Goal: Task Accomplishment & Management: Manage account settings

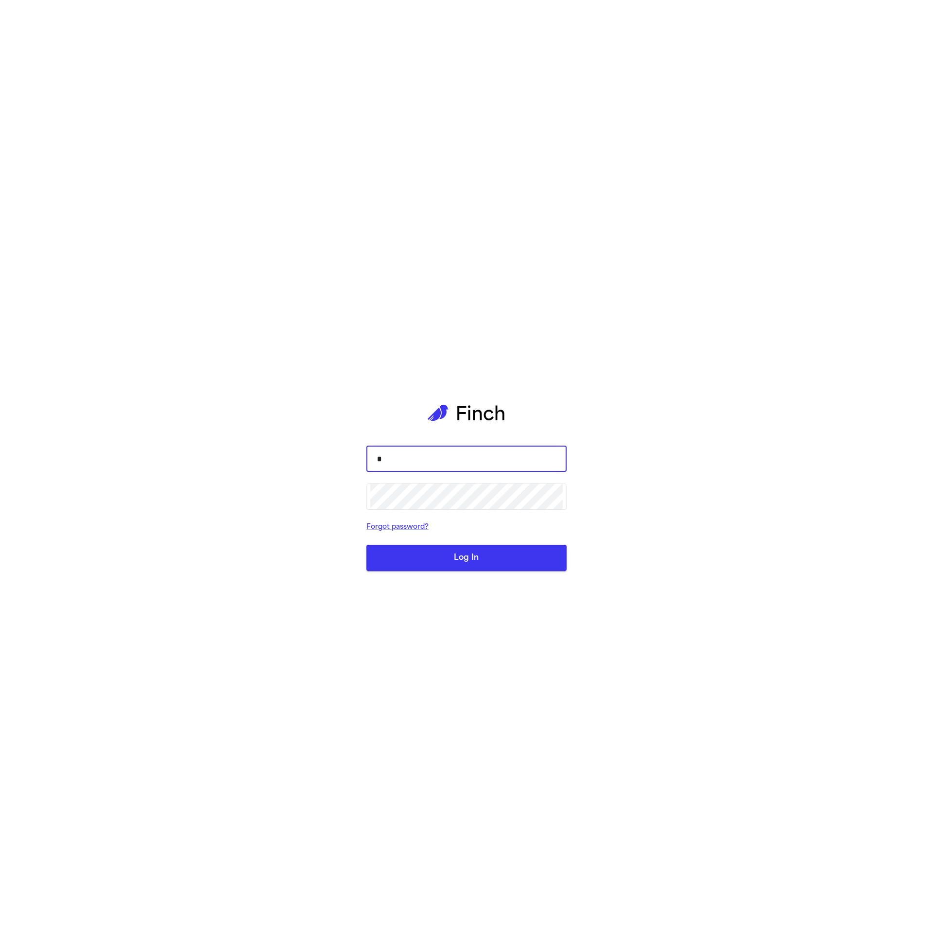
type input "*"
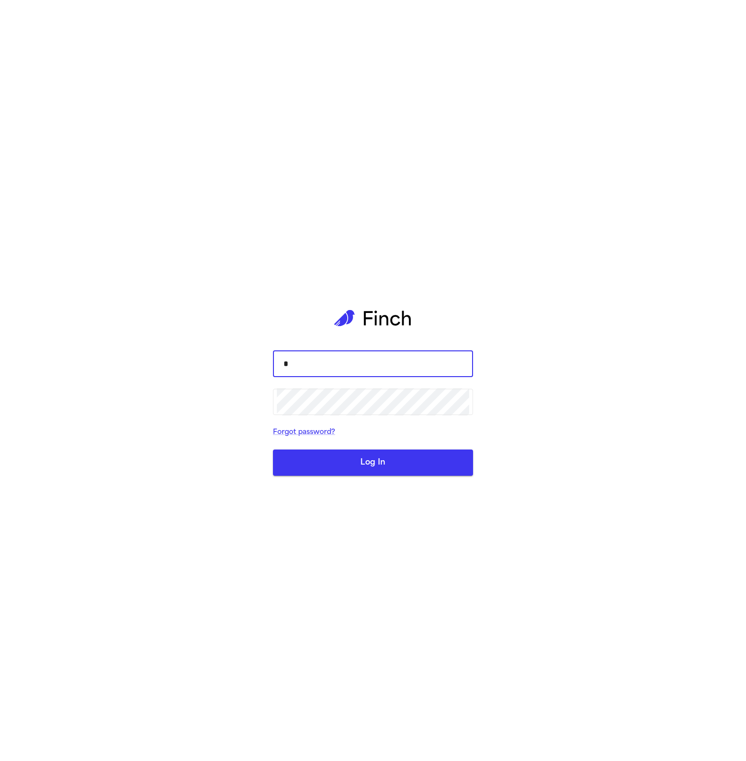
type input "**********"
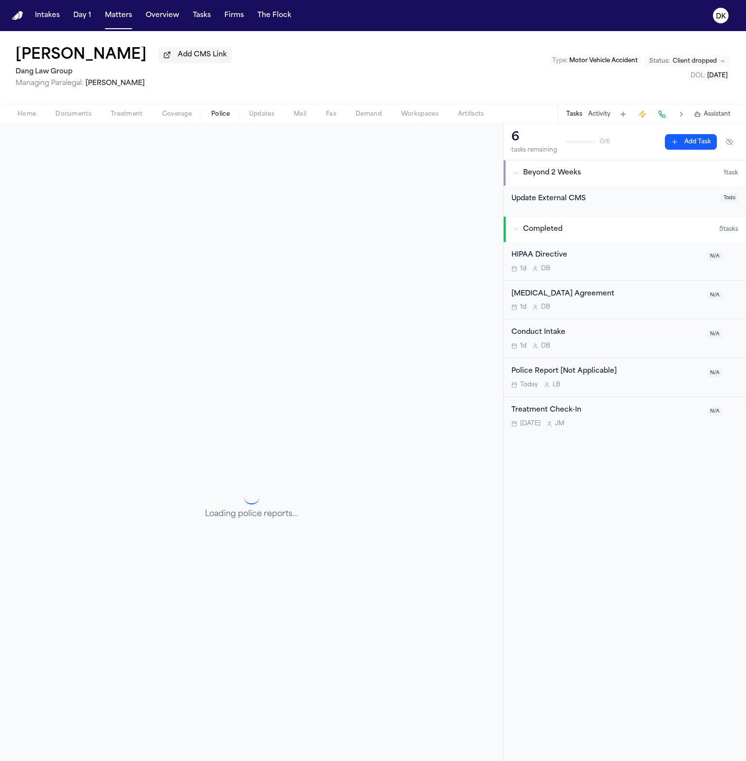
click at [223, 110] on span "Police" at bounding box center [220, 114] width 18 height 8
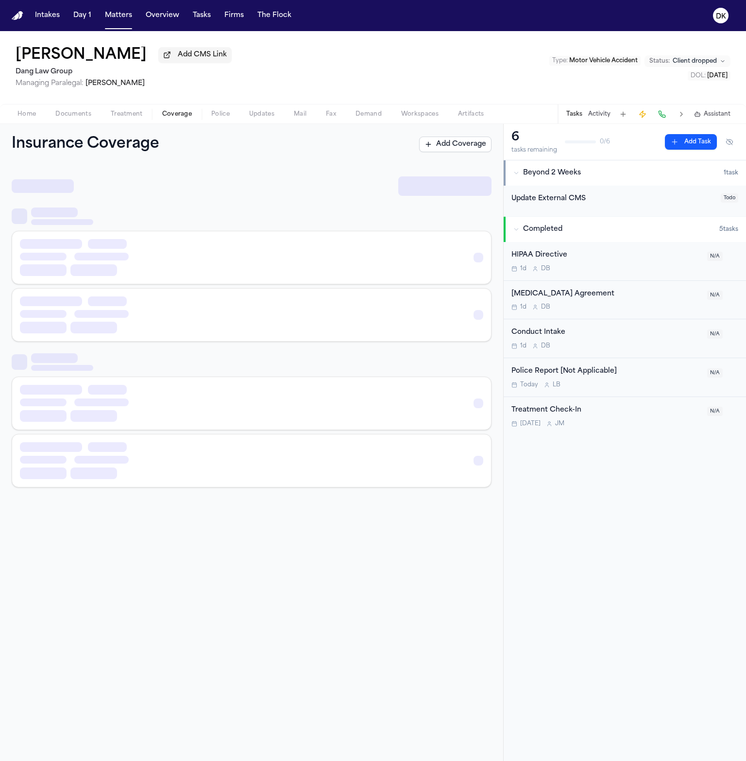
click at [183, 115] on span "Coverage" at bounding box center [177, 114] width 30 height 8
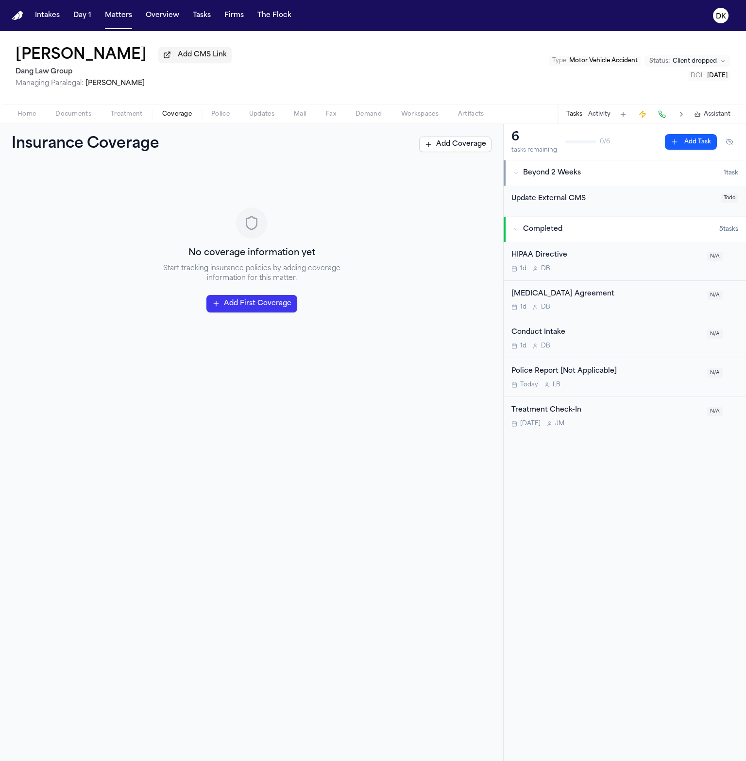
click at [93, 112] on button "Documents" at bounding box center [73, 114] width 55 height 12
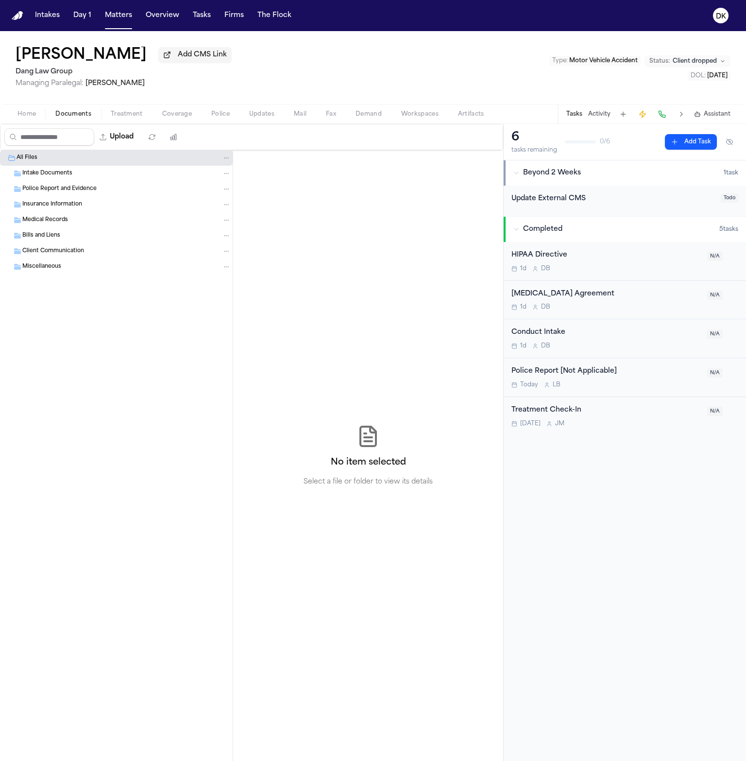
click at [109, 13] on button "Matters" at bounding box center [118, 15] width 35 height 17
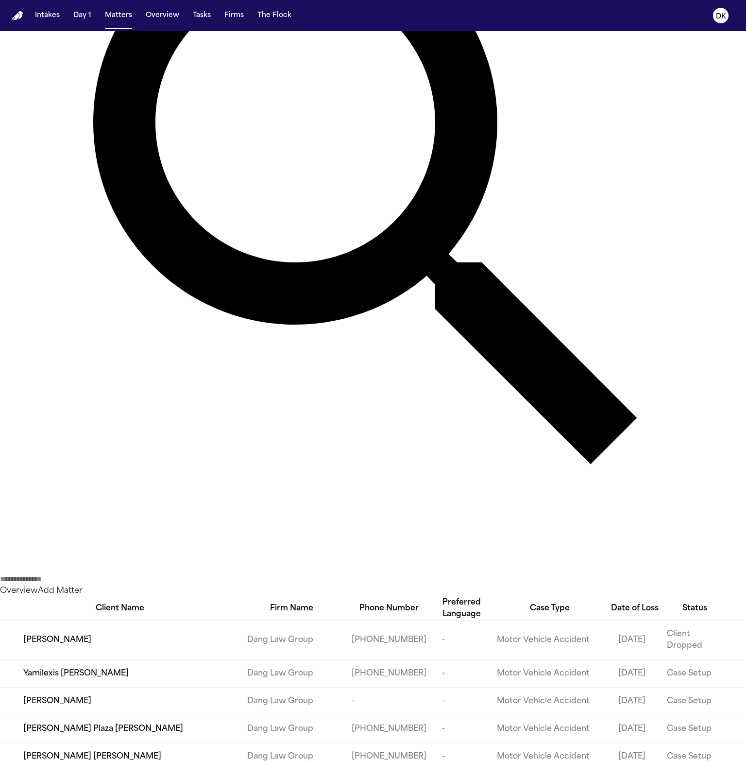
scroll to position [367, 0]
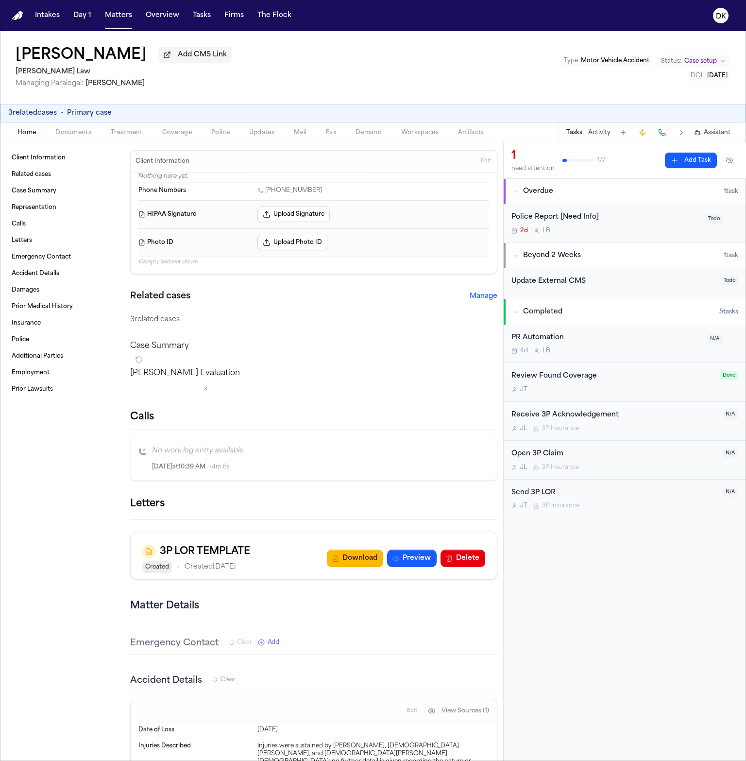
click at [130, 136] on span "Treatment" at bounding box center [127, 133] width 32 height 8
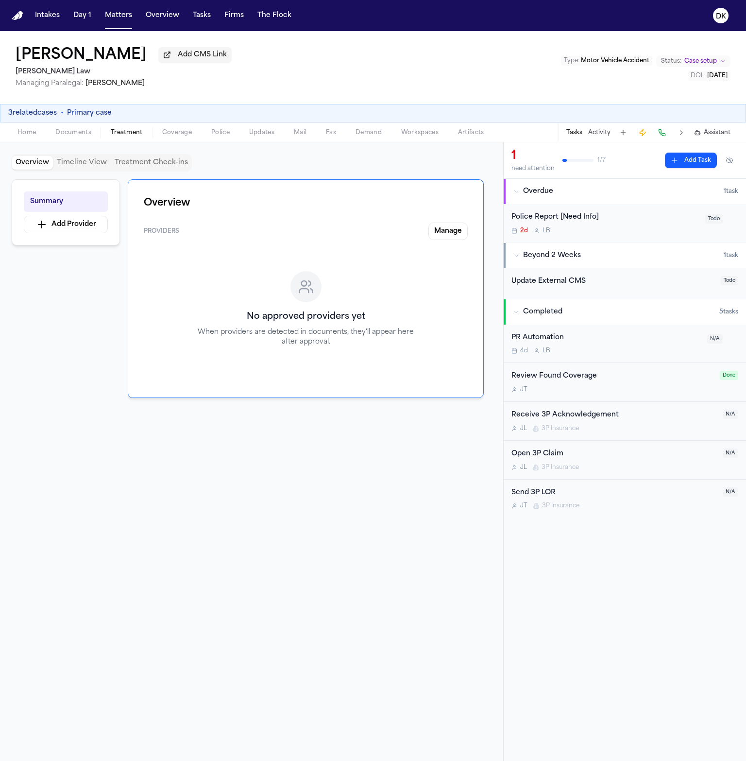
click at [74, 136] on span "Documents" at bounding box center [73, 133] width 36 height 8
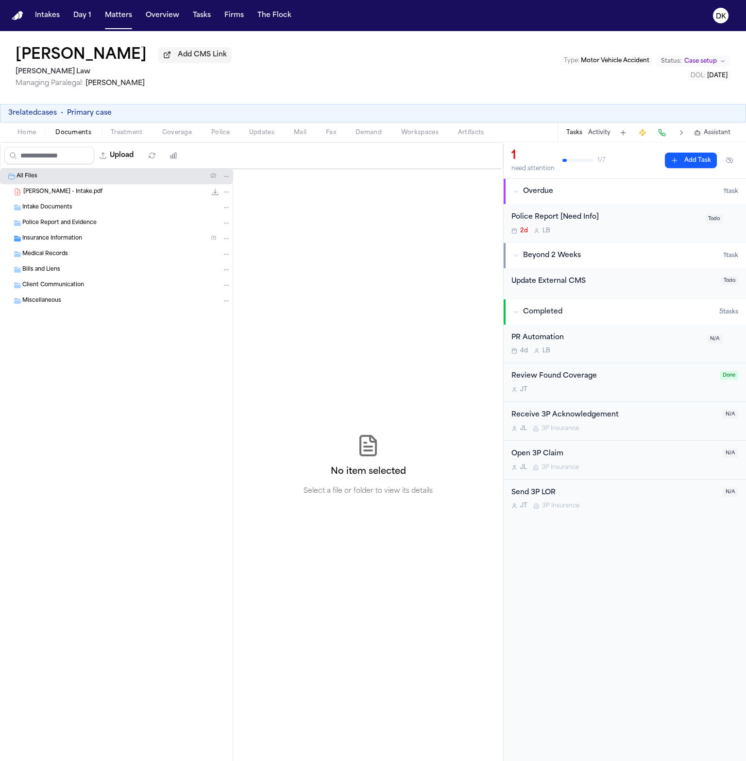
click at [117, 214] on div "Intake Documents" at bounding box center [116, 208] width 233 height 16
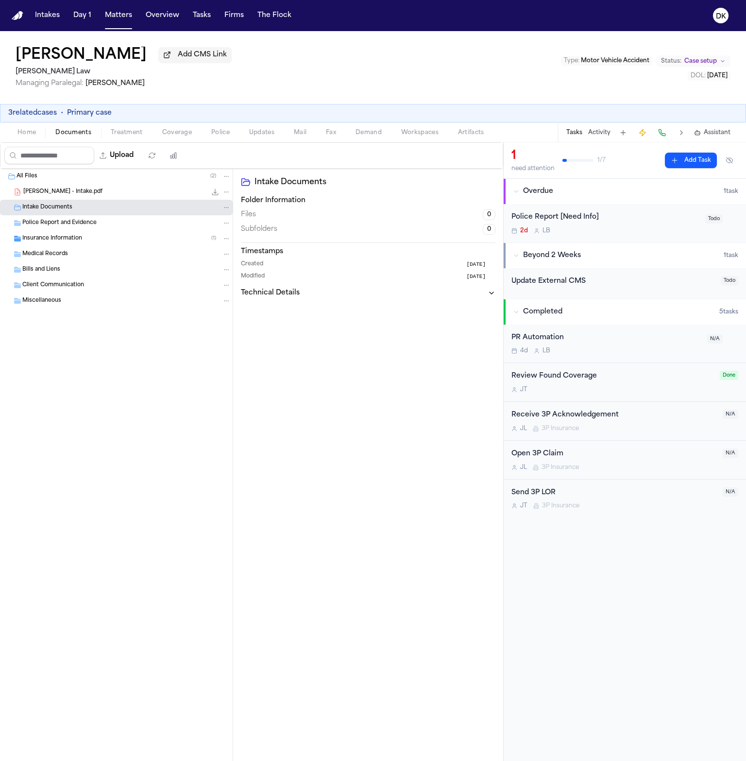
click at [119, 246] on div "Insurance Information ( 1 )" at bounding box center [116, 239] width 233 height 16
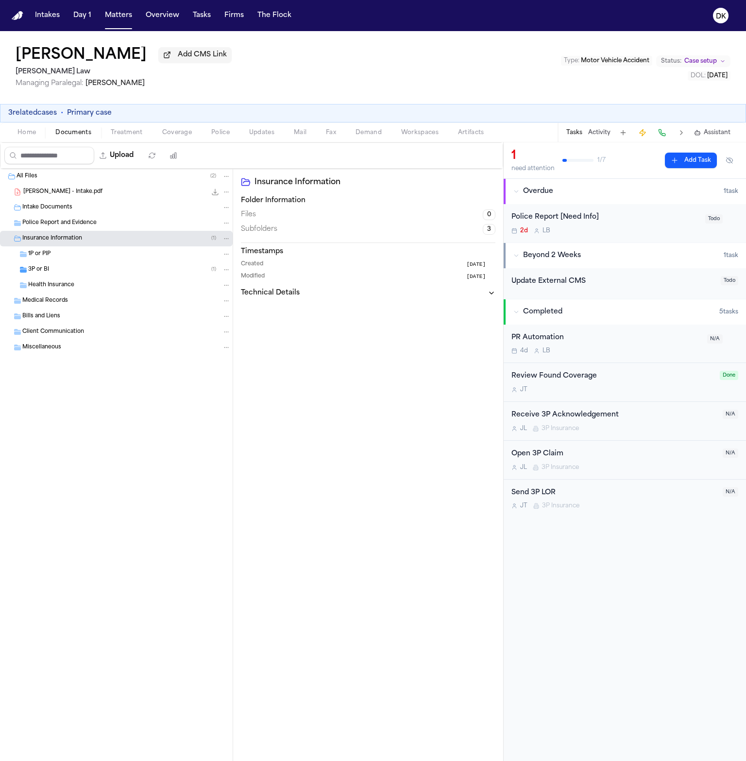
click at [118, 263] on div "3P or BI ( 1 )" at bounding box center [116, 270] width 233 height 16
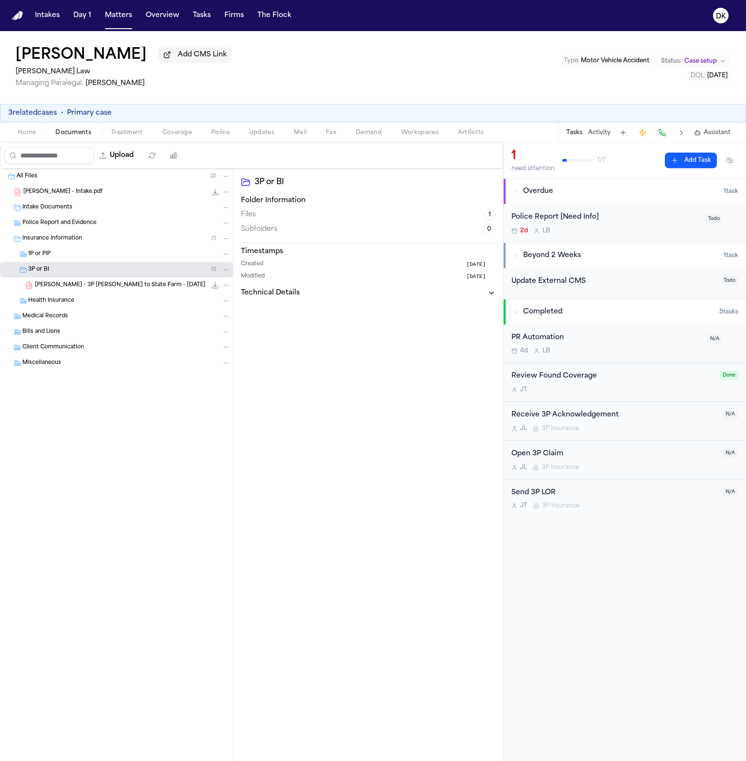
click at [209, 142] on div "Home Documents Treatment Coverage Police Updates Mail Fax Demand Workspaces Art…" at bounding box center [373, 131] width 746 height 19
click at [216, 138] on button "Police" at bounding box center [221, 133] width 38 height 12
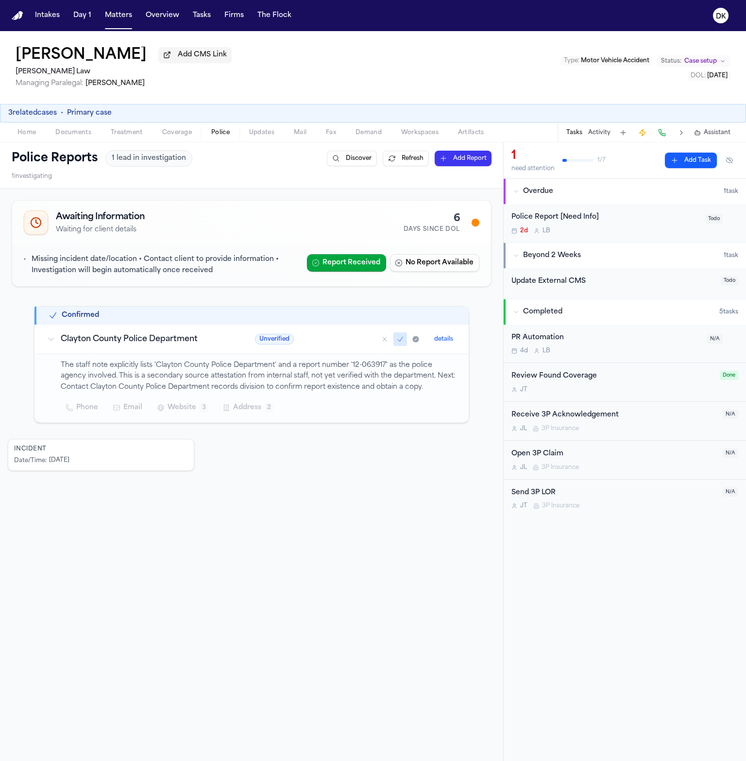
click at [123, 26] on nav "Intakes Day 1 Matters Overview Tasks Firms The Flock DK" at bounding box center [373, 15] width 746 height 31
click at [122, 22] on button "Matters" at bounding box center [118, 15] width 35 height 17
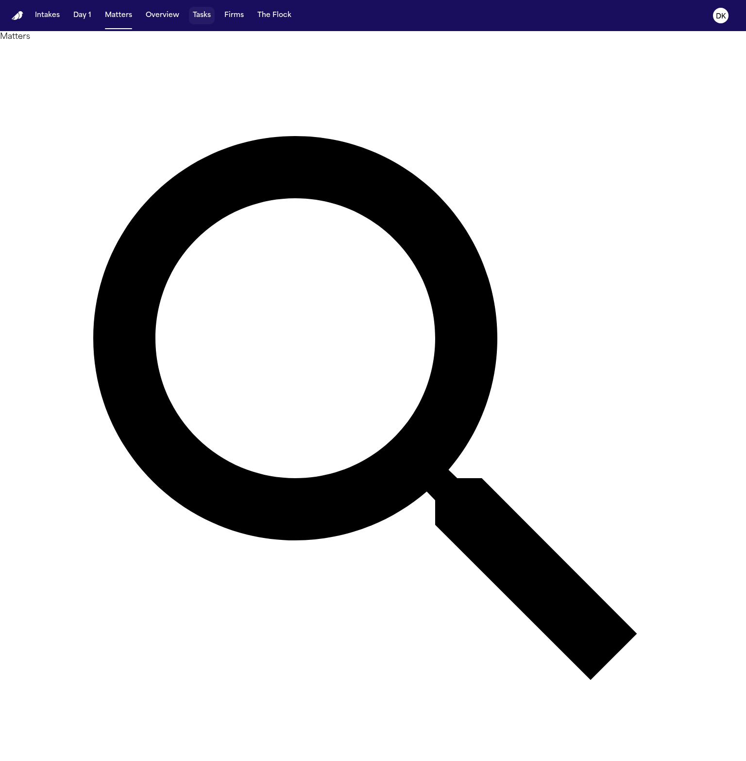
click at [195, 14] on button "Tasks" at bounding box center [202, 15] width 26 height 17
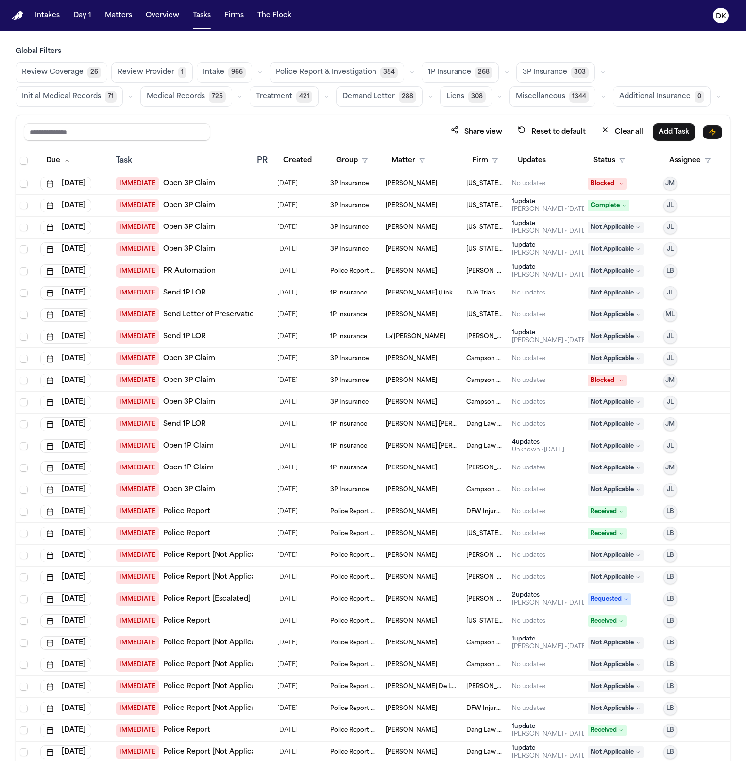
click at [326, 70] on span "Police Report & Investigation" at bounding box center [326, 73] width 101 height 10
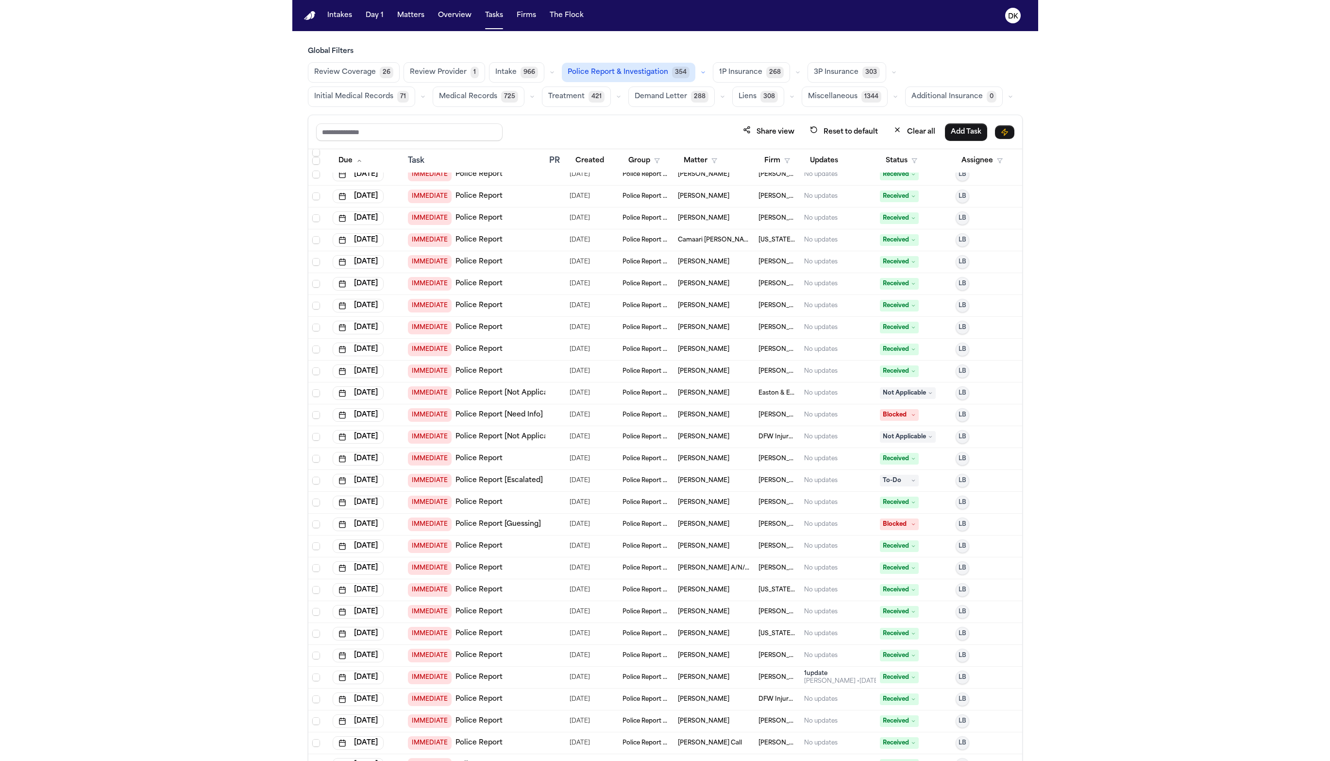
scroll to position [1380, 0]
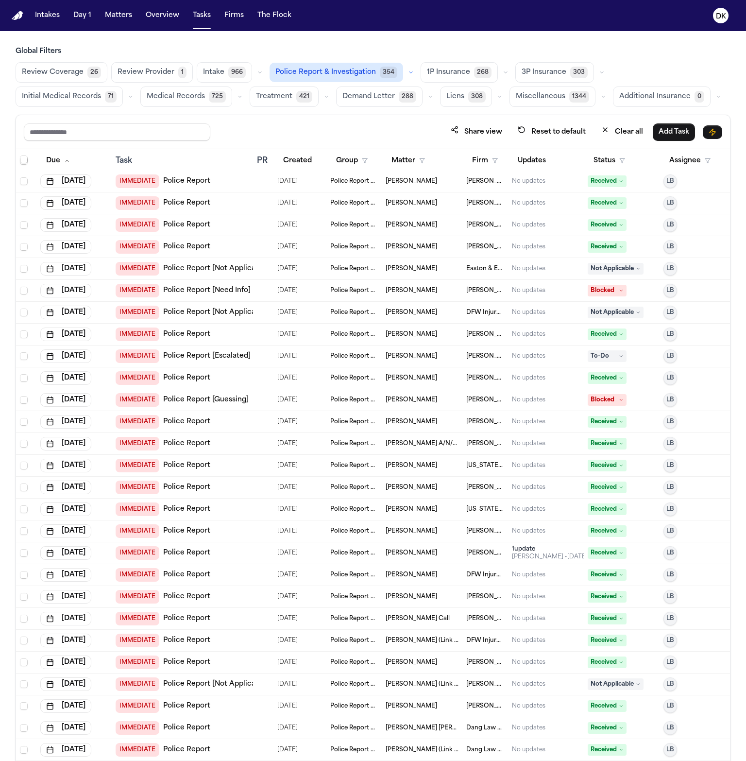
click at [255, 401] on td at bounding box center [263, 400] width 20 height 22
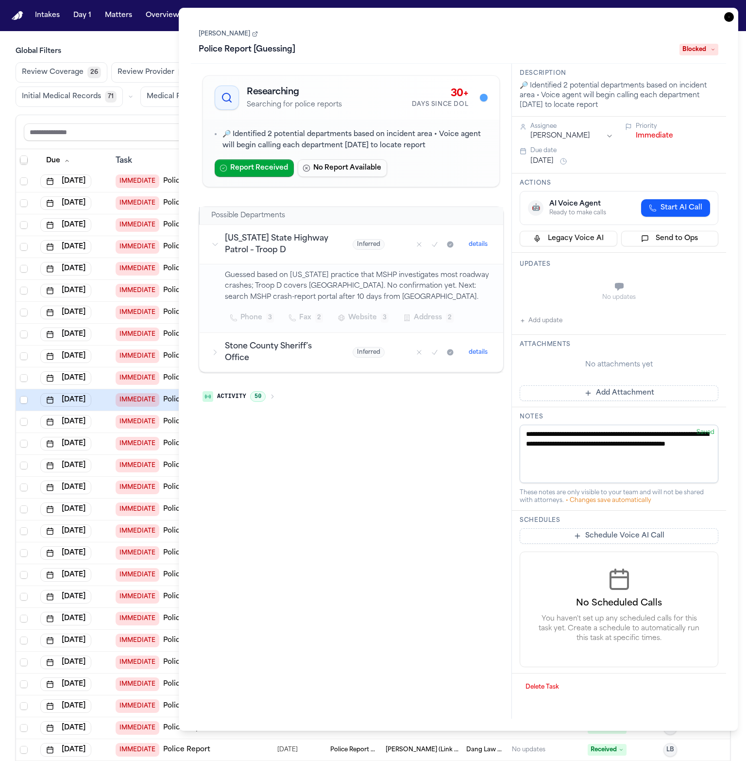
click at [265, 361] on h3 "Stone County Sheriff’s Office" at bounding box center [277, 352] width 104 height 23
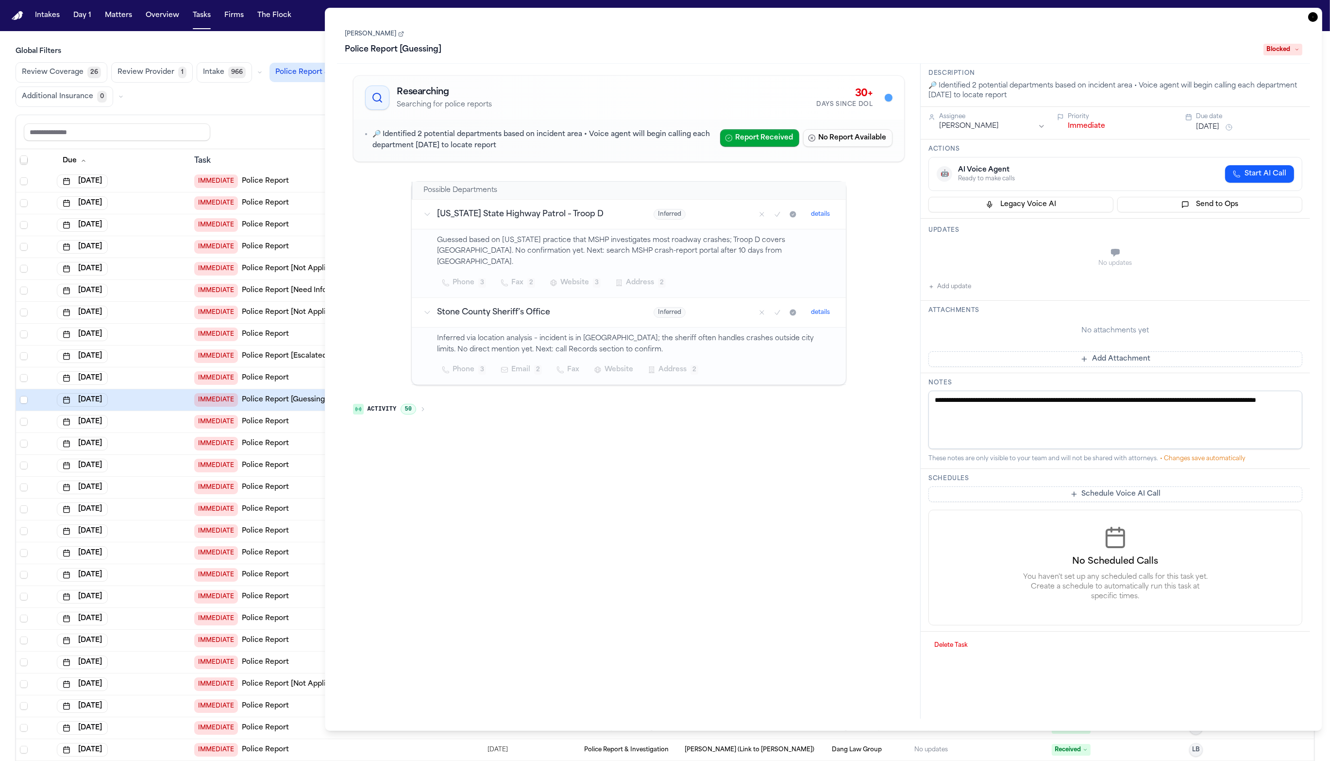
click at [163, 524] on div "[DATE]" at bounding box center [122, 531] width 130 height 14
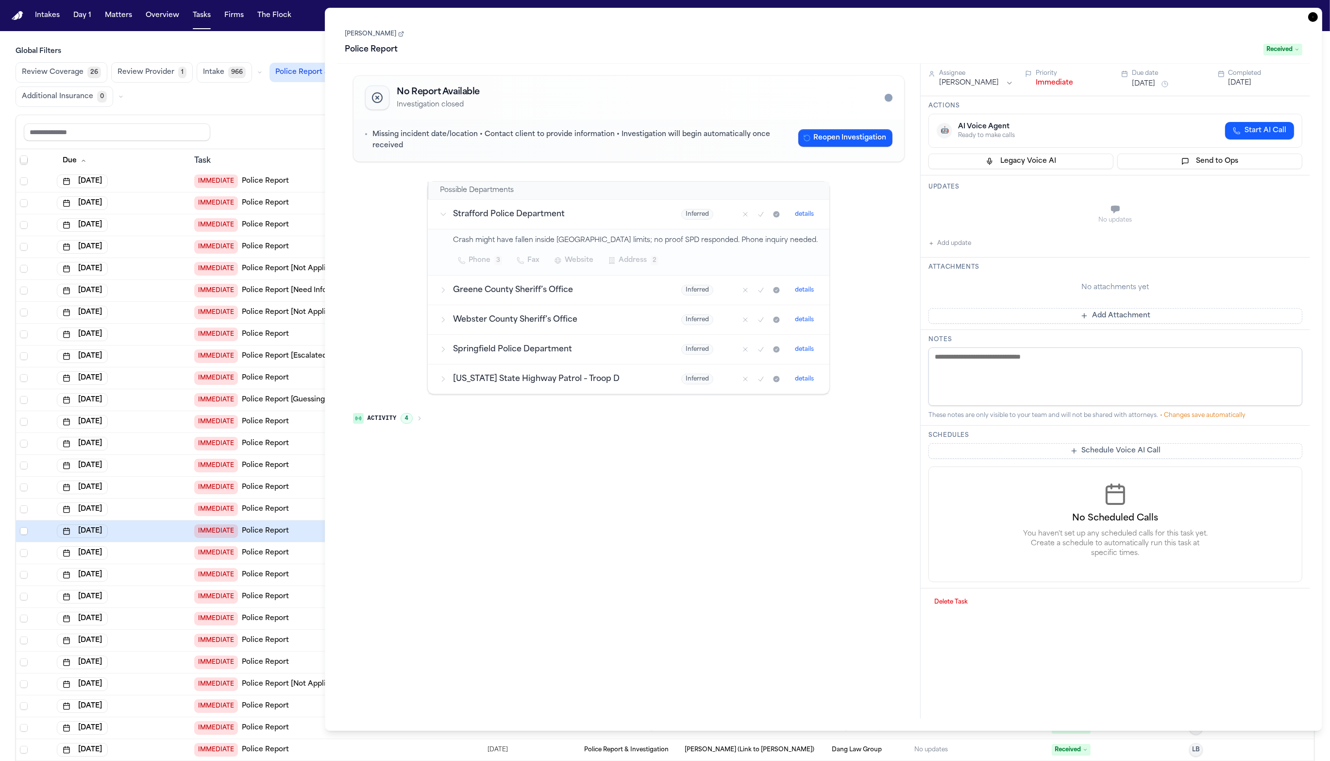
click at [809, 13] on icon "button" at bounding box center [1314, 17] width 10 height 10
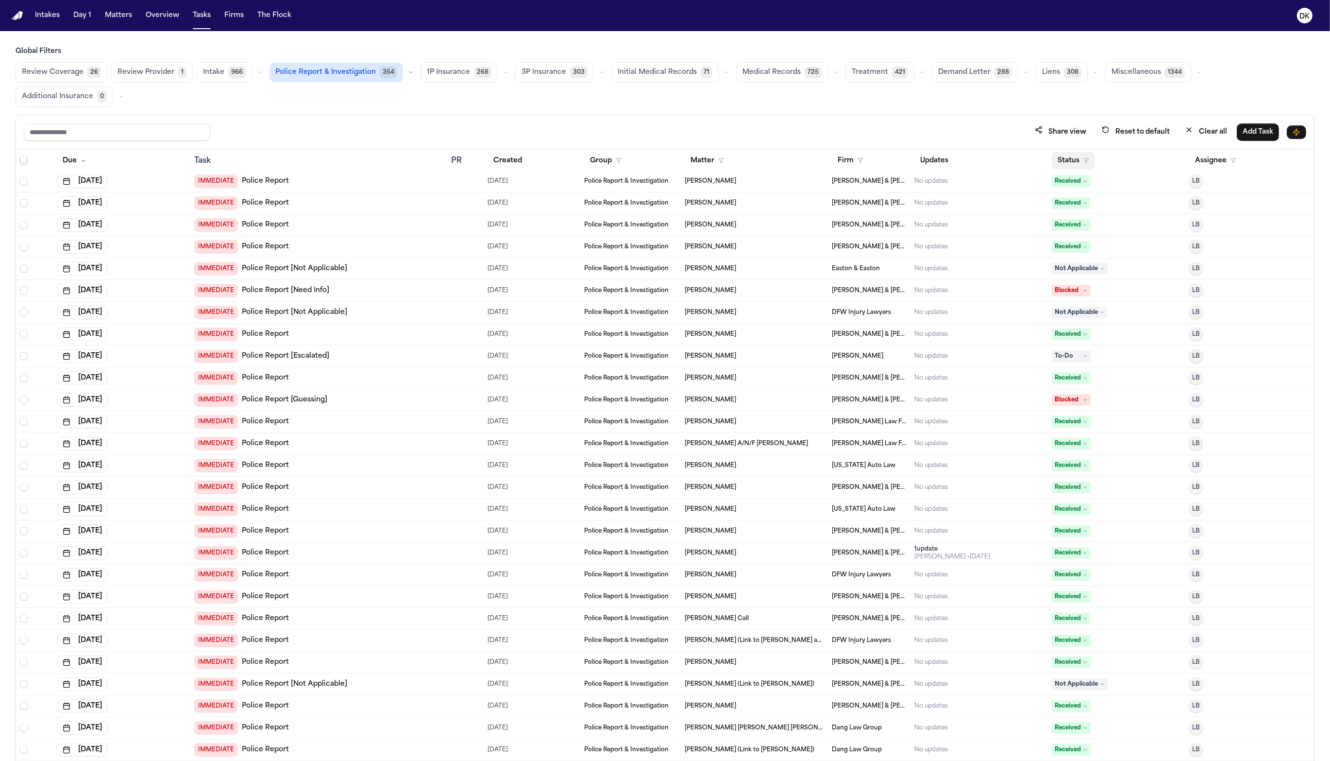
click at [809, 152] on button "Status" at bounding box center [1073, 160] width 43 height 17
click at [809, 256] on div "In Progress" at bounding box center [1105, 254] width 81 height 12
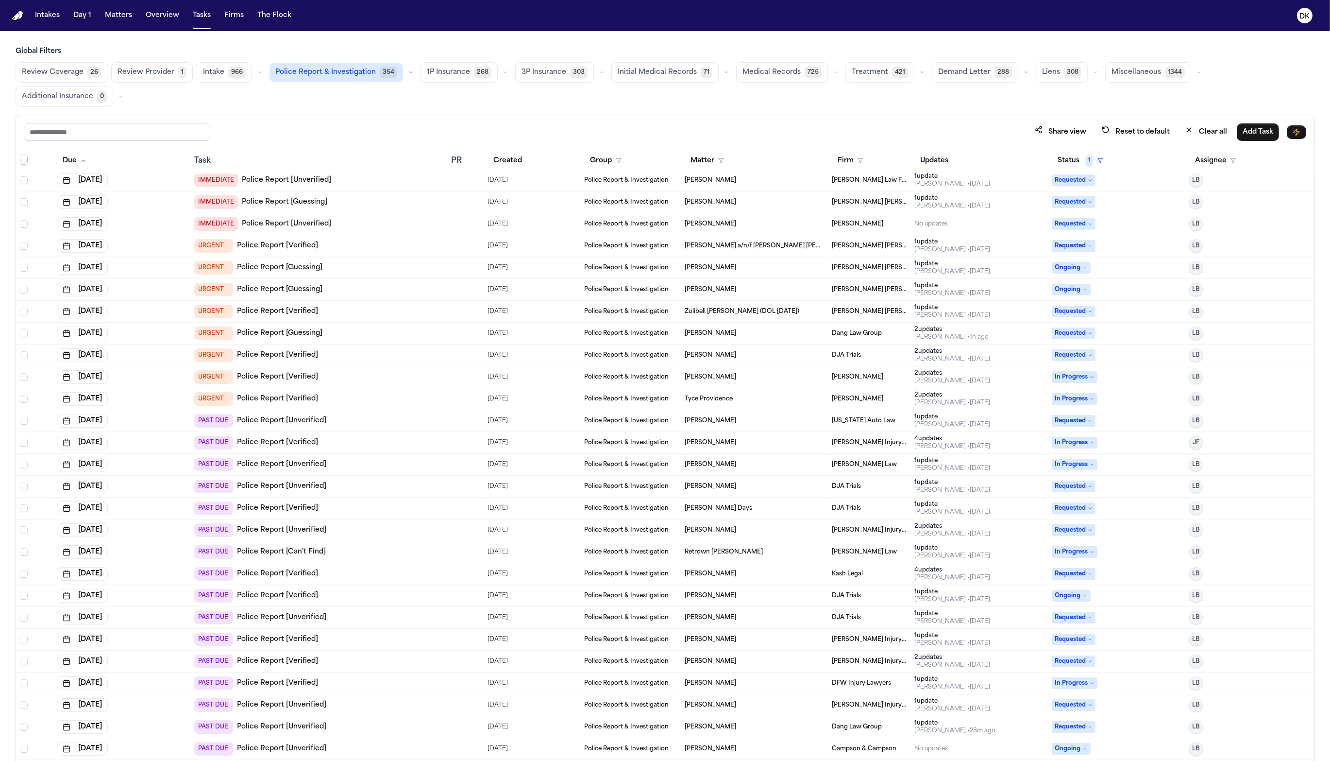
click at [809, 152] on button "Status 1" at bounding box center [1080, 160] width 57 height 17
click at [809, 313] on div "Clear filter" at bounding box center [1106, 311] width 35 height 12
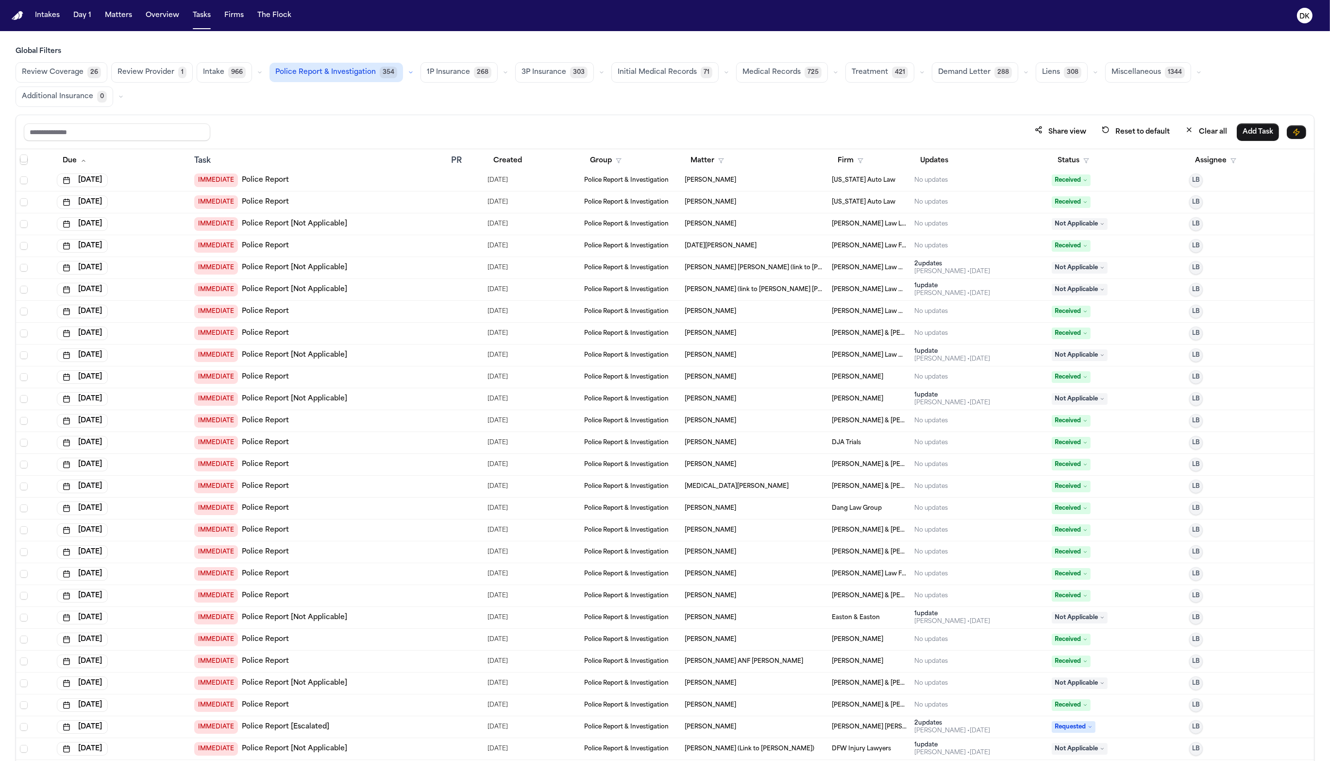
click at [368, 436] on div "IMMEDIATE Police Report" at bounding box center [318, 443] width 249 height 14
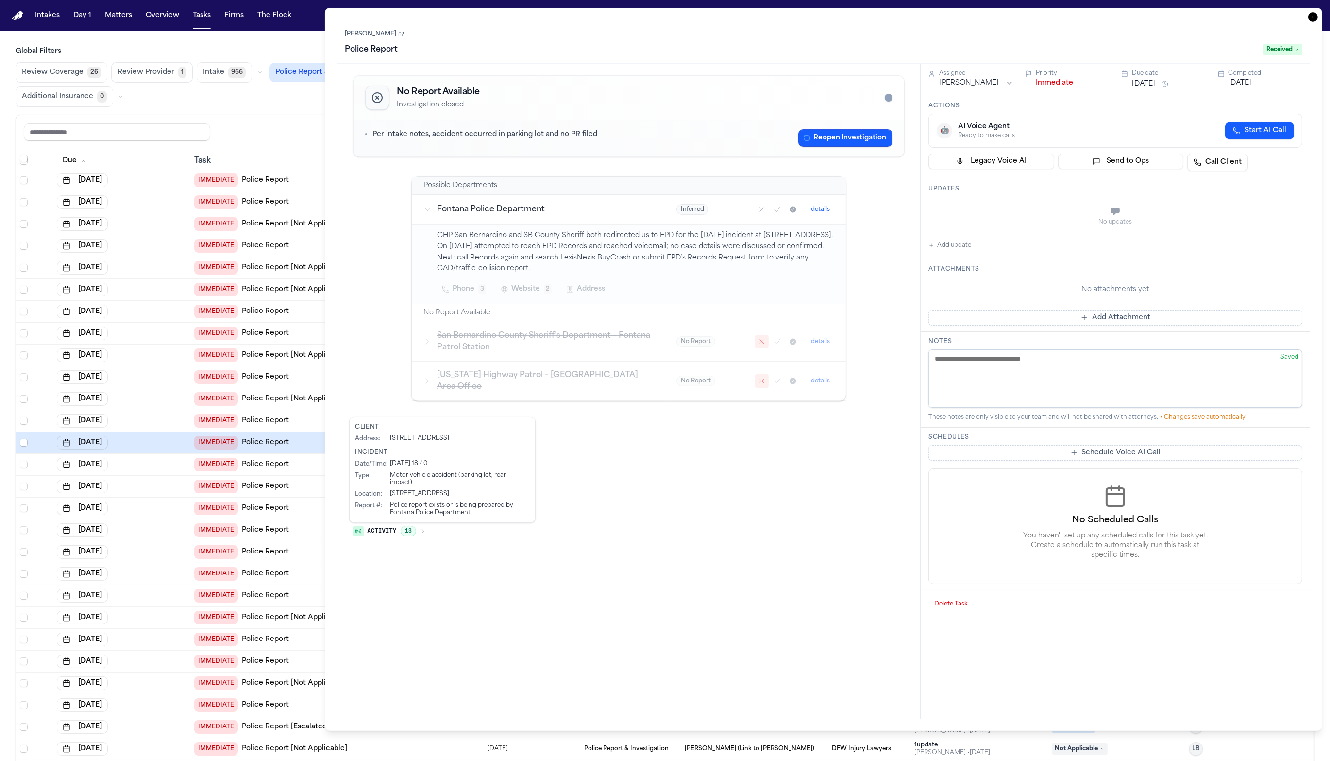
click at [288, 545] on div "IMMEDIATE Police Report" at bounding box center [318, 552] width 249 height 14
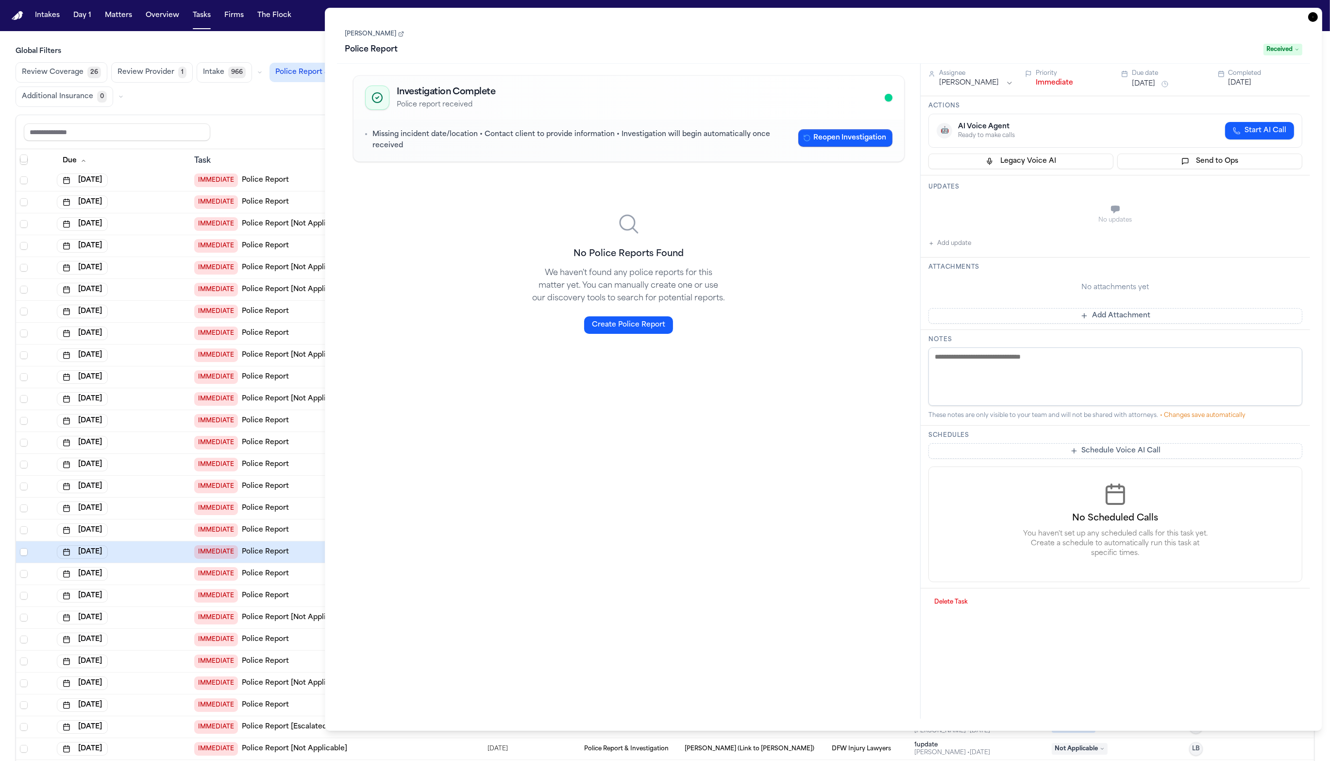
click at [299, 565] on td "IMMEDIATE Police Report" at bounding box center [318, 661] width 257 height 22
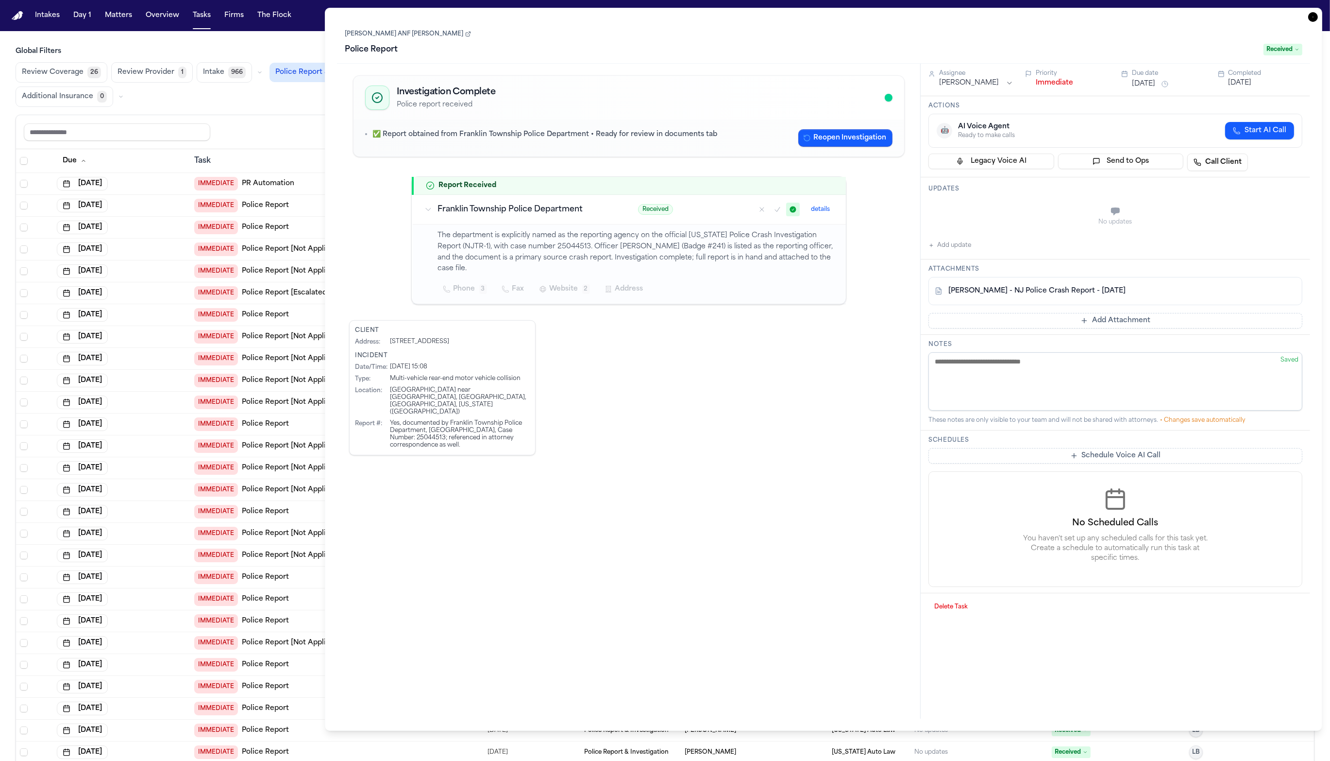
click at [299, 565] on div "IMMEDIATE Police Report" at bounding box center [318, 599] width 249 height 14
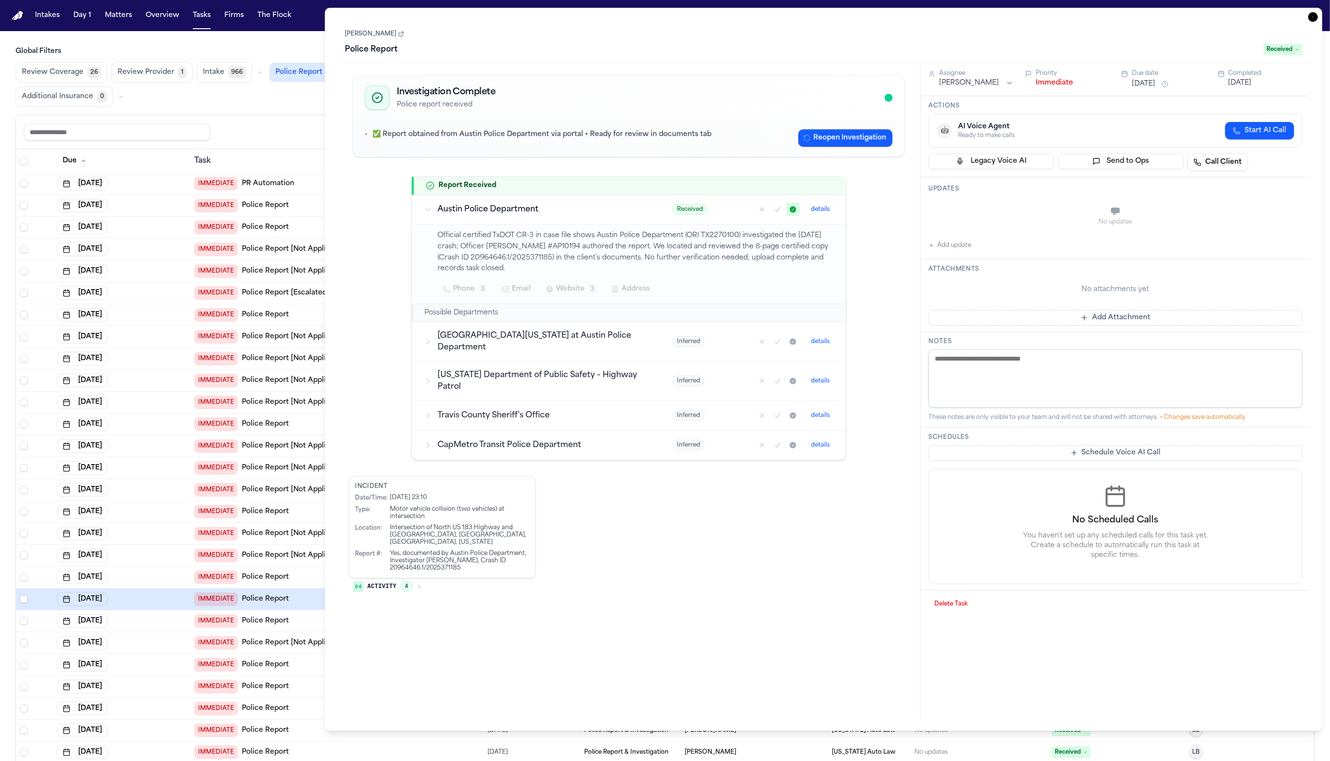
click at [809, 13] on icon "button" at bounding box center [1314, 17] width 10 height 10
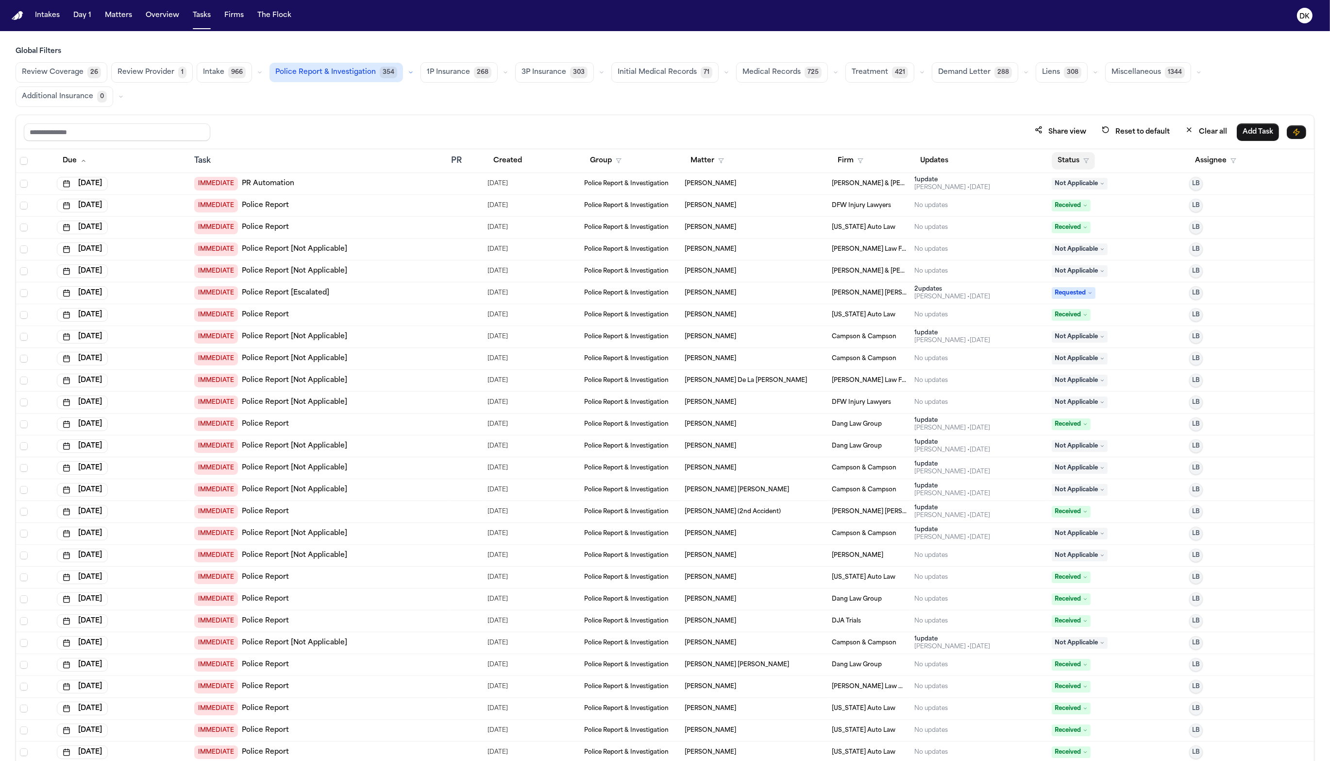
click at [809, 152] on button "Status" at bounding box center [1073, 160] width 43 height 17
click at [809, 197] on button "Active" at bounding box center [1067, 195] width 27 height 13
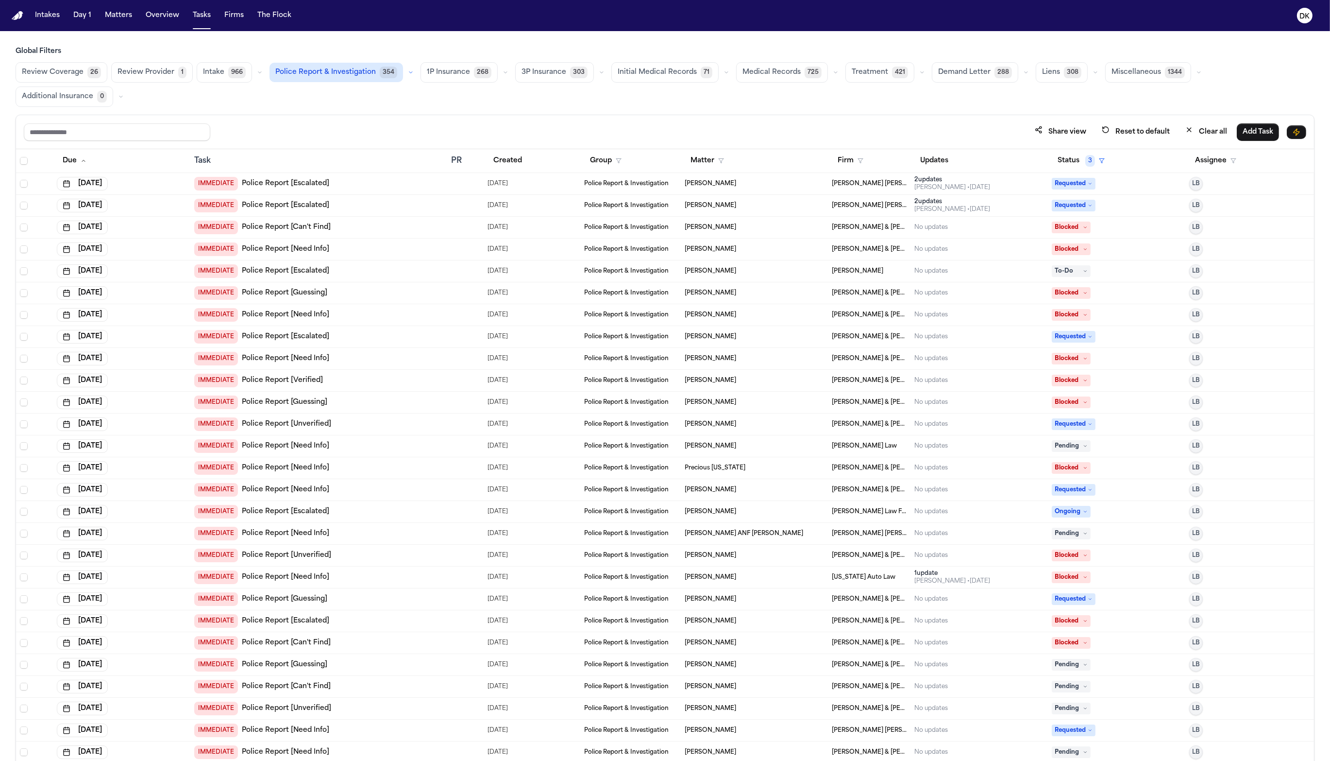
click at [394, 330] on div "IMMEDIATE Police Report [Escalated]" at bounding box center [318, 337] width 249 height 14
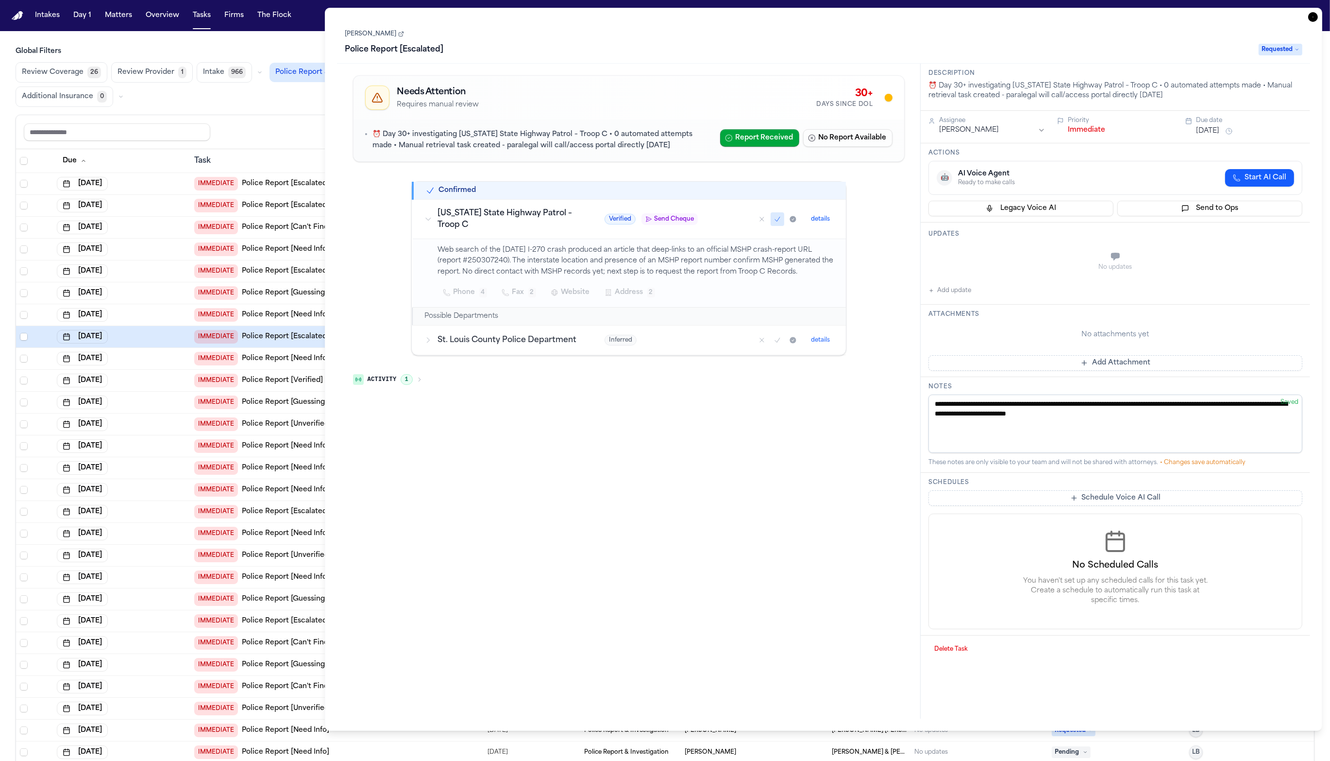
click at [169, 505] on div "[DATE]" at bounding box center [122, 512] width 130 height 14
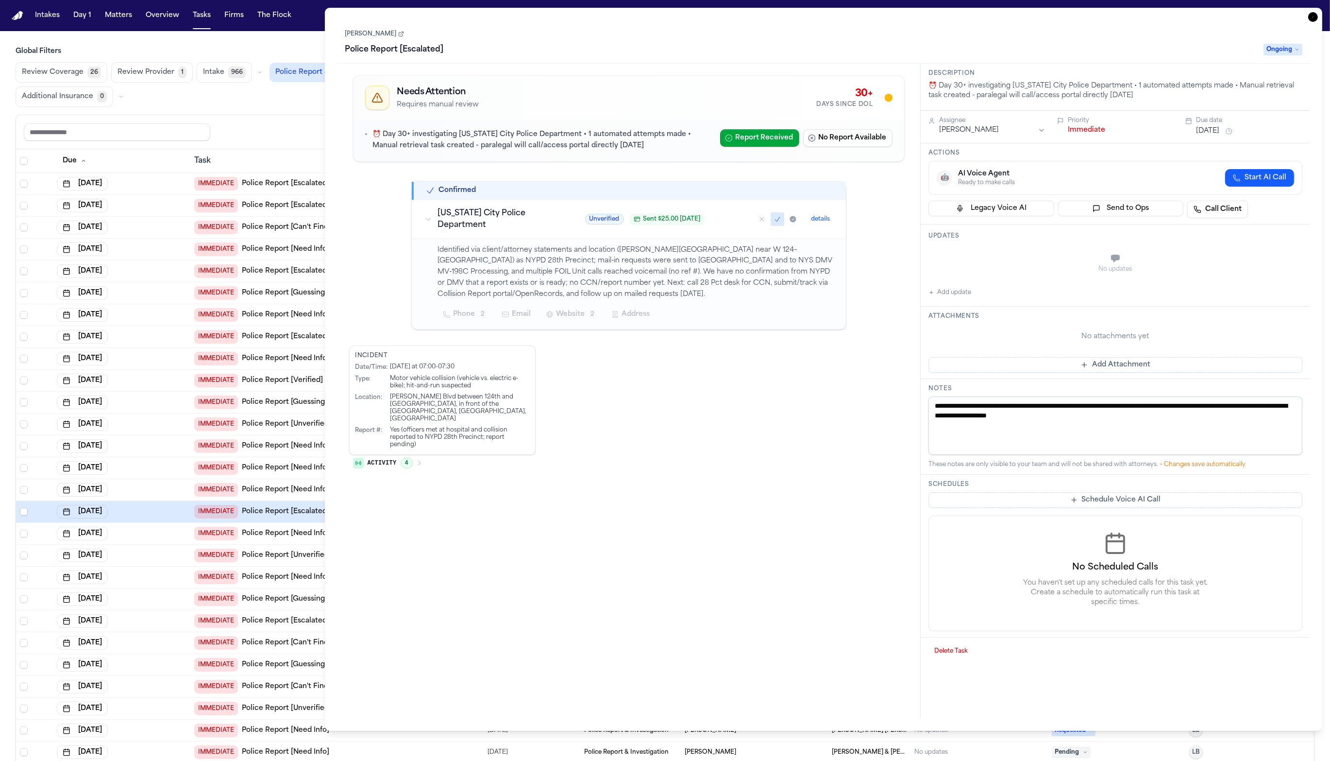
click at [143, 565] on td "[DATE]" at bounding box center [121, 643] width 137 height 22
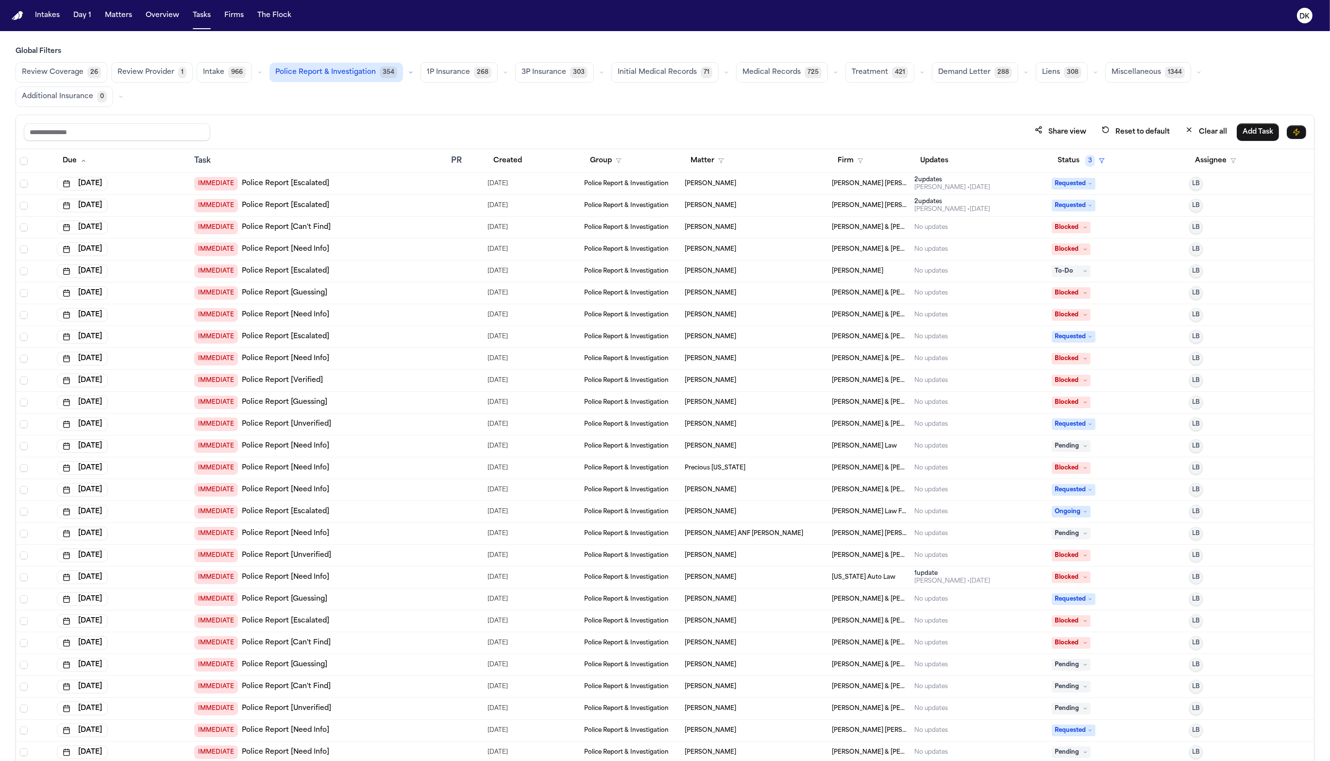
click at [153, 565] on div "[DATE]" at bounding box center [122, 599] width 130 height 14
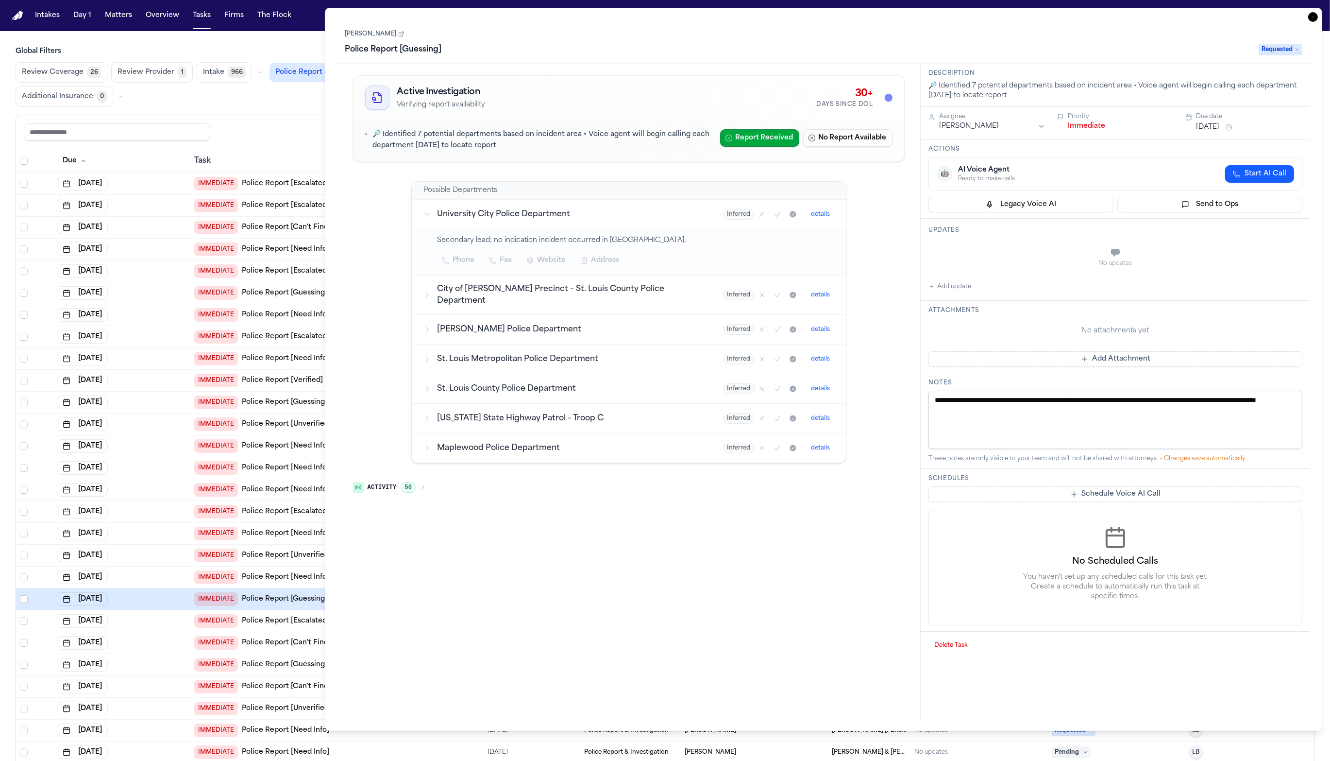
click at [289, 121] on div "Share view Reset to default Clear all Add Task" at bounding box center [665, 132] width 1298 height 34
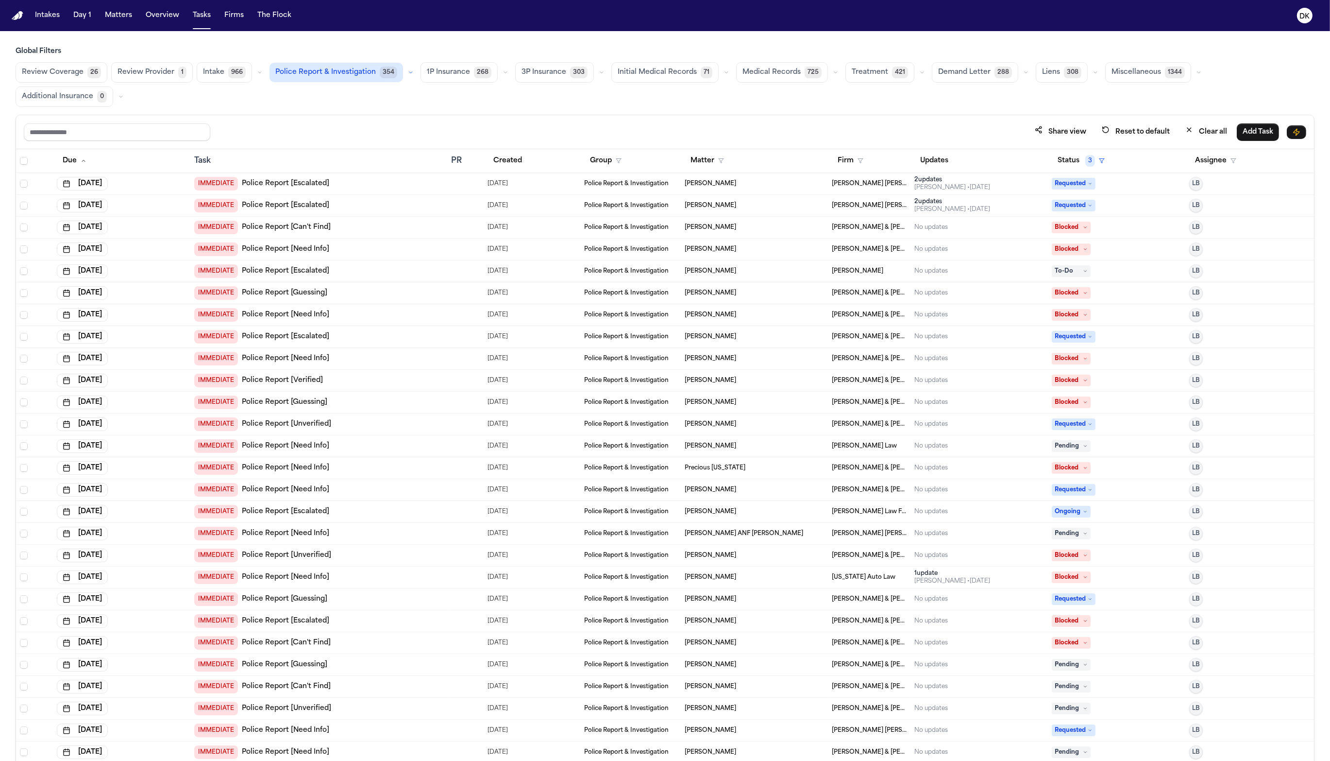
click at [395, 527] on div "IMMEDIATE Police Report [Need Info]" at bounding box center [318, 534] width 249 height 14
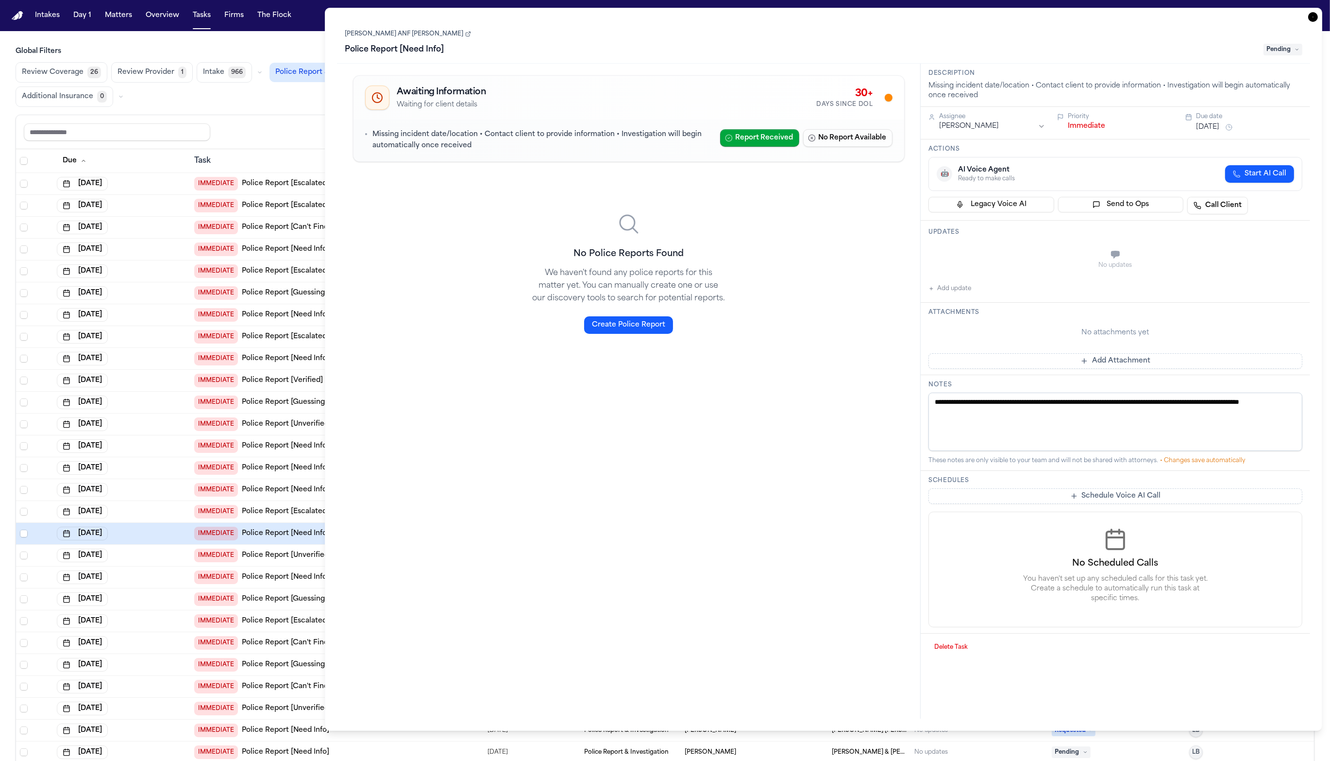
click at [166, 527] on div "[DATE]" at bounding box center [122, 534] width 130 height 14
click at [809, 21] on icon "button" at bounding box center [1314, 17] width 10 height 10
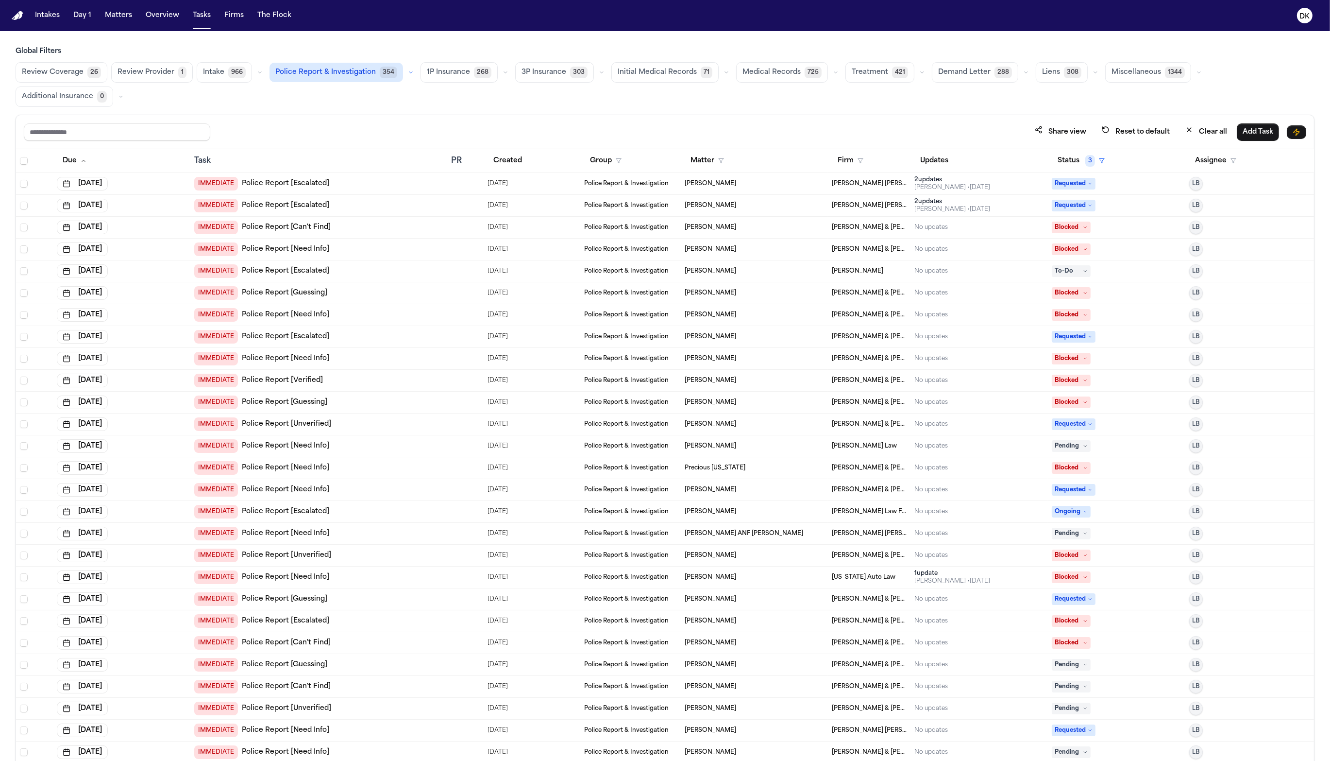
click at [771, 508] on div "[PERSON_NAME]" at bounding box center [754, 512] width 139 height 8
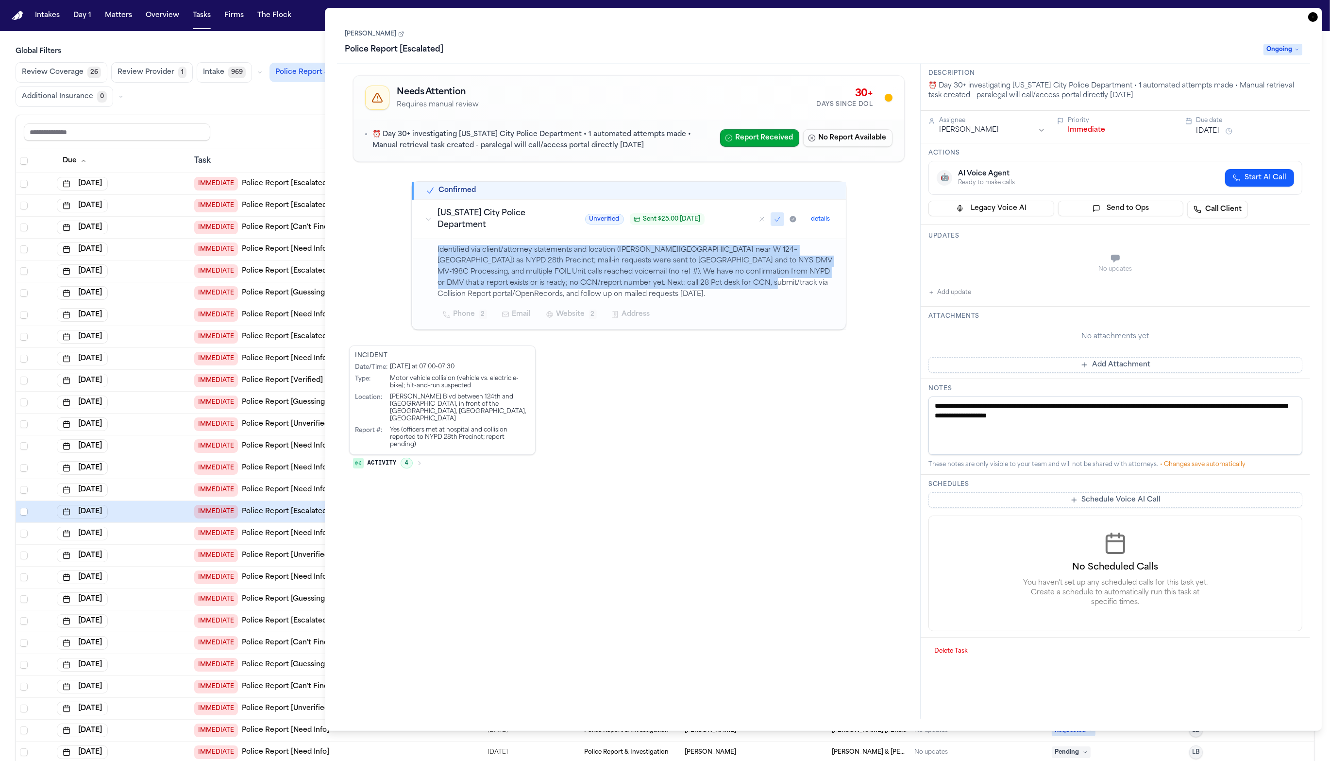
drag, startPoint x: 716, startPoint y: 286, endPoint x: 515, endPoint y: 242, distance: 205.8
click at [515, 242] on td "Identified via client/attorney statements and location ([PERSON_NAME][GEOGRAPHI…" at bounding box center [629, 283] width 433 height 91
click at [517, 253] on p "Identified via client/attorney statements and location ([PERSON_NAME][GEOGRAPHI…" at bounding box center [636, 272] width 396 height 55
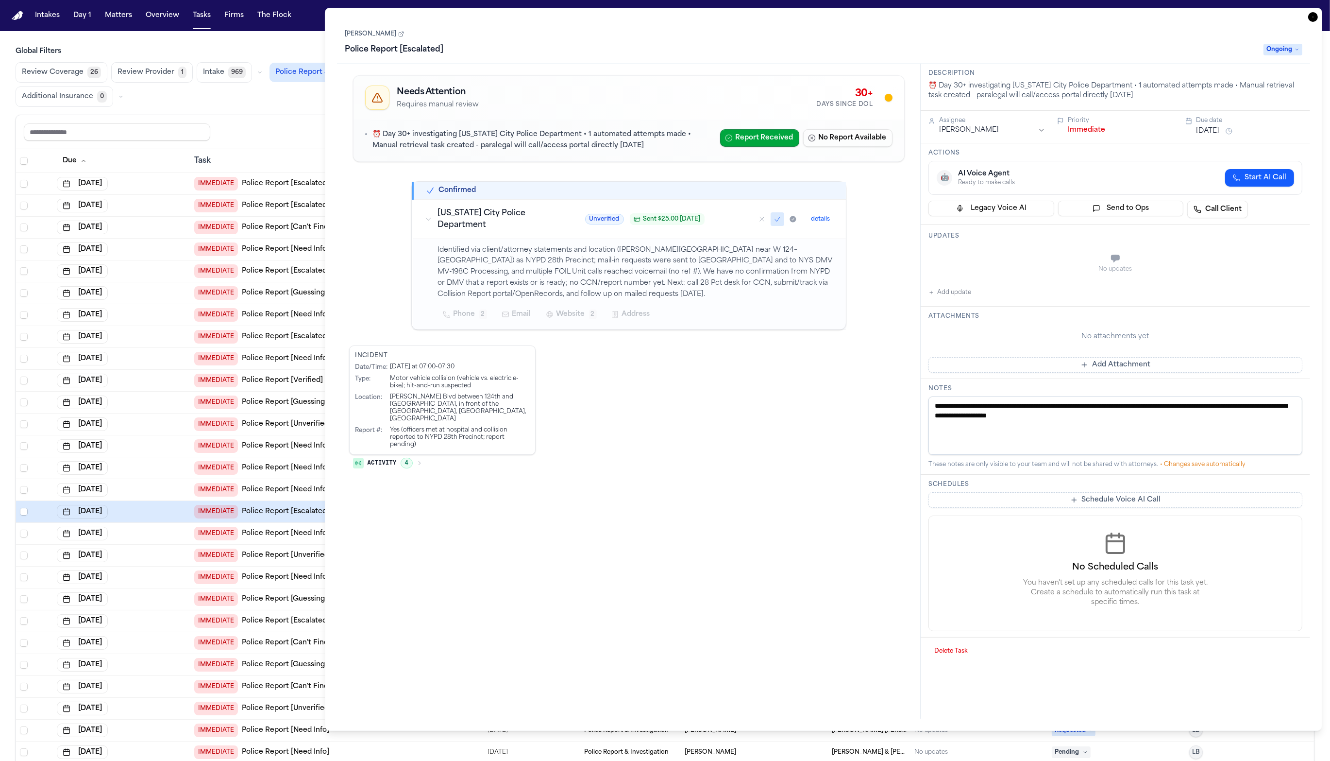
click at [168, 286] on div "[DATE]" at bounding box center [122, 293] width 130 height 14
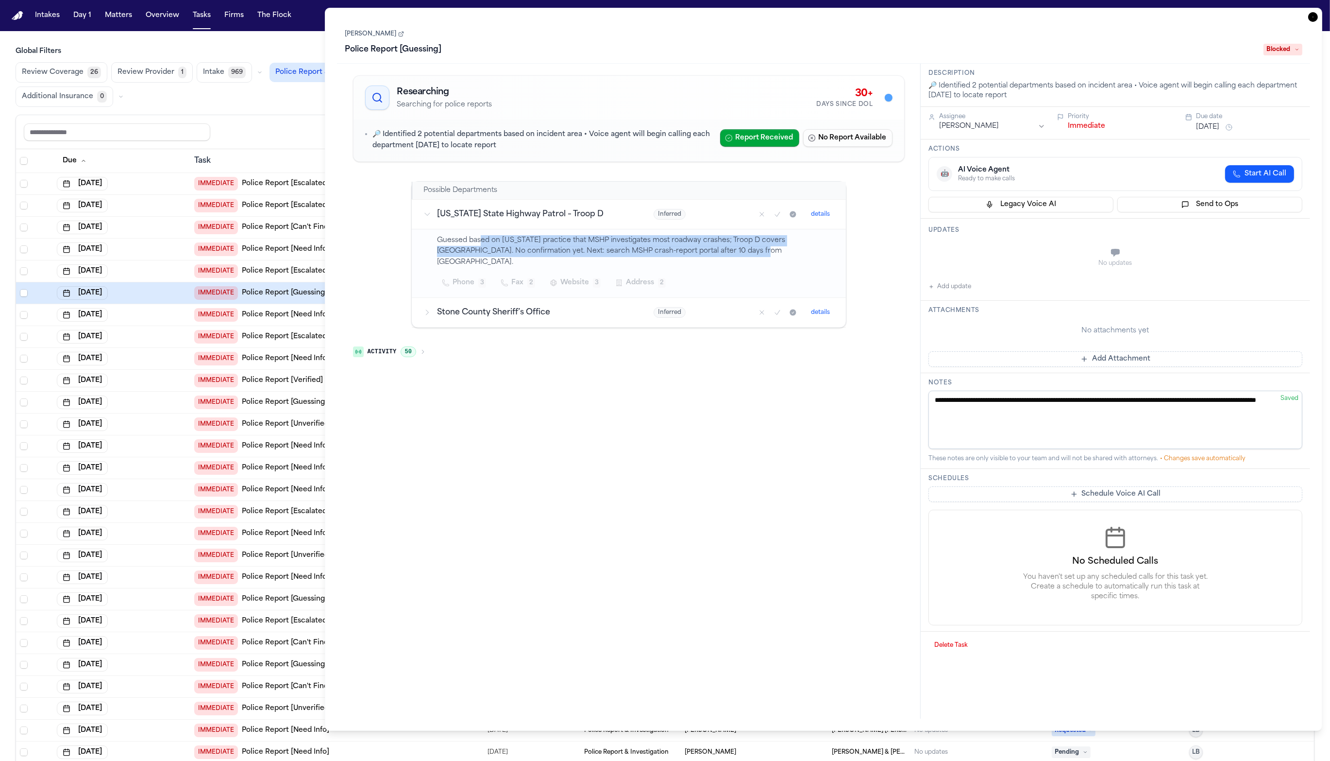
drag, startPoint x: 765, startPoint y: 249, endPoint x: 482, endPoint y: 239, distance: 282.9
click at [482, 239] on p "Guessed based on [US_STATE] practice that MSHP investigates most roadway crashe…" at bounding box center [635, 251] width 397 height 33
click at [483, 238] on p "Guessed based on [US_STATE] practice that MSHP investigates most roadway crashe…" at bounding box center [635, 251] width 397 height 33
click at [557, 210] on h3 "[US_STATE] State Highway Patrol – Troop D" at bounding box center [533, 214] width 193 height 12
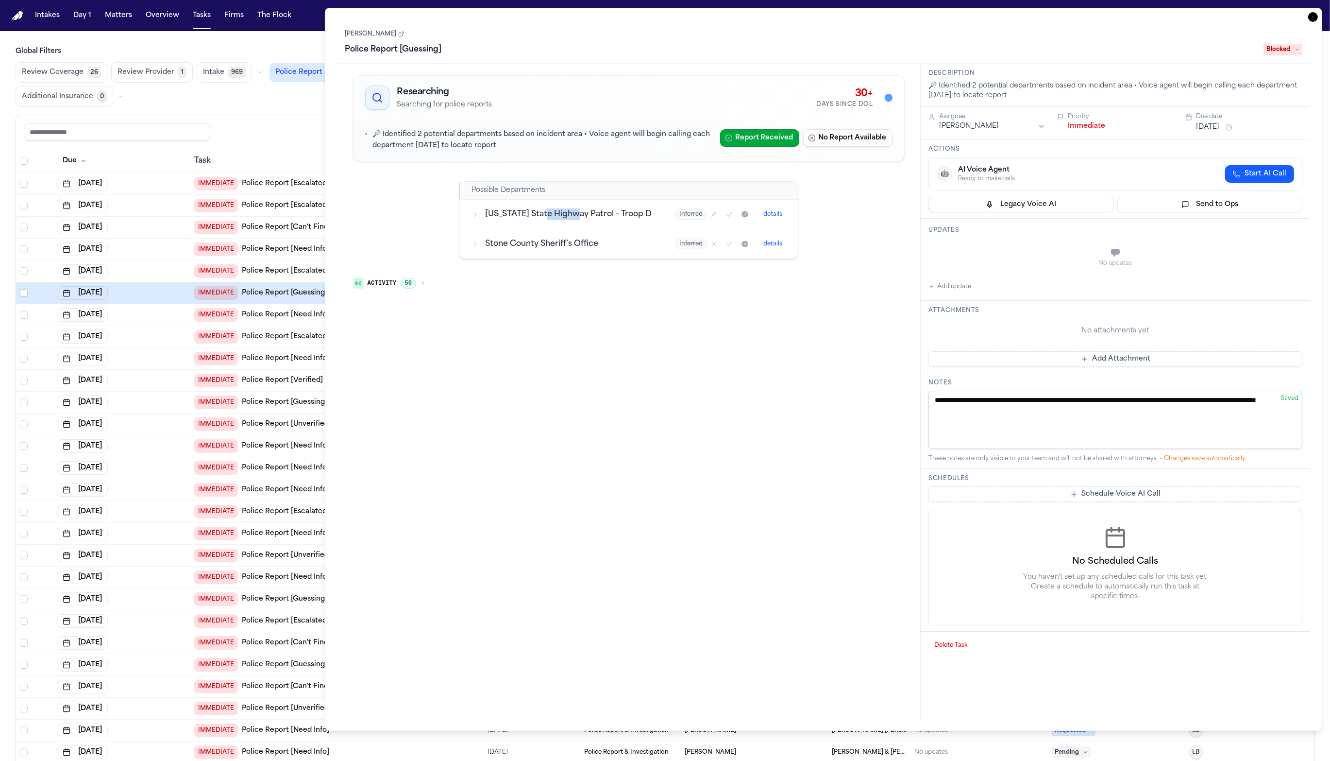
click at [557, 210] on h3 "[US_STATE] State Highway Patrol – Troop D" at bounding box center [568, 214] width 167 height 12
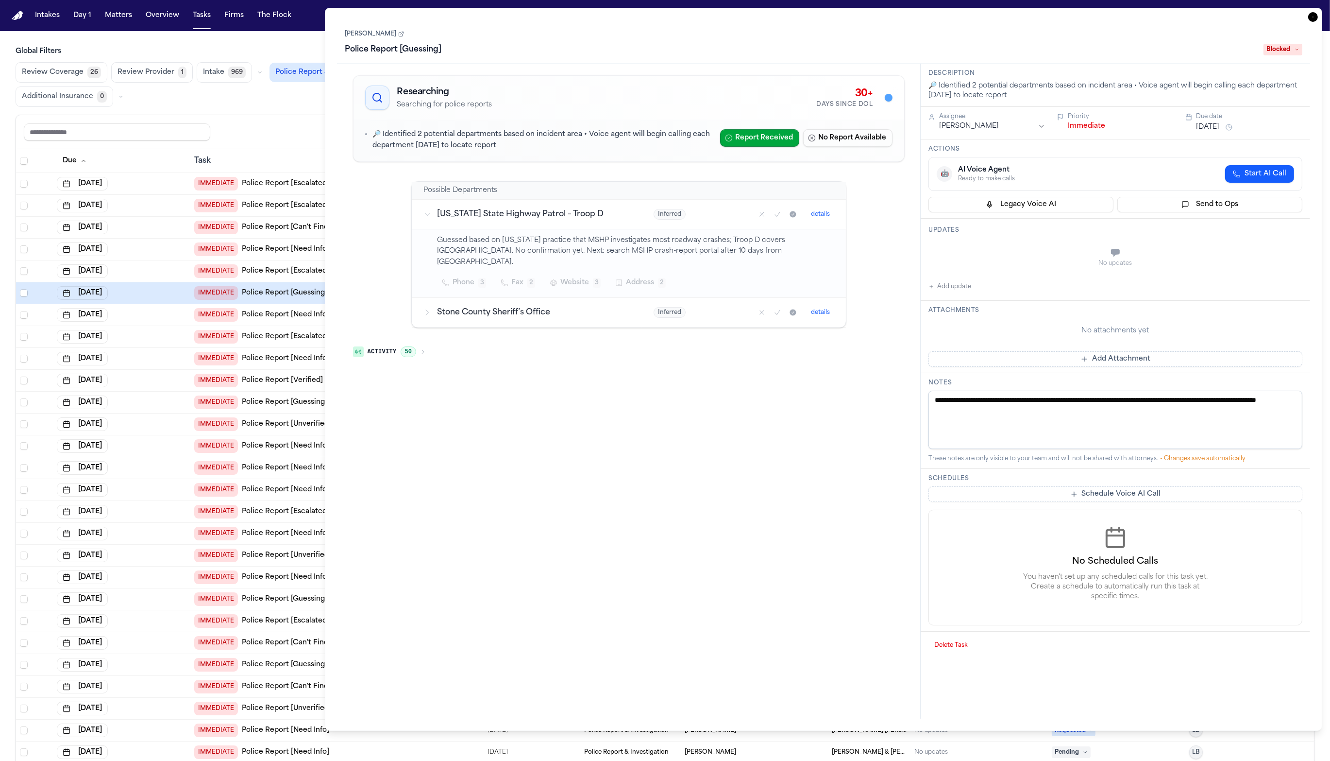
click at [585, 307] on h3 "Stone County Sheriff’s Office" at bounding box center [533, 313] width 193 height 12
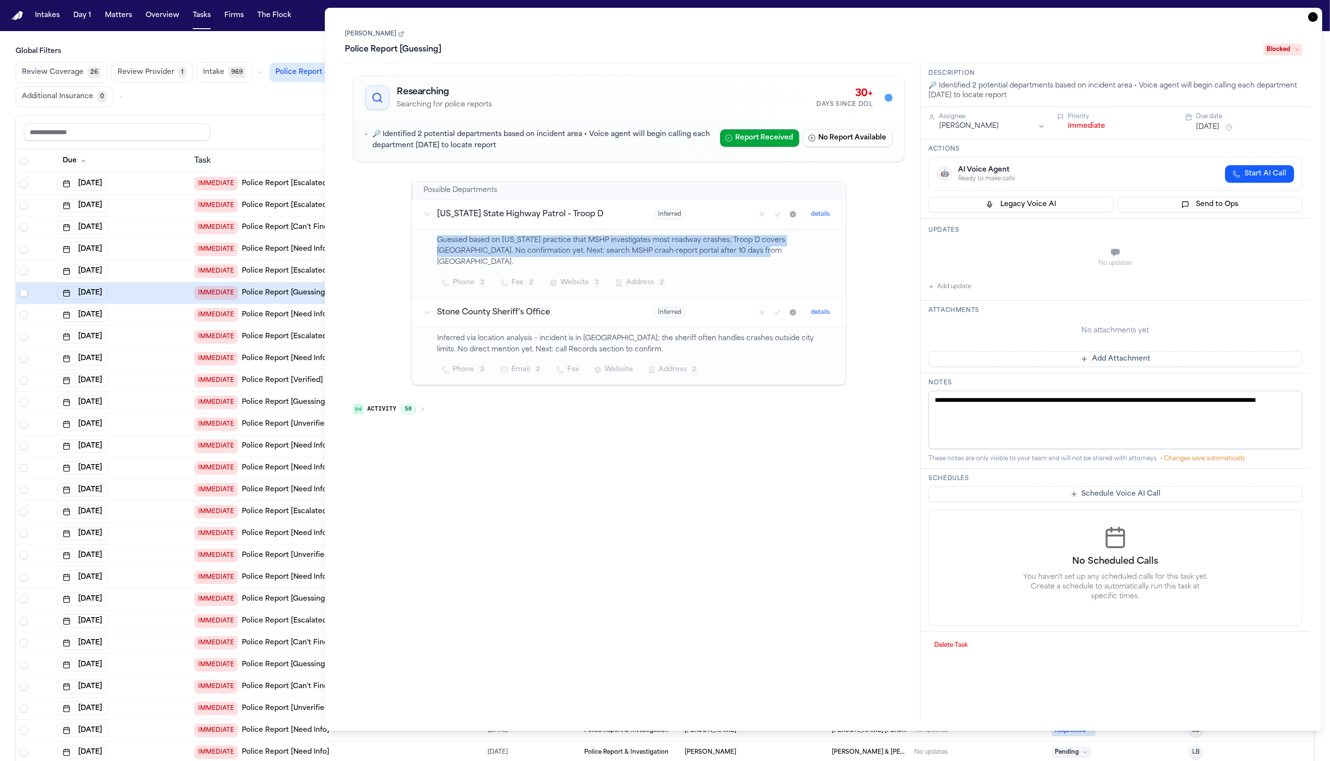
drag, startPoint x: 750, startPoint y: 248, endPoint x: 526, endPoint y: 233, distance: 224.4
click at [526, 235] on p "Guessed based on [US_STATE] practice that MSHP investigates most roadway crashe…" at bounding box center [635, 251] width 397 height 33
click at [526, 233] on td "Guessed based on [US_STATE] practice that MSHP investigates most roadway crashe…" at bounding box center [629, 263] width 434 height 68
click at [383, 405] on span "Activity" at bounding box center [382, 409] width 29 height 8
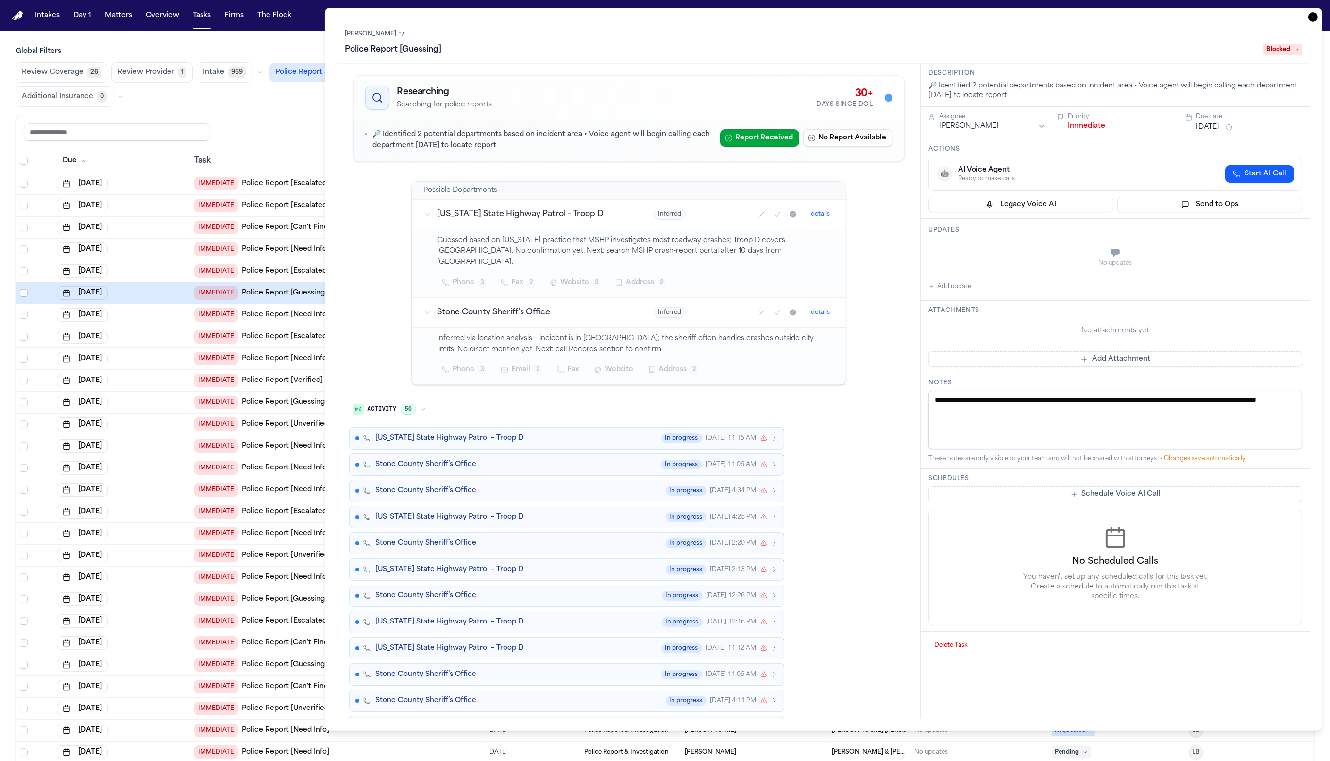
click at [385, 405] on span "Activity" at bounding box center [382, 409] width 29 height 8
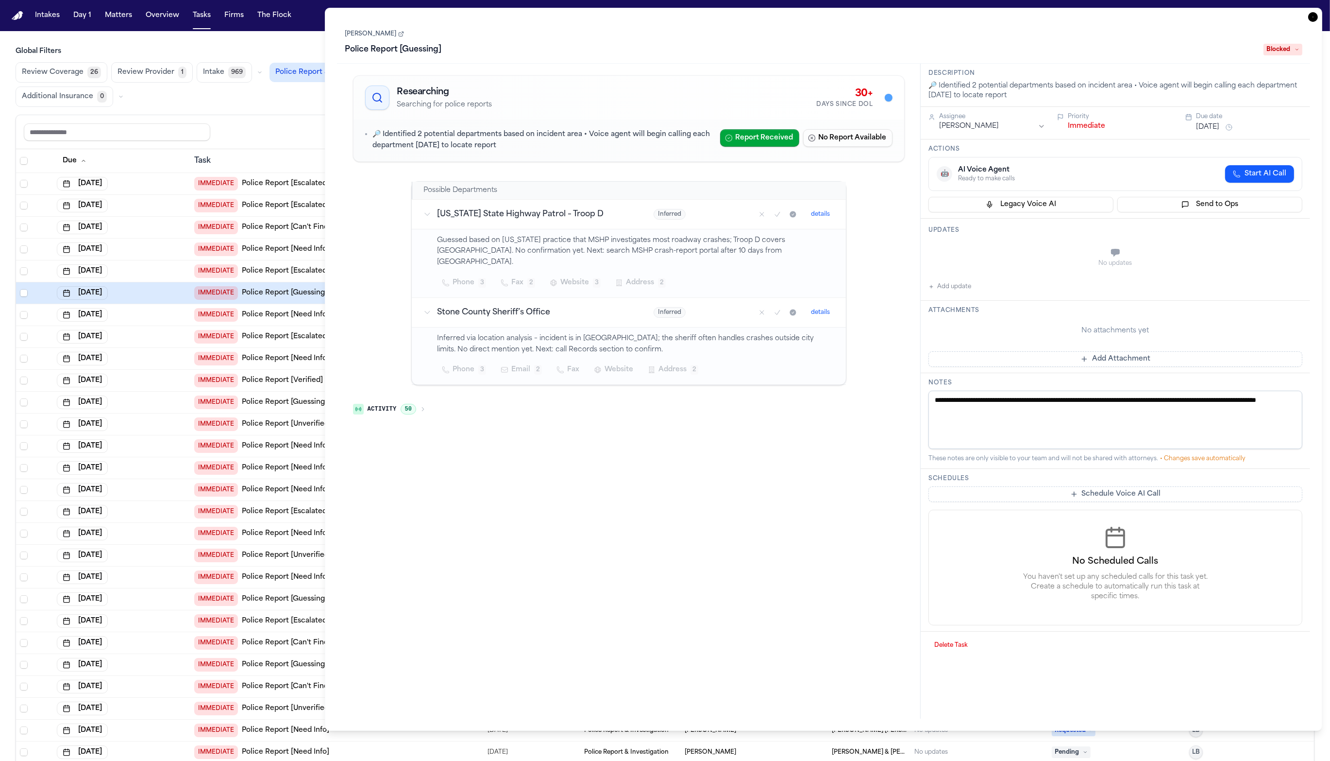
click at [171, 348] on td "[DATE]" at bounding box center [121, 359] width 137 height 22
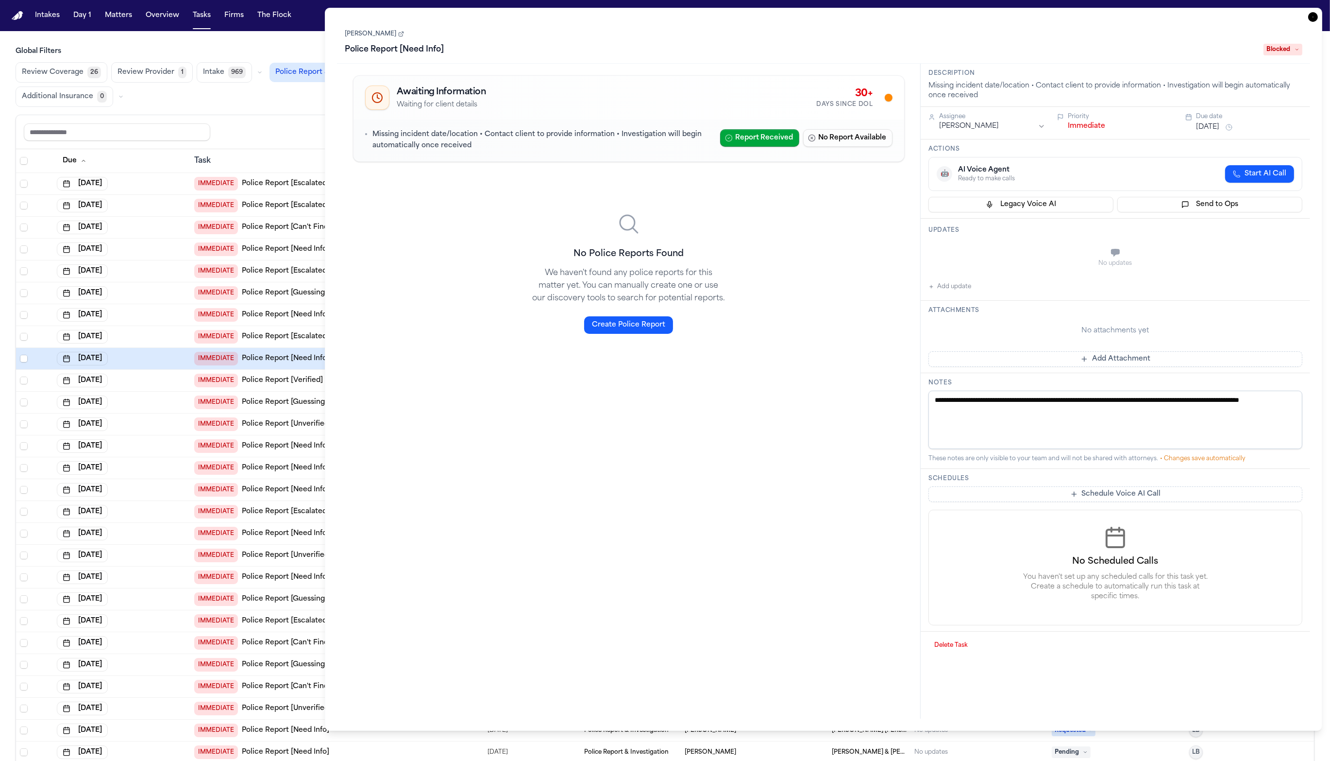
click at [156, 395] on div "[DATE]" at bounding box center [122, 402] width 130 height 14
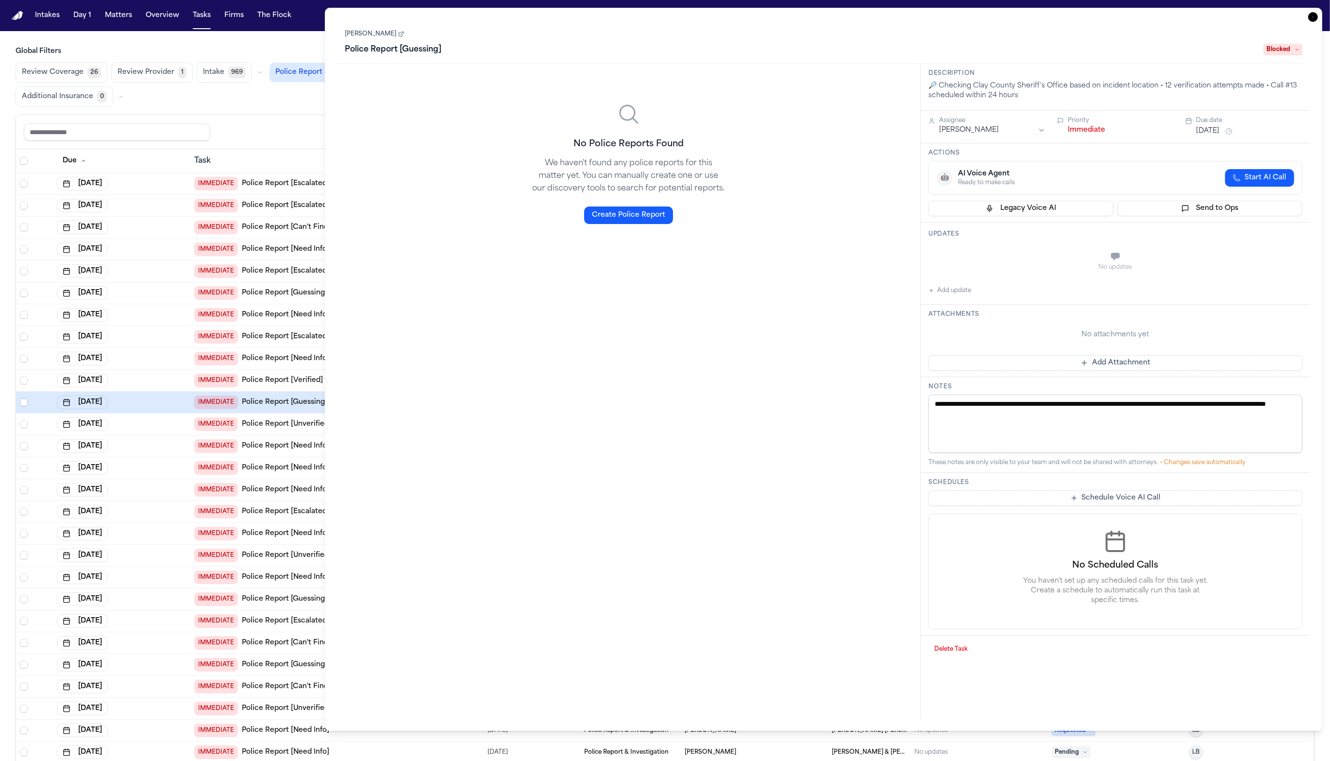
click at [143, 417] on div "[DATE]" at bounding box center [122, 424] width 130 height 14
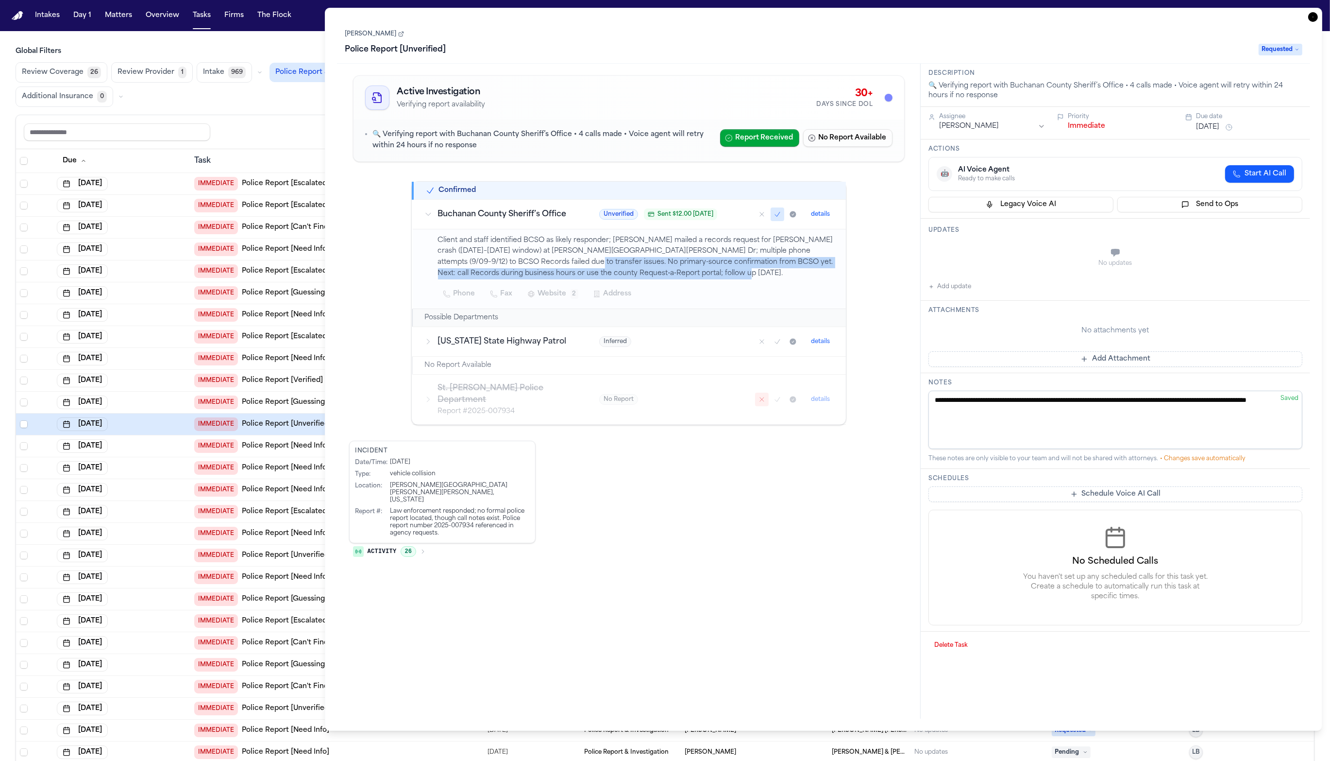
drag, startPoint x: 715, startPoint y: 285, endPoint x: 522, endPoint y: 275, distance: 193.6
click at [522, 275] on p "Client and staff identified BCSO as likely responder; [PERSON_NAME] mailed a re…" at bounding box center [636, 257] width 396 height 44
drag, startPoint x: 531, startPoint y: 274, endPoint x: 673, endPoint y: 279, distance: 141.5
click at [673, 279] on p "Client and staff identified BCSO as likely responder; [PERSON_NAME] mailed a re…" at bounding box center [636, 257] width 396 height 44
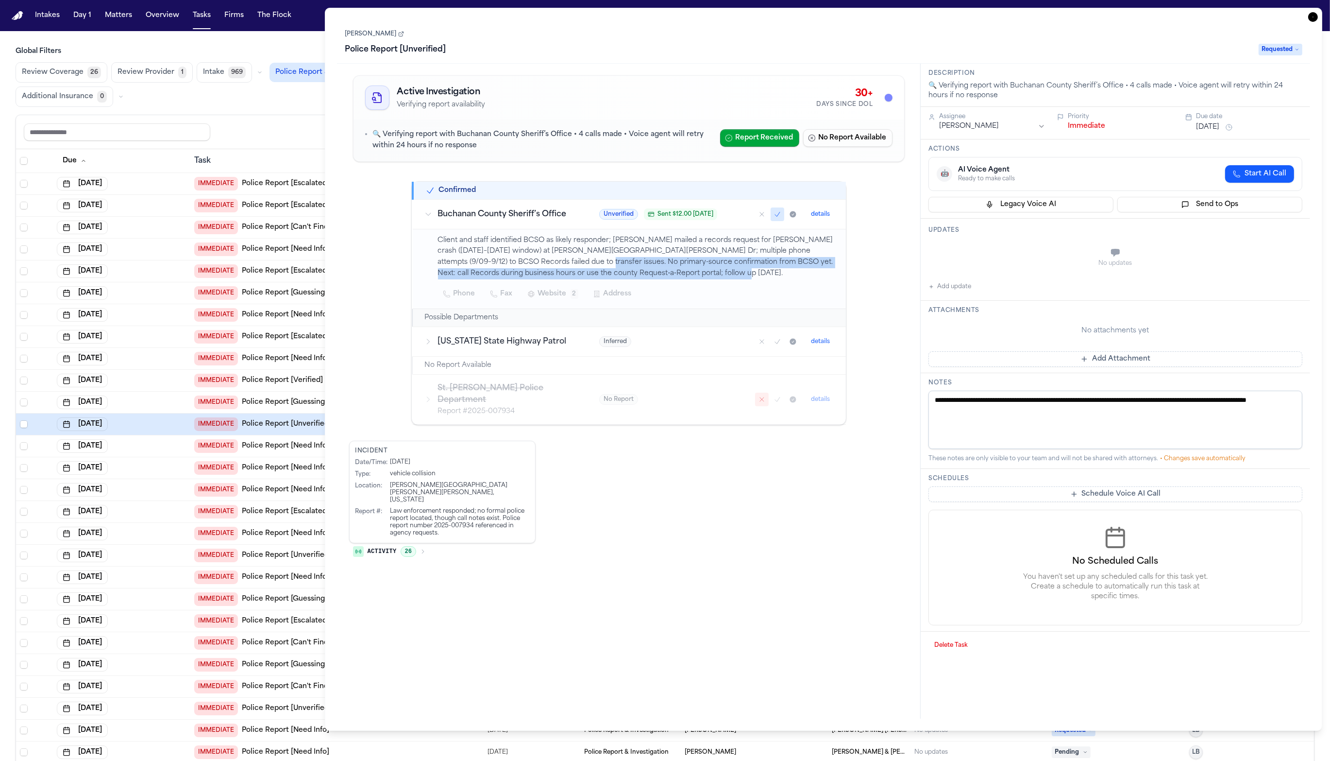
click at [673, 279] on p "Client and staff identified BCSO as likely responder; [PERSON_NAME] mailed a re…" at bounding box center [636, 257] width 396 height 44
drag, startPoint x: 675, startPoint y: 280, endPoint x: 522, endPoint y: 268, distance: 153.0
click at [522, 268] on p "Client and staff identified BCSO as likely responder; [PERSON_NAME] mailed a re…" at bounding box center [636, 257] width 396 height 44
drag, startPoint x: 532, startPoint y: 269, endPoint x: 698, endPoint y: 273, distance: 165.2
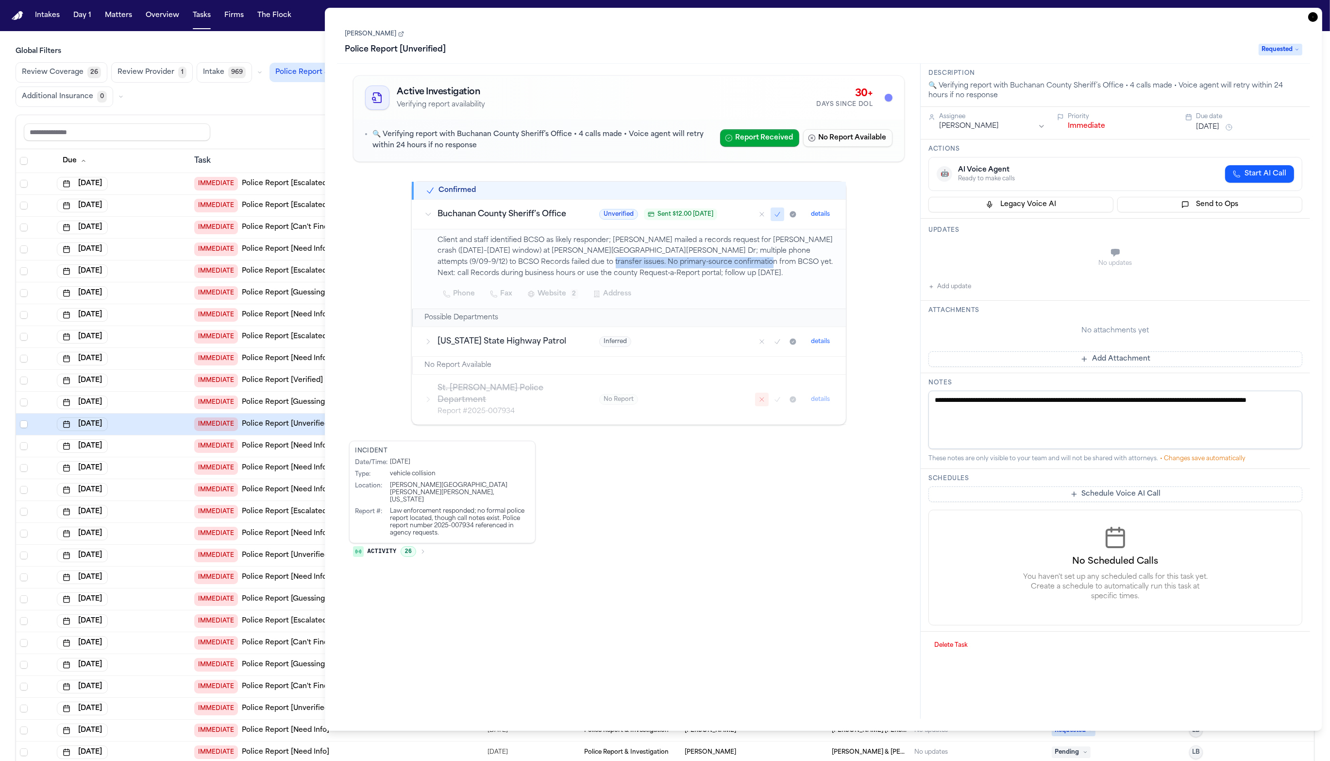
click at [698, 273] on p "Client and staff identified BCSO as likely responder; [PERSON_NAME] mailed a re…" at bounding box center [636, 257] width 396 height 44
click at [686, 218] on span "Sent $ 12.00 [DATE]" at bounding box center [686, 214] width 56 height 8
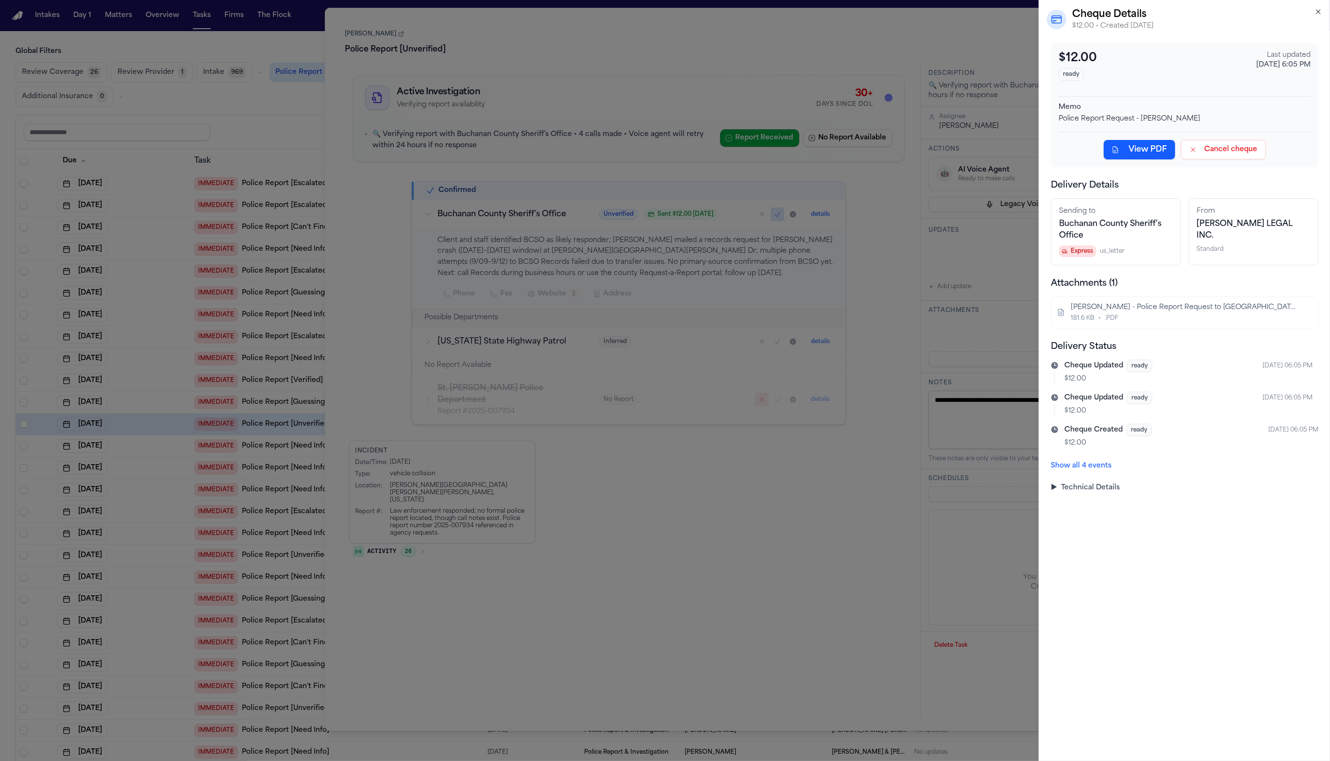
click at [809, 463] on button "Show all 4 events" at bounding box center [1081, 466] width 61 height 10
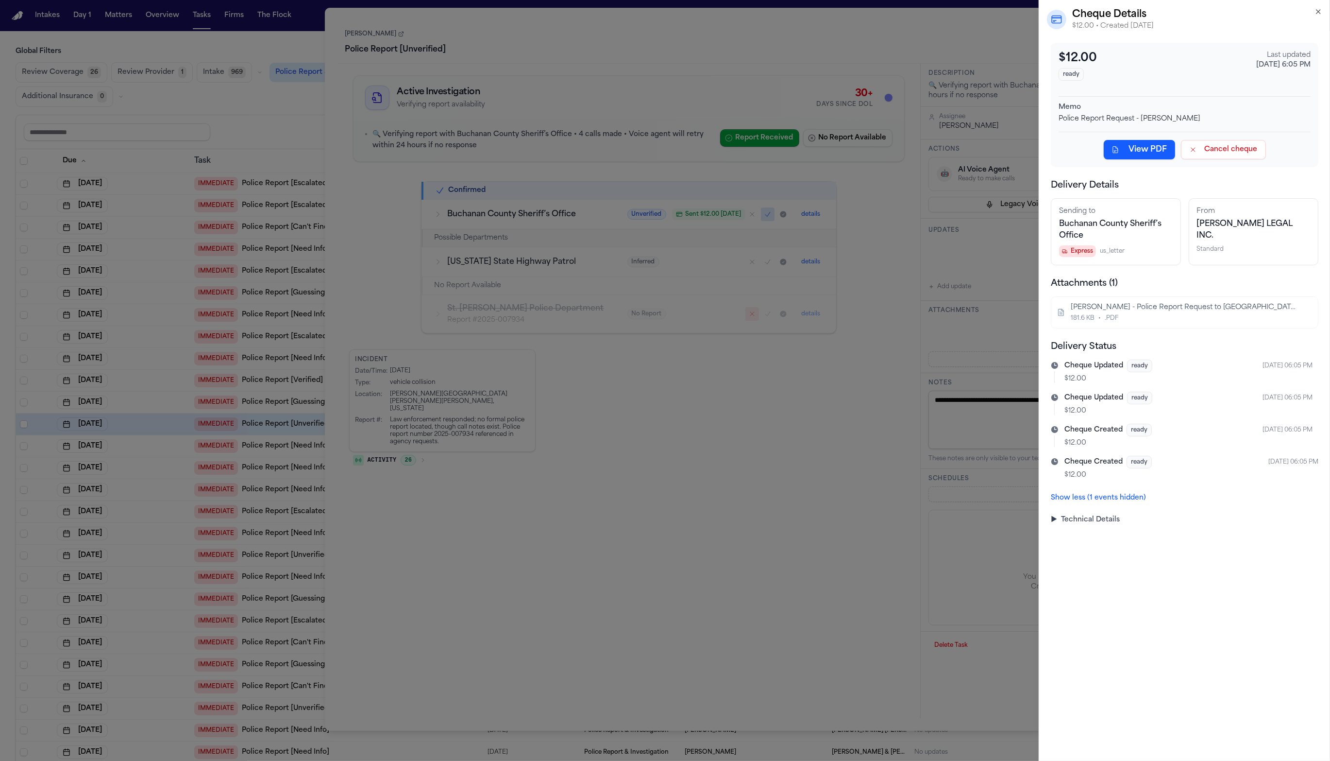
click at [809, 510] on div "$12.00 ready Last updated [DATE] 6:05 PM Memo Police Report Request - [PERSON_N…" at bounding box center [1185, 284] width 268 height 482
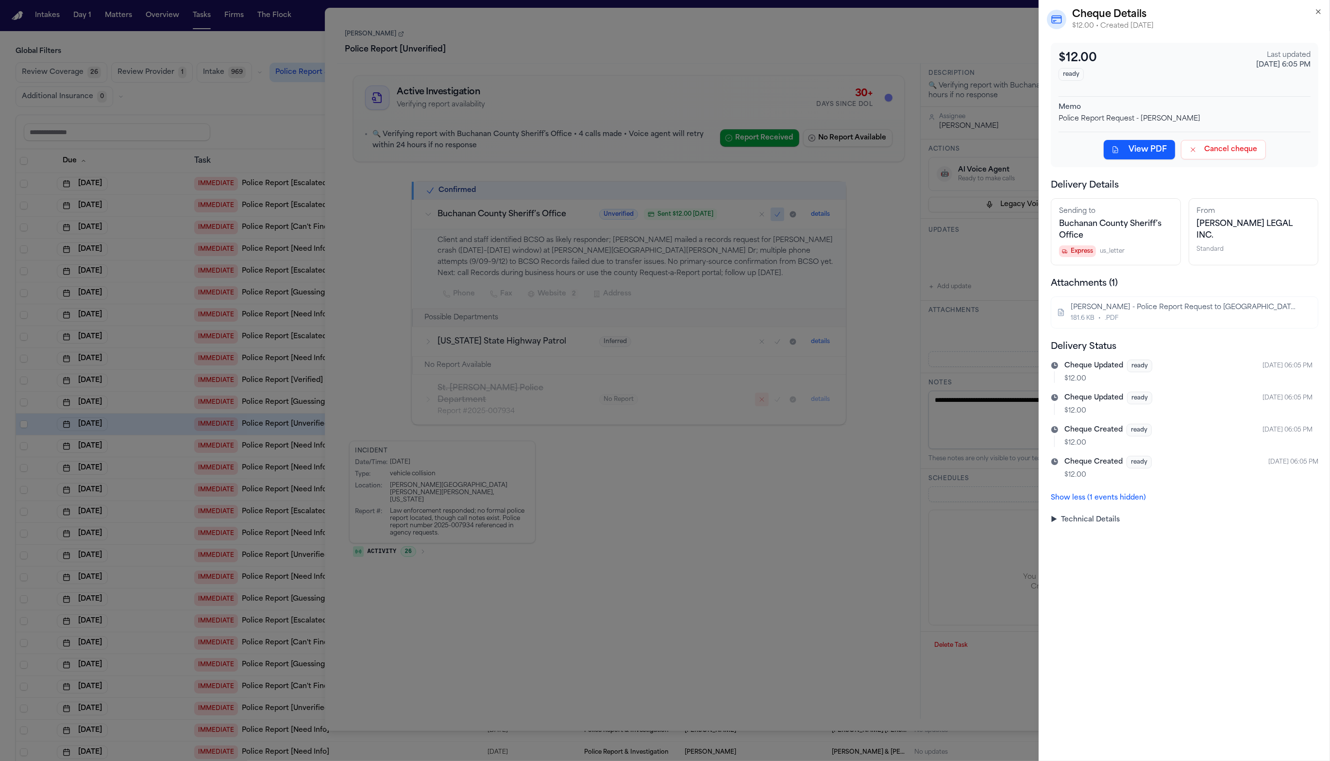
click at [809, 515] on summary "▶ Technical Details" at bounding box center [1185, 520] width 268 height 10
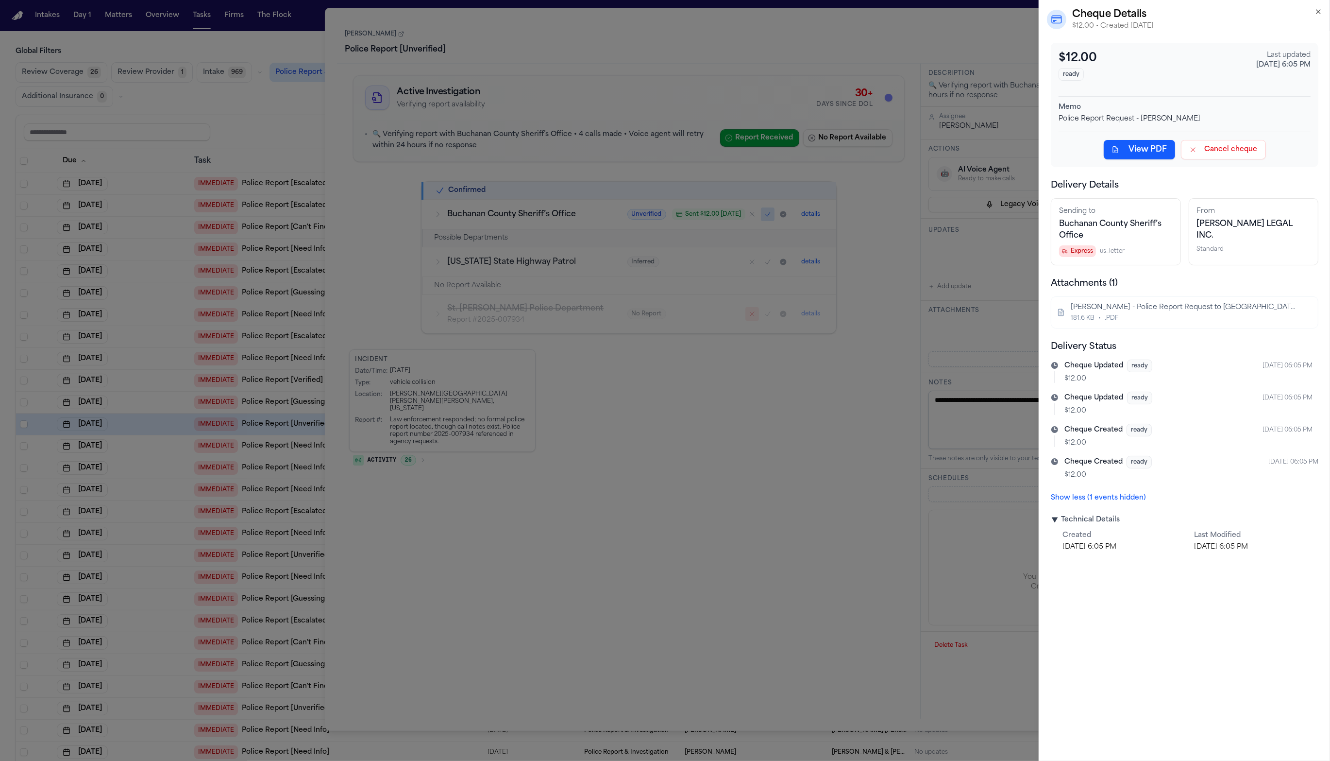
click at [809, 515] on summary "▶ Technical Details" at bounding box center [1185, 520] width 268 height 10
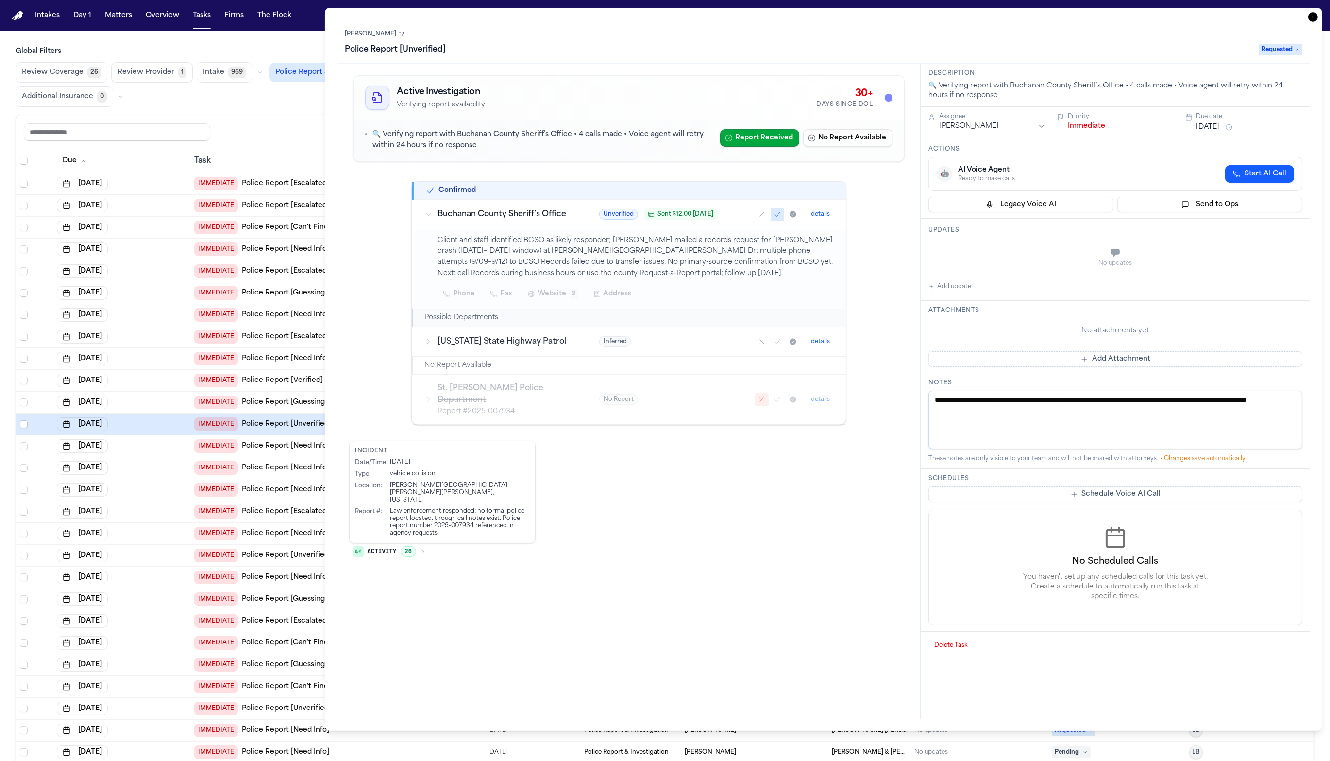
click at [809, 217] on button "details" at bounding box center [821, 214] width 27 height 12
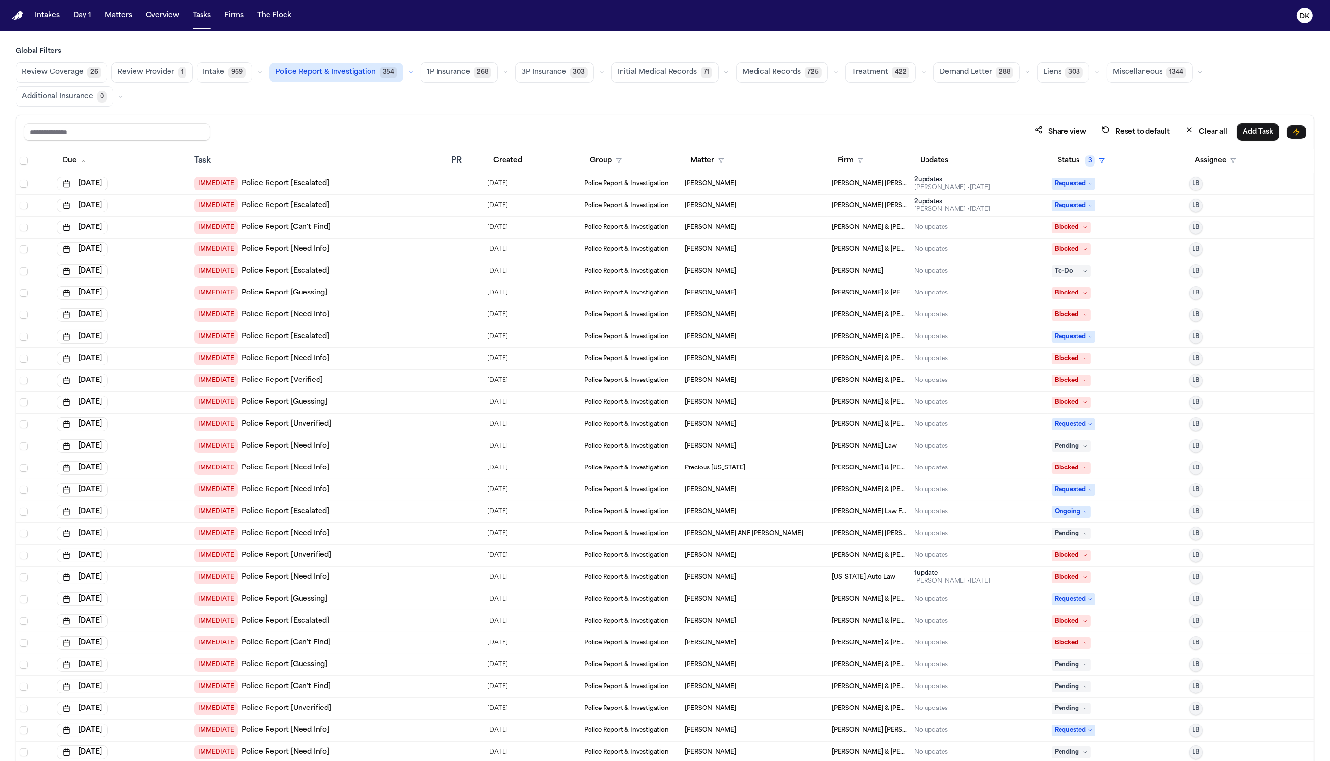
click at [288, 195] on td "IMMEDIATE Police Report [Escalated]" at bounding box center [318, 206] width 257 height 22
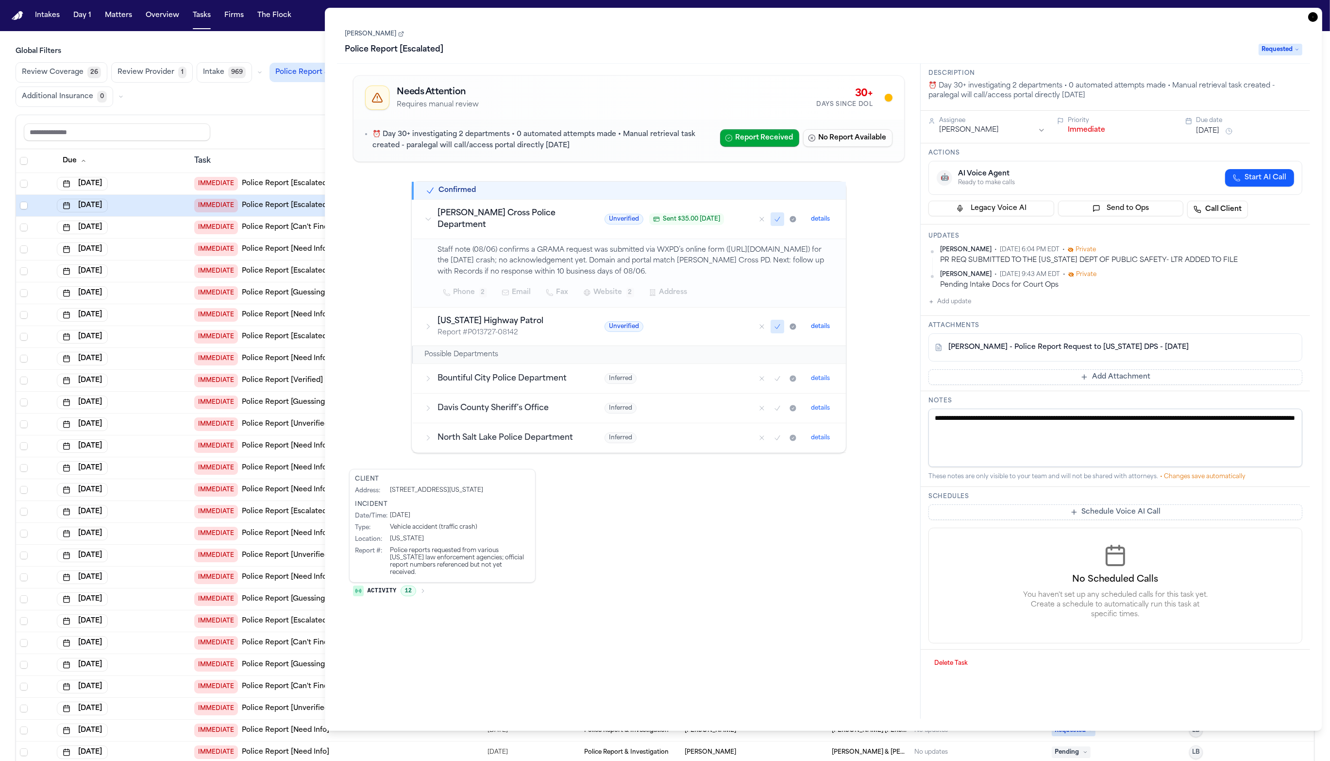
click at [145, 238] on td "[DATE]" at bounding box center [121, 249] width 137 height 22
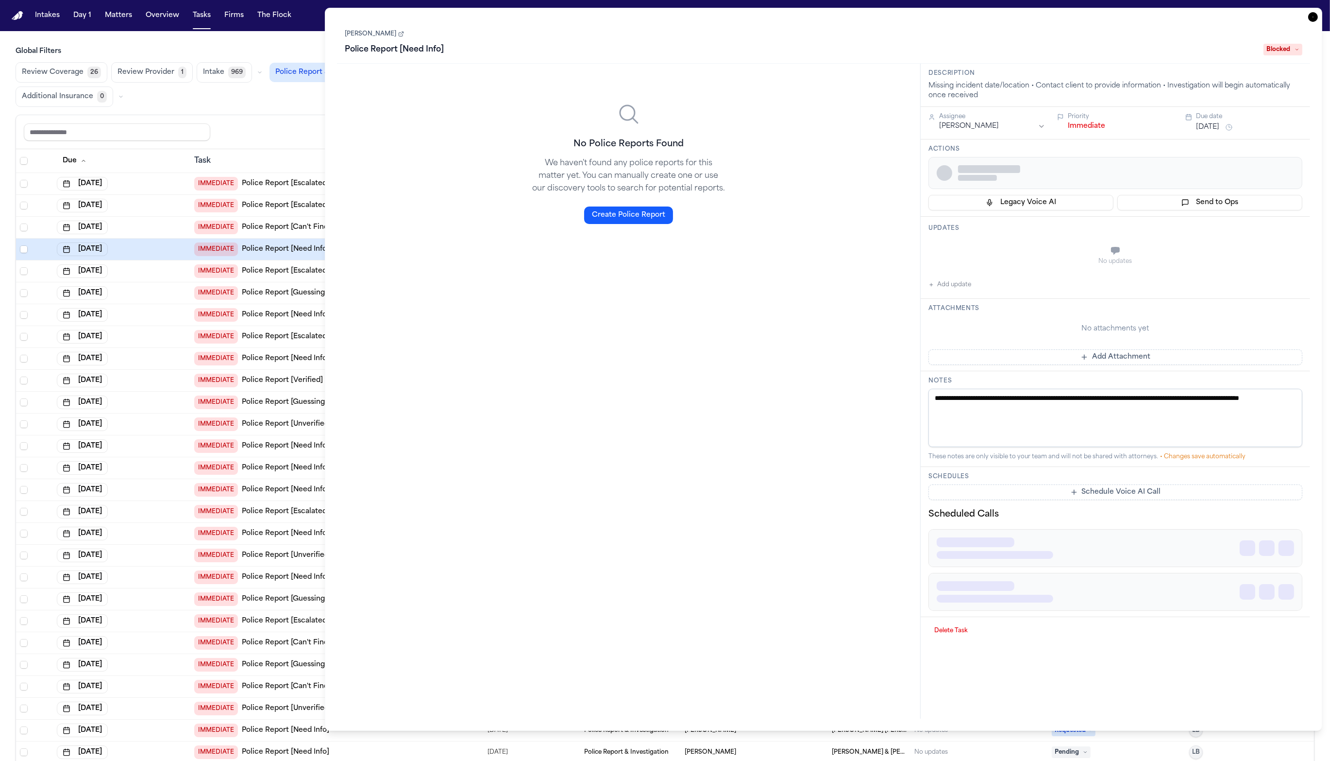
click at [151, 330] on div "[DATE]" at bounding box center [122, 337] width 130 height 14
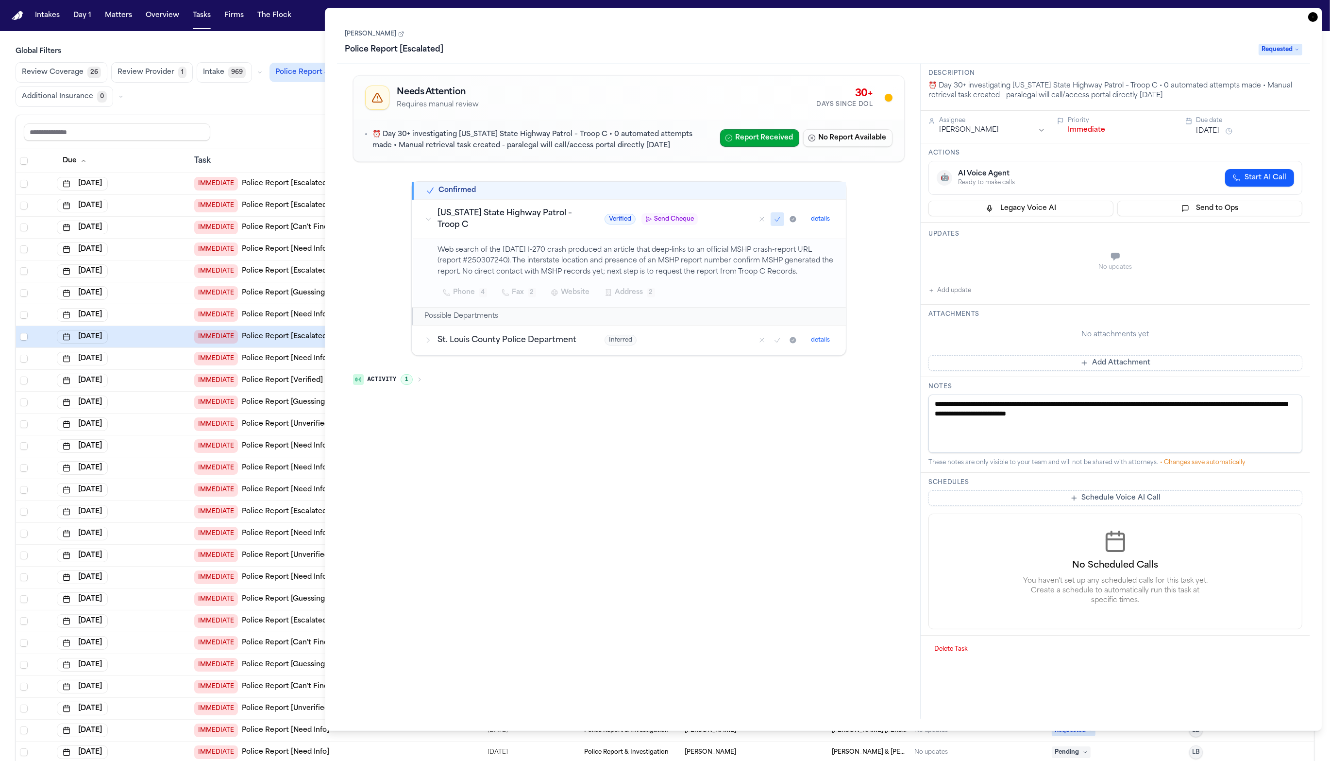
click at [156, 308] on div "[DATE]" at bounding box center [122, 315] width 130 height 14
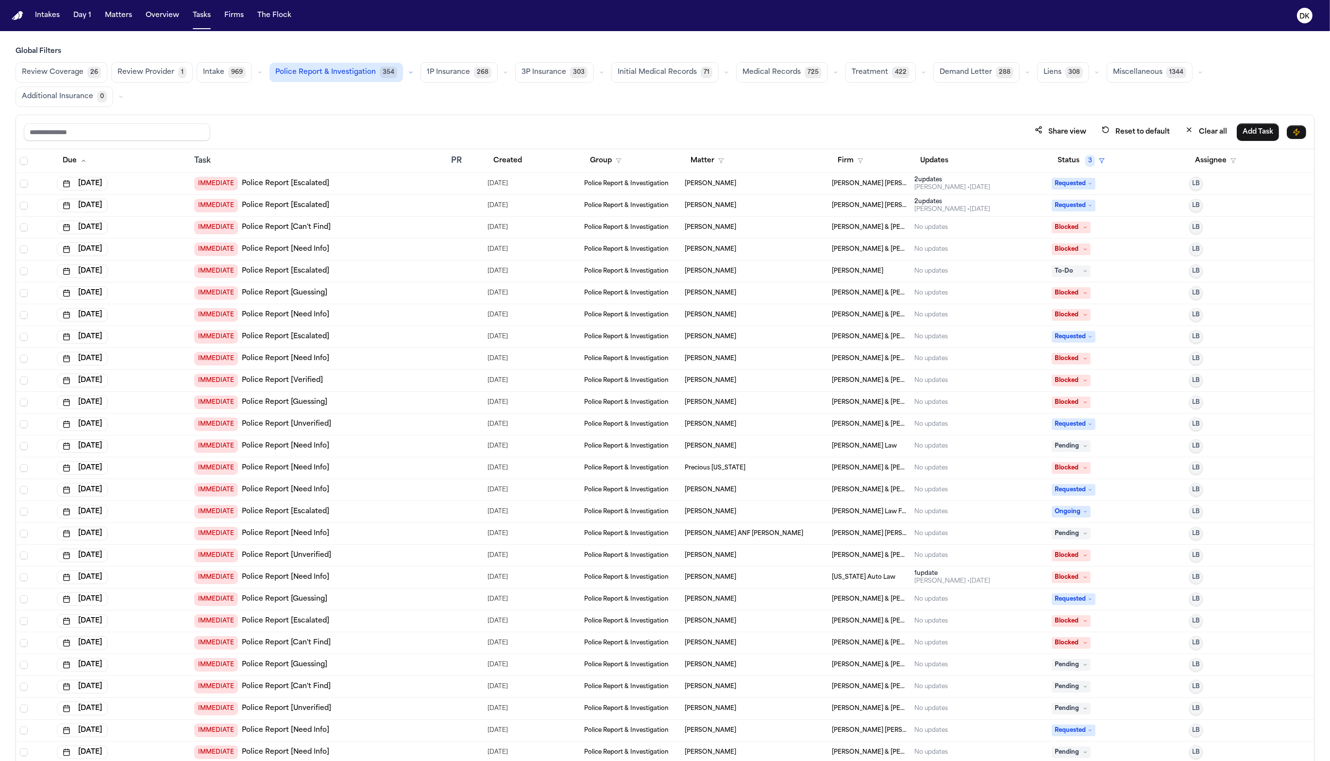
click at [150, 330] on div "[DATE]" at bounding box center [122, 337] width 130 height 14
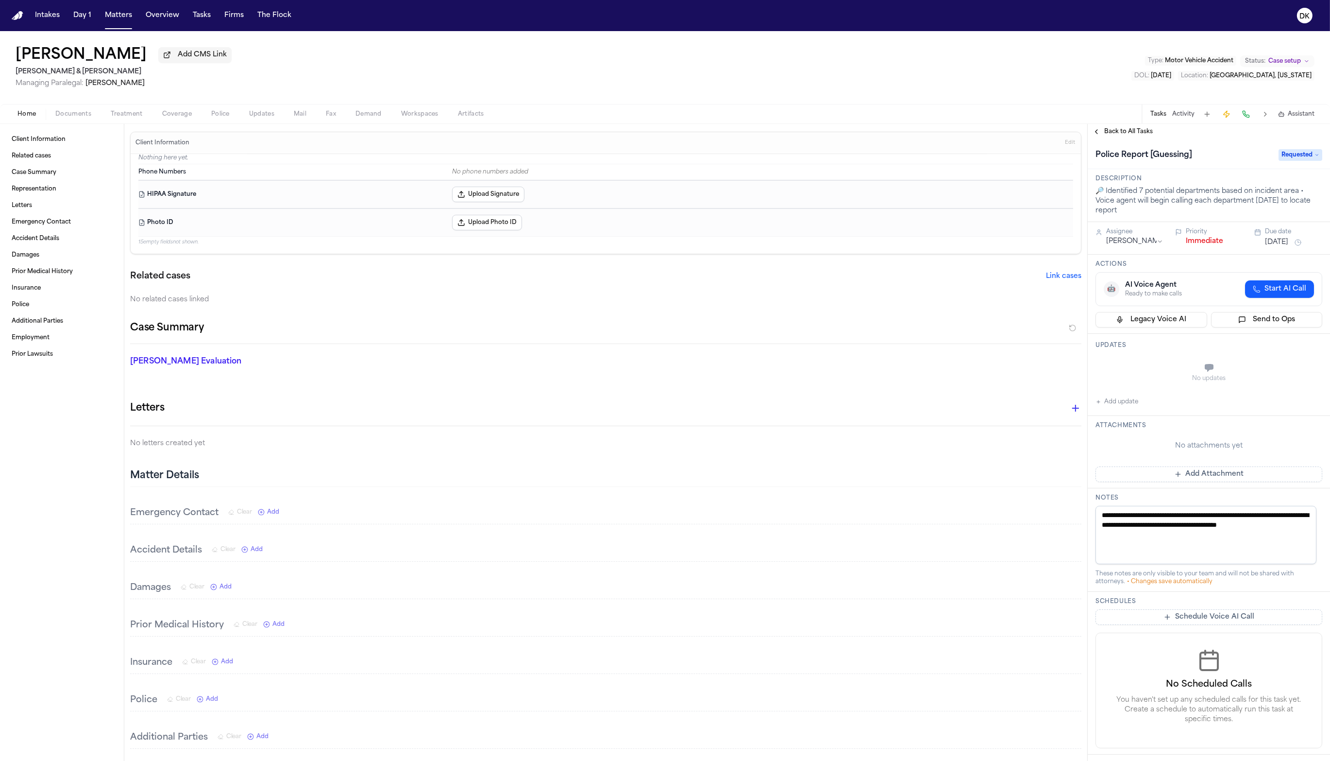
click at [221, 113] on span "Police" at bounding box center [220, 114] width 18 height 8
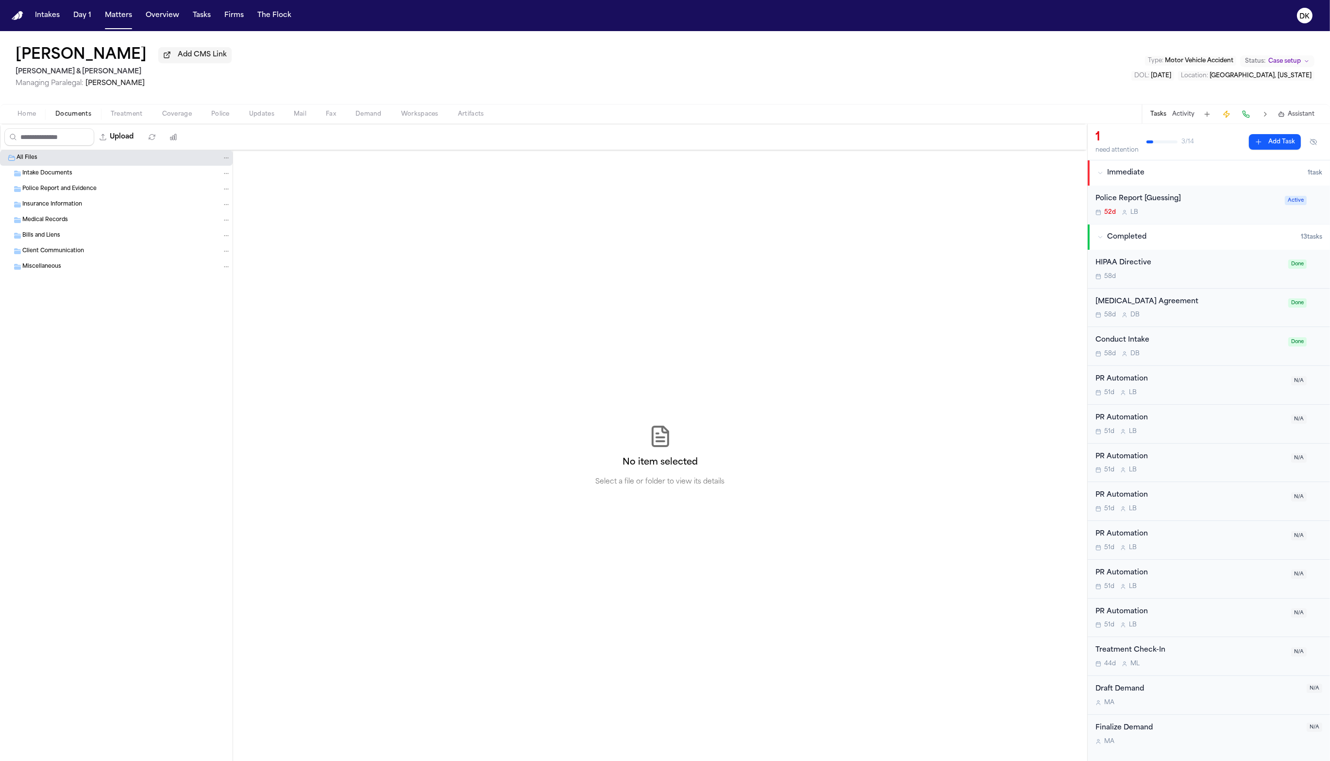
click at [74, 114] on span "Documents" at bounding box center [73, 114] width 36 height 8
click at [92, 206] on div "Insurance Information" at bounding box center [126, 204] width 208 height 9
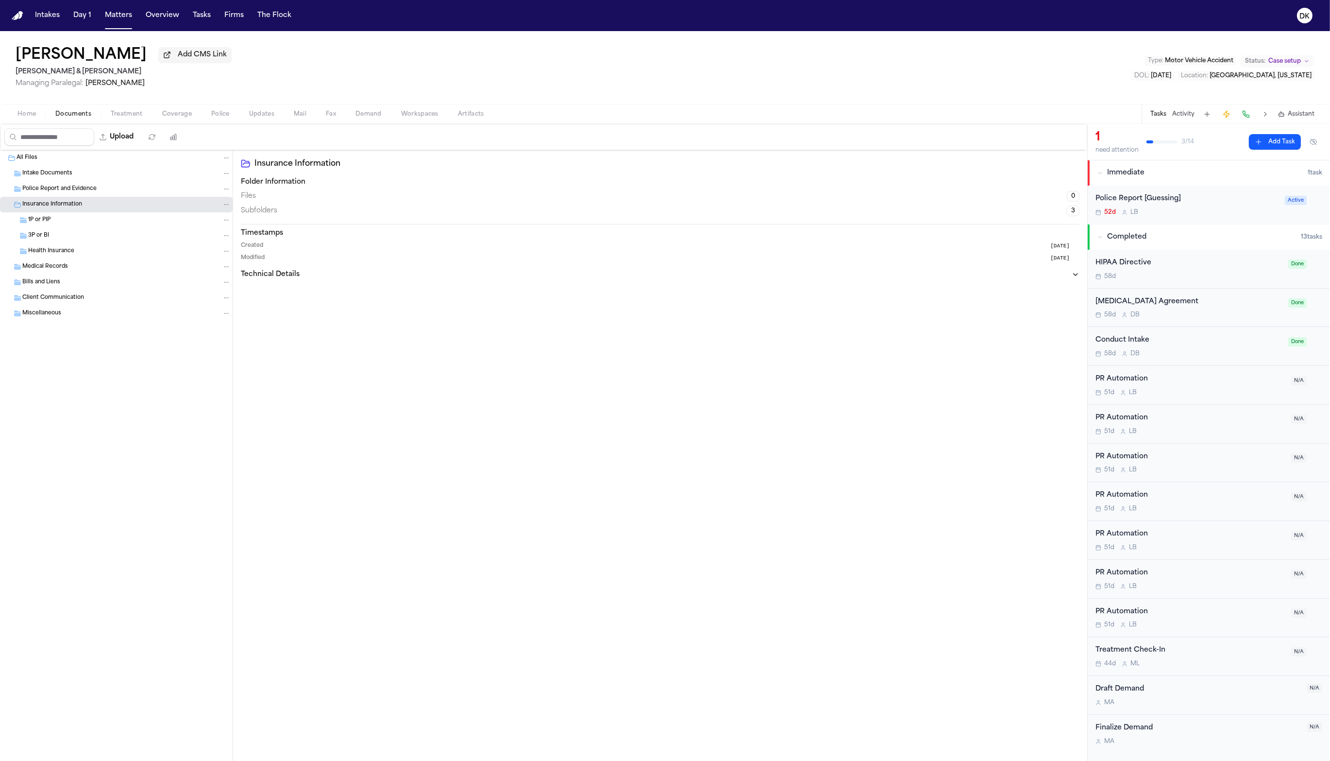
click at [96, 253] on div "Health Insurance" at bounding box center [129, 251] width 203 height 9
click at [1182, 114] on button "Activity" at bounding box center [1184, 114] width 22 height 8
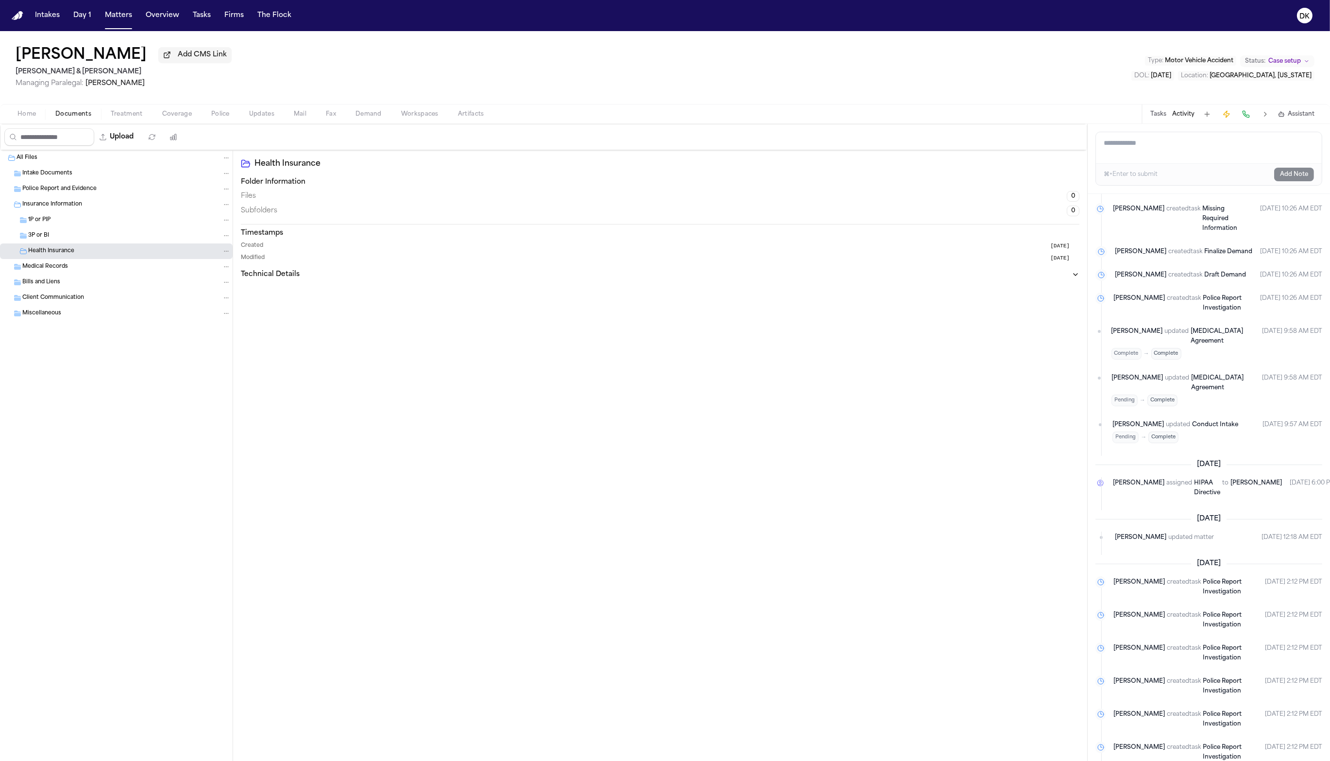
scroll to position [583, 0]
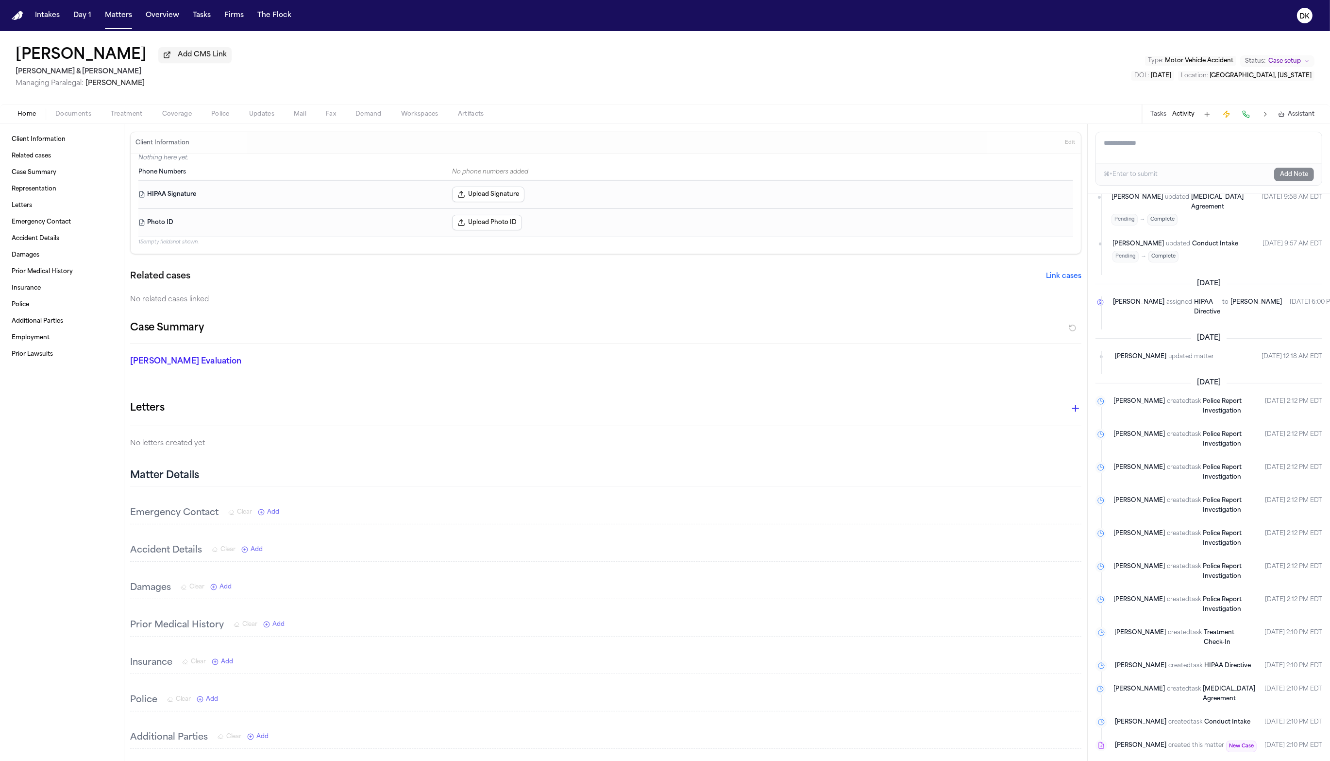
click at [35, 115] on span "Home" at bounding box center [26, 114] width 18 height 8
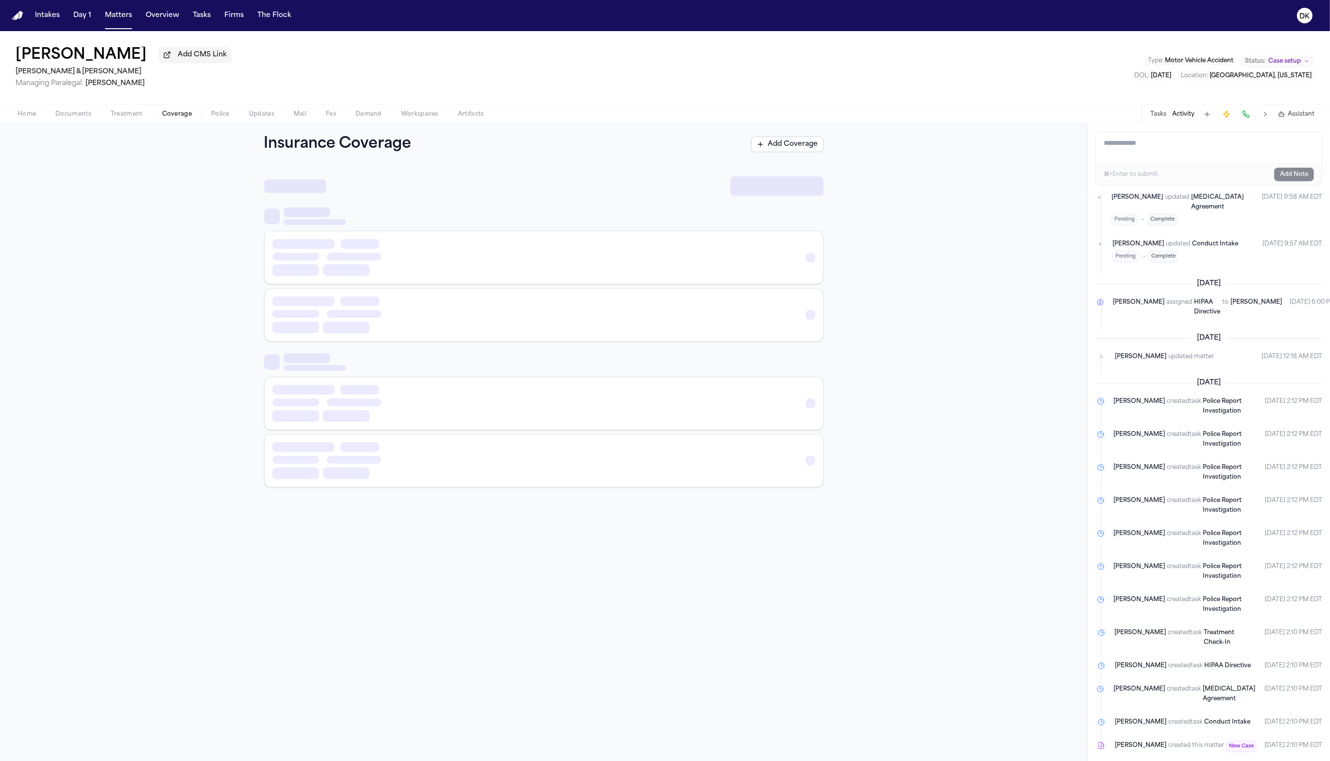
click at [178, 118] on span "Coverage" at bounding box center [177, 114] width 30 height 8
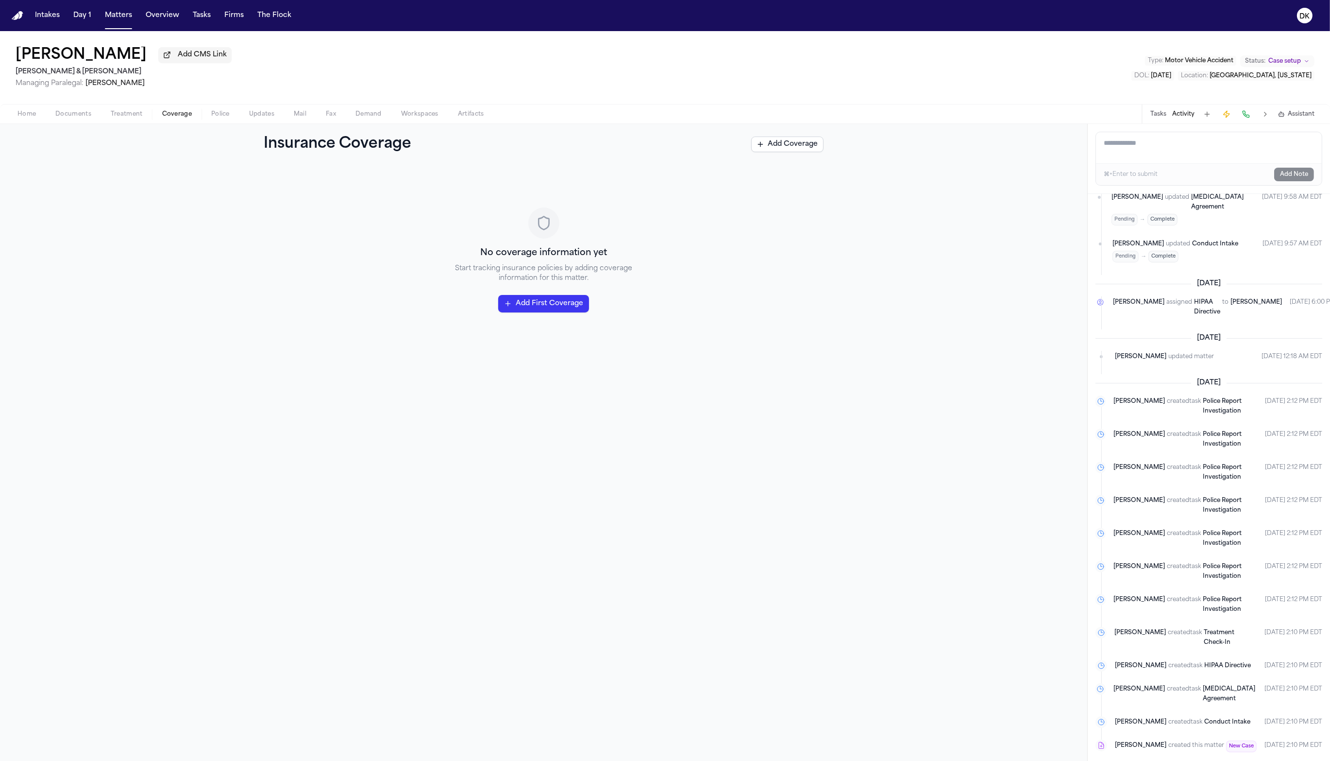
click at [211, 112] on span "Police" at bounding box center [220, 114] width 18 height 8
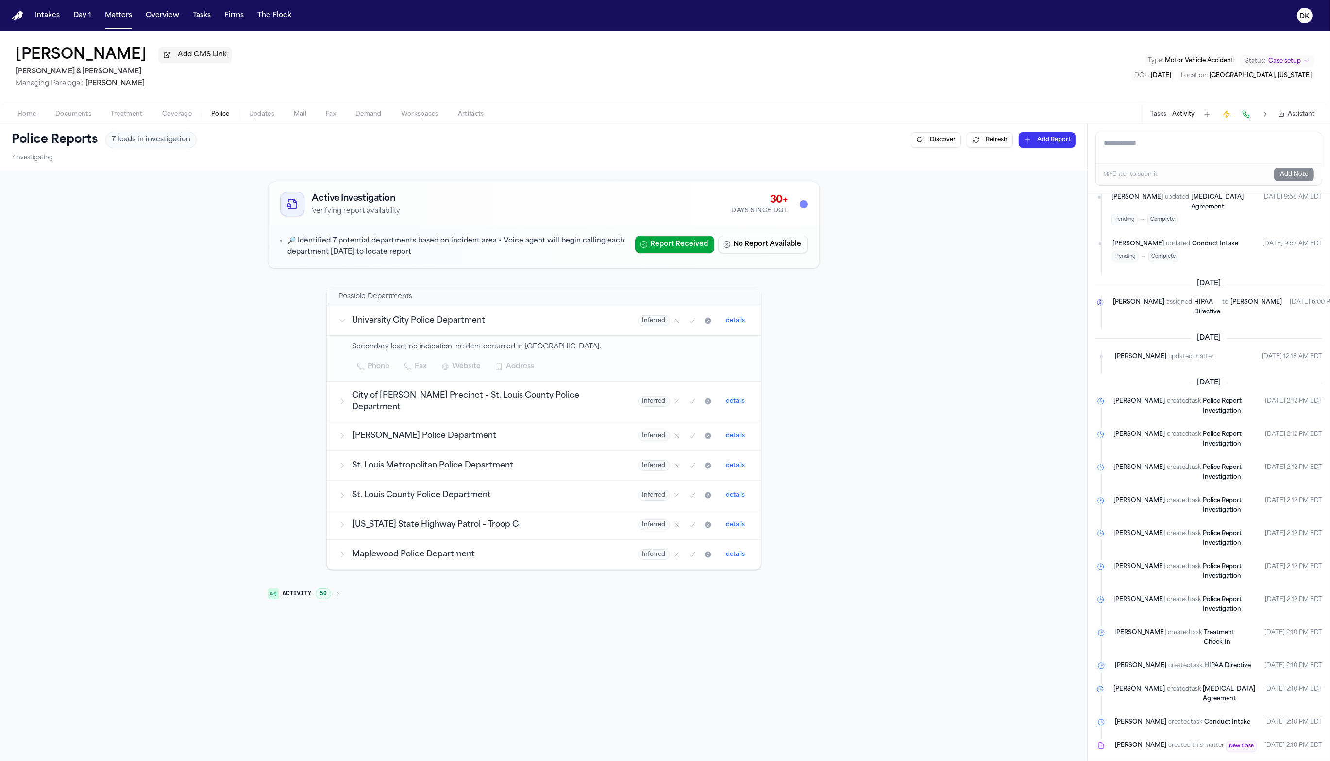
click at [48, 78] on h2 "[PERSON_NAME] & [PERSON_NAME]" at bounding box center [124, 72] width 216 height 12
click at [49, 78] on h2 "[PERSON_NAME] & [PERSON_NAME]" at bounding box center [124, 72] width 216 height 12
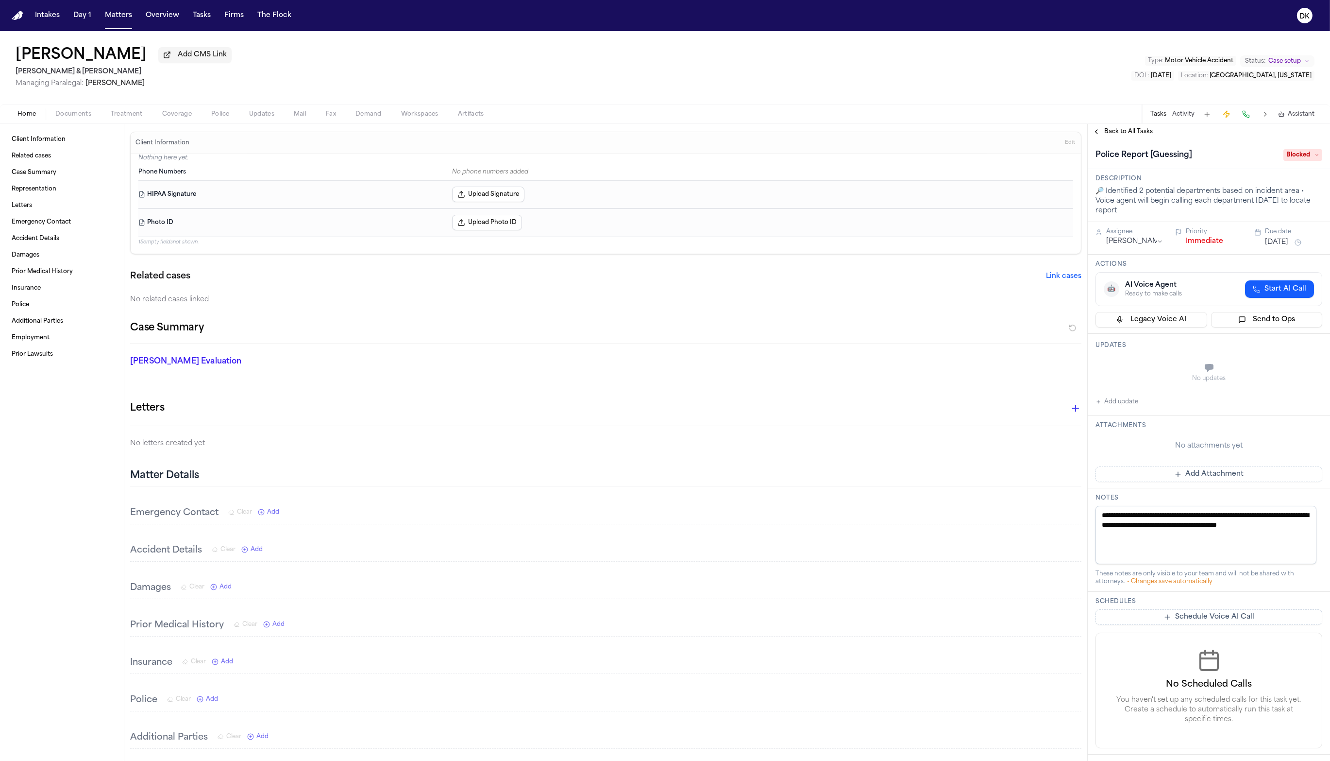
click at [70, 113] on span "Documents" at bounding box center [73, 114] width 36 height 8
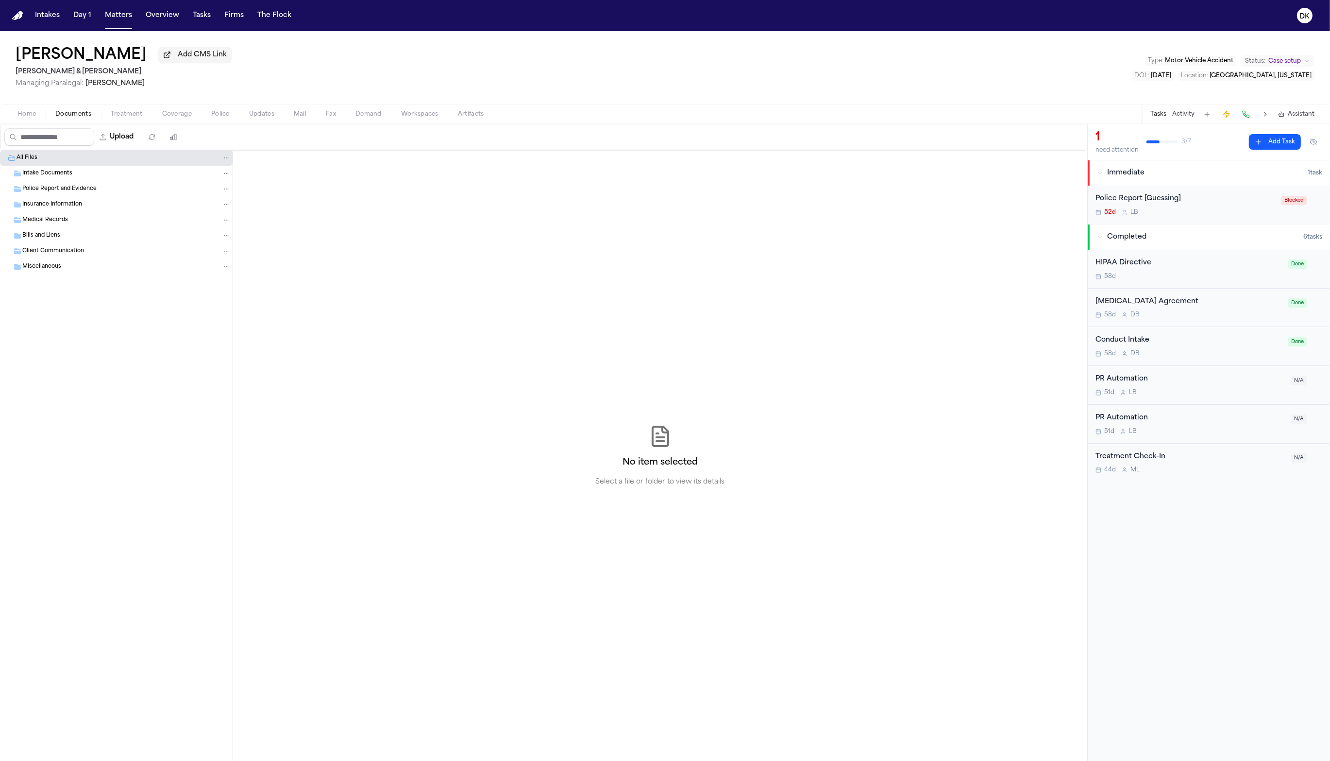
click at [1177, 118] on button "Activity" at bounding box center [1184, 114] width 22 height 8
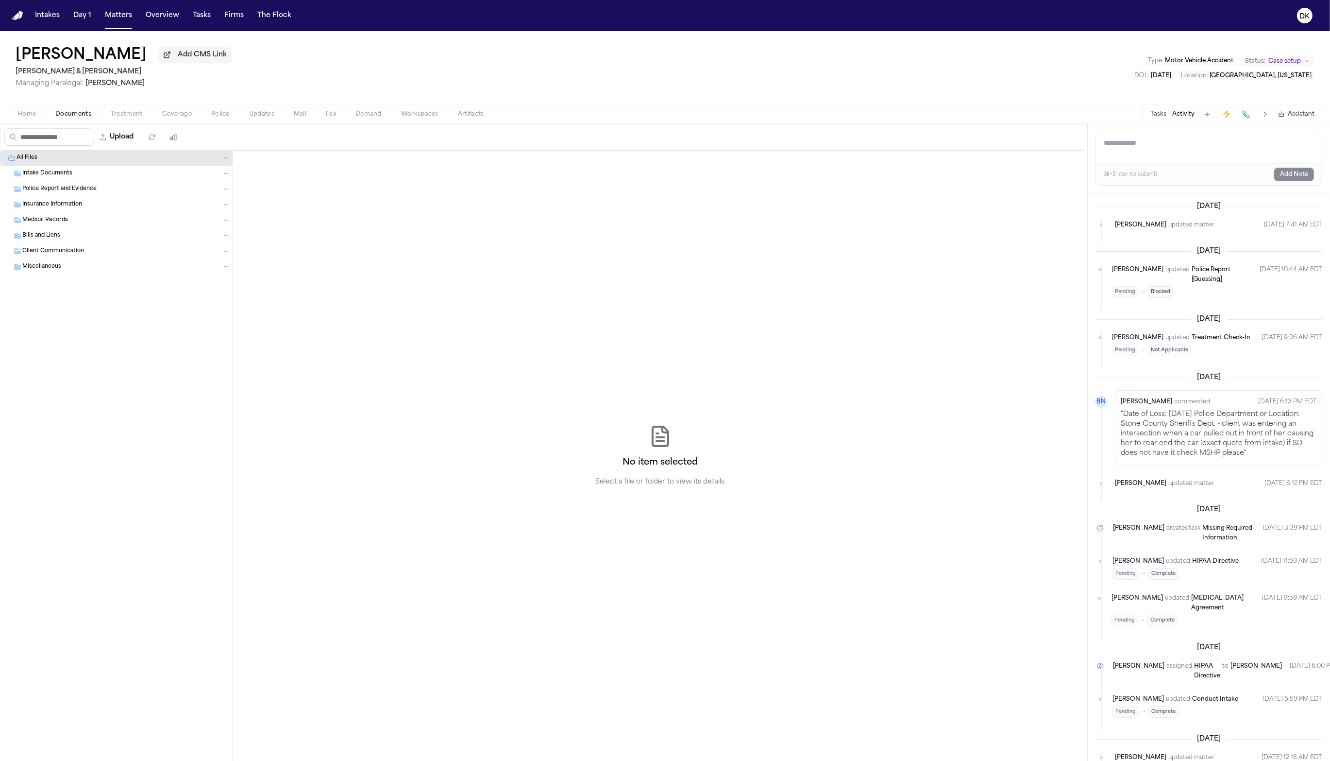
click at [1245, 458] on p ""Date of Loss: November of 2022 Police Department or Location: Stone County She…" at bounding box center [1219, 433] width 196 height 49
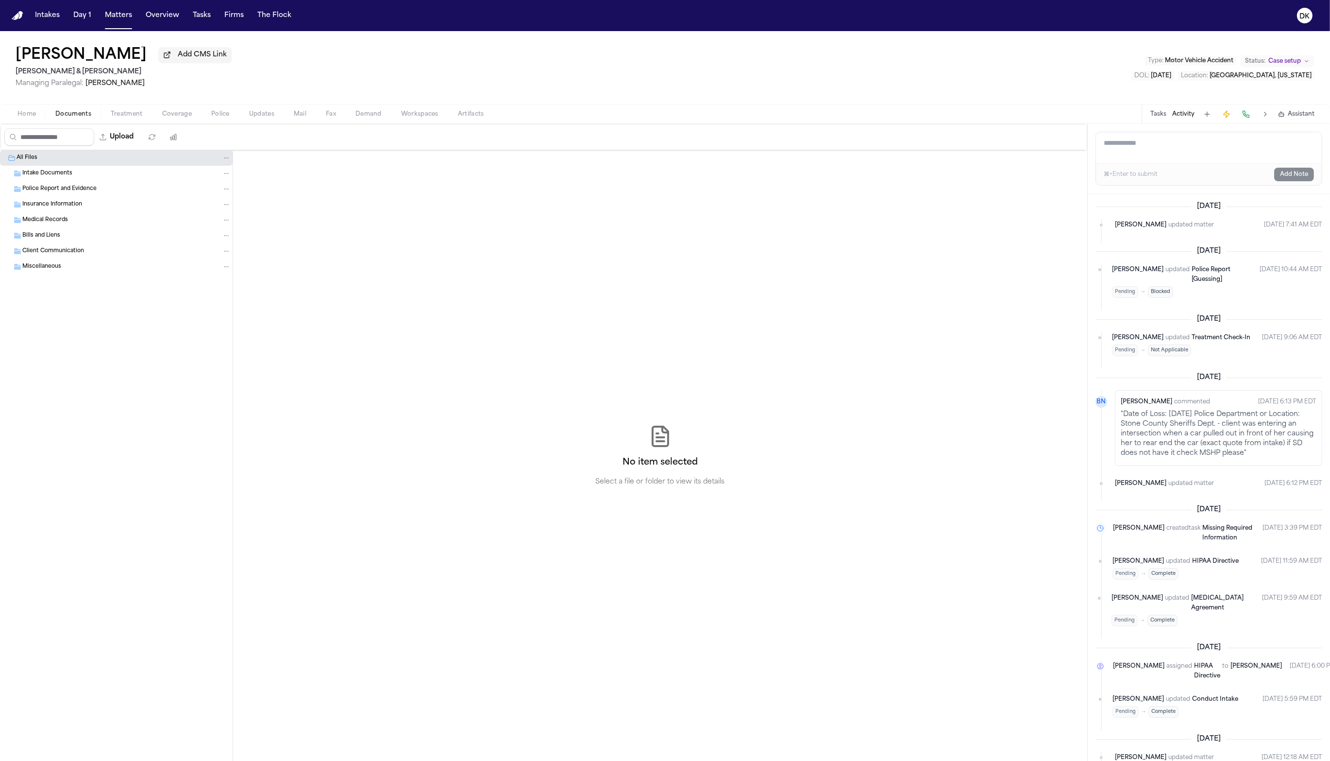
click at [21, 118] on span "Home" at bounding box center [26, 114] width 18 height 8
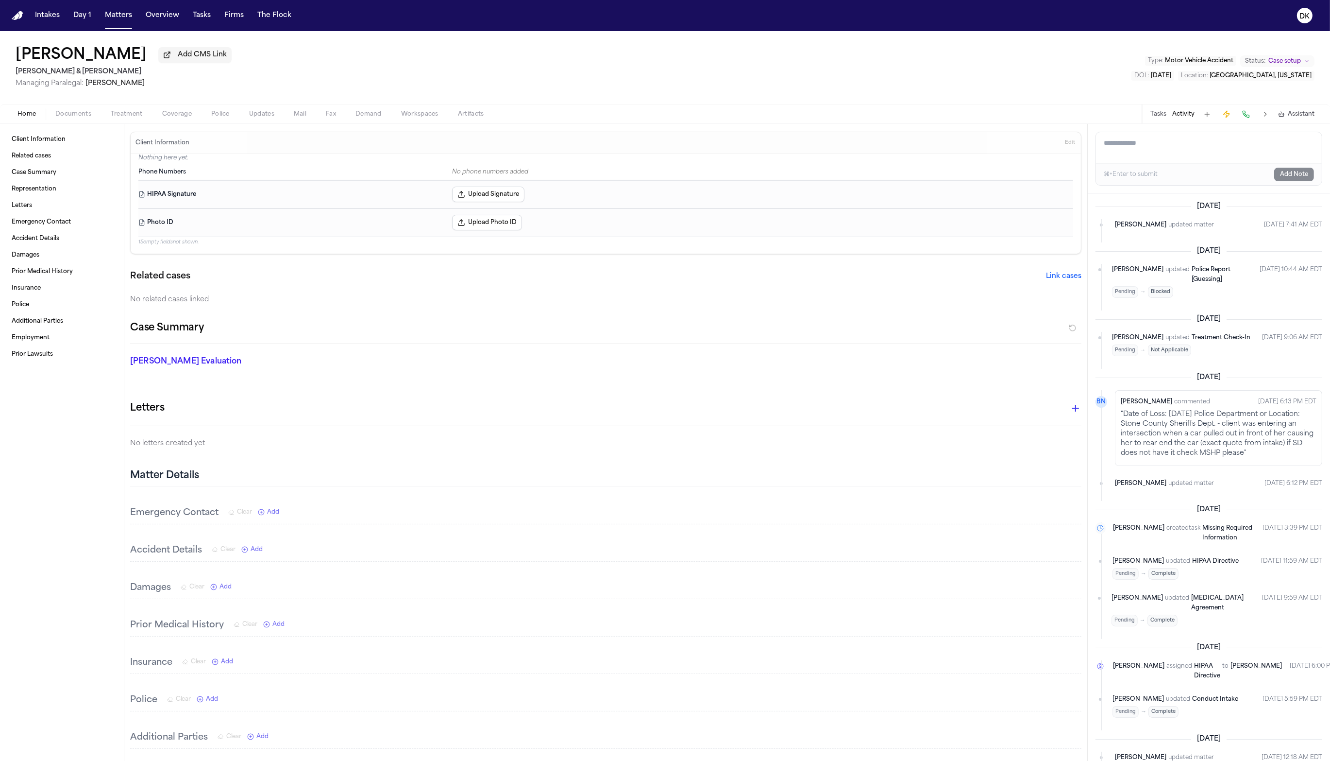
click at [207, 115] on button "Police" at bounding box center [221, 114] width 38 height 12
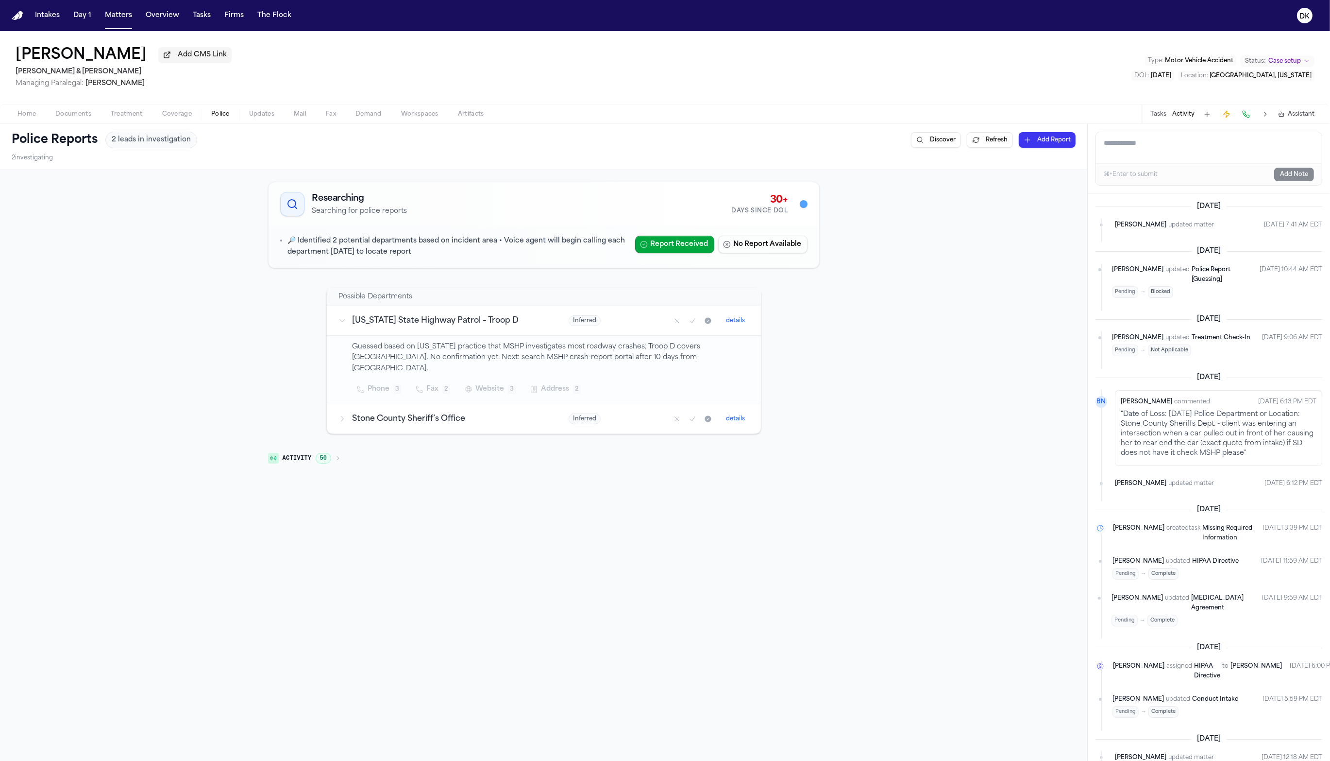
click at [455, 418] on td "Stone County Sheriff’s Office" at bounding box center [442, 419] width 230 height 30
click at [436, 444] on p "Inferred via location analysis – incident is in [GEOGRAPHIC_DATA]; the sheriff …" at bounding box center [550, 451] width 397 height 22
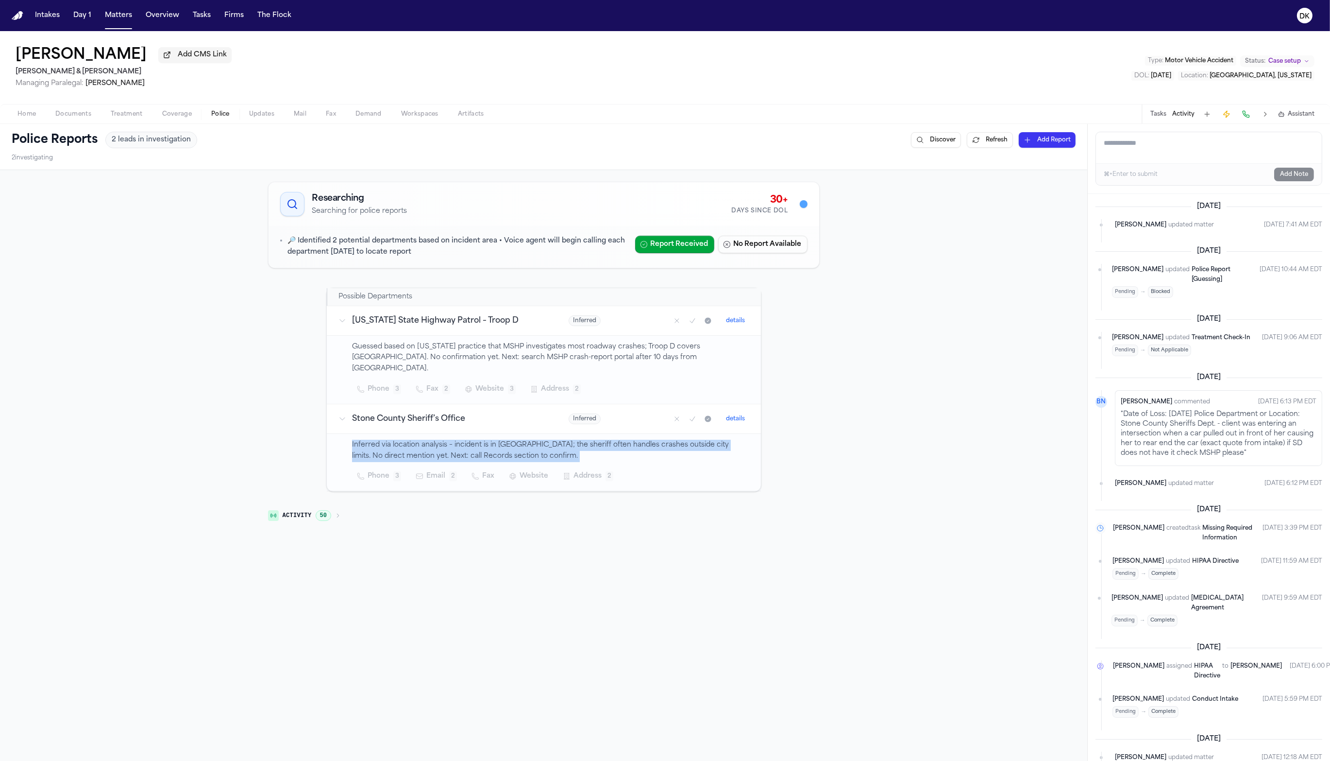
click at [436, 444] on p "Inferred via location analysis – incident is in [GEOGRAPHIC_DATA]; the sheriff …" at bounding box center [550, 451] width 397 height 22
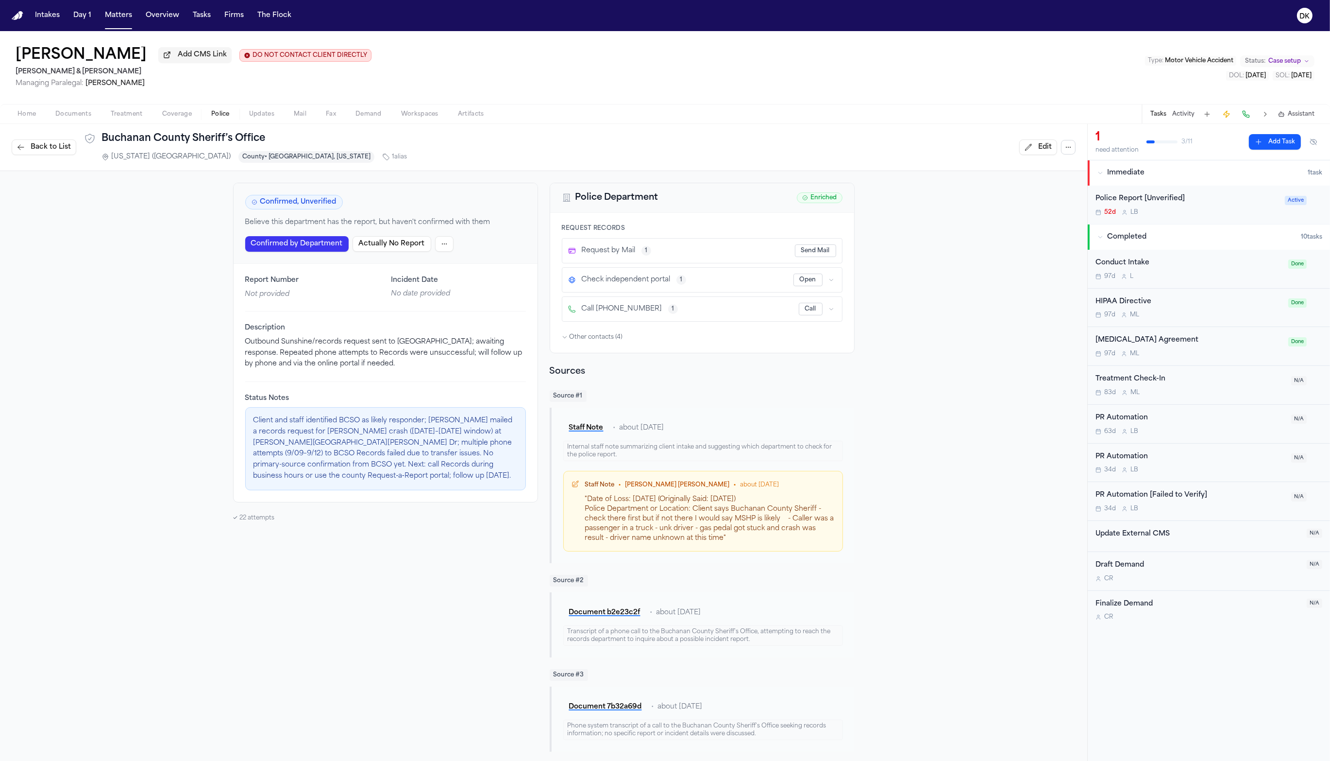
click at [81, 118] on span "Documents" at bounding box center [73, 114] width 36 height 8
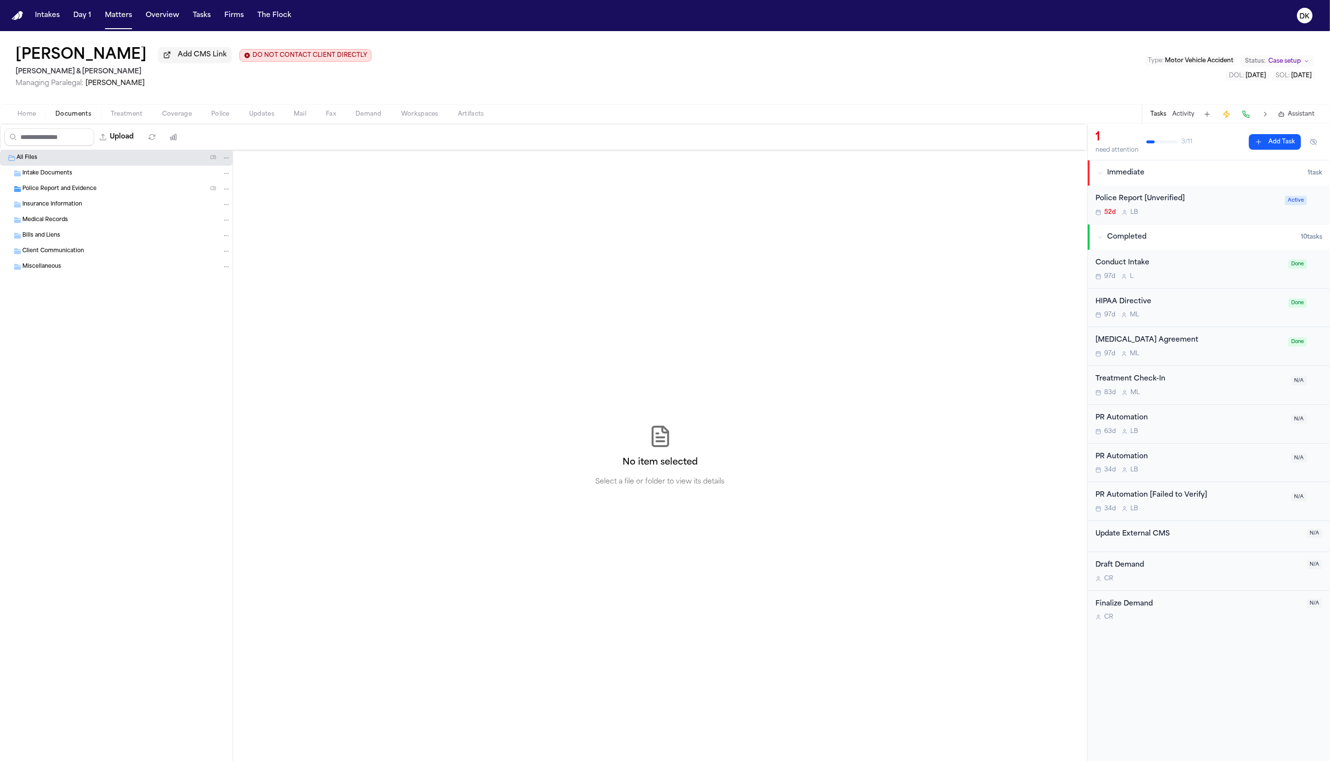
click at [96, 189] on div "Police Report and Evidence ( 3 )" at bounding box center [126, 189] width 208 height 9
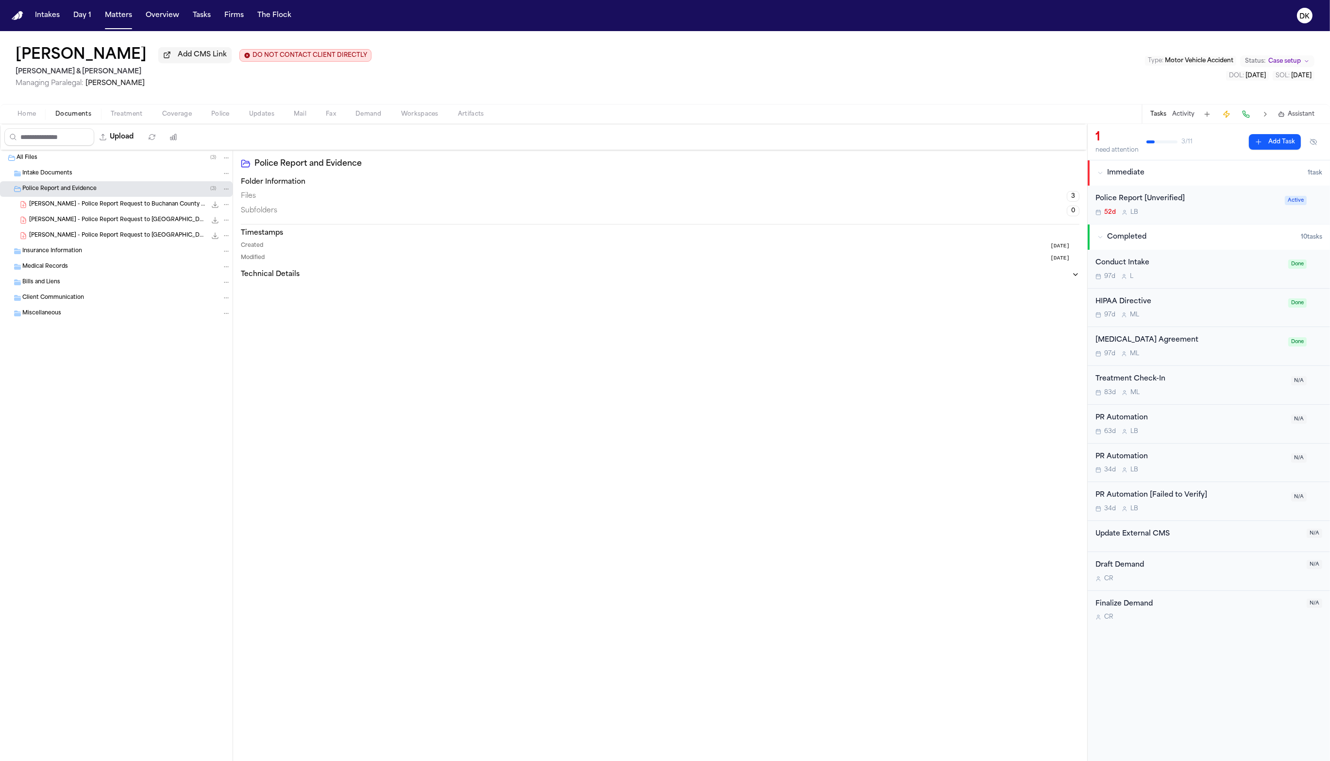
click at [123, 250] on div "Insurance Information" at bounding box center [126, 251] width 208 height 9
click at [120, 221] on span "[PERSON_NAME] - Police Report Request to [GEOGRAPHIC_DATA] SO - [DATE]" at bounding box center [117, 220] width 177 height 8
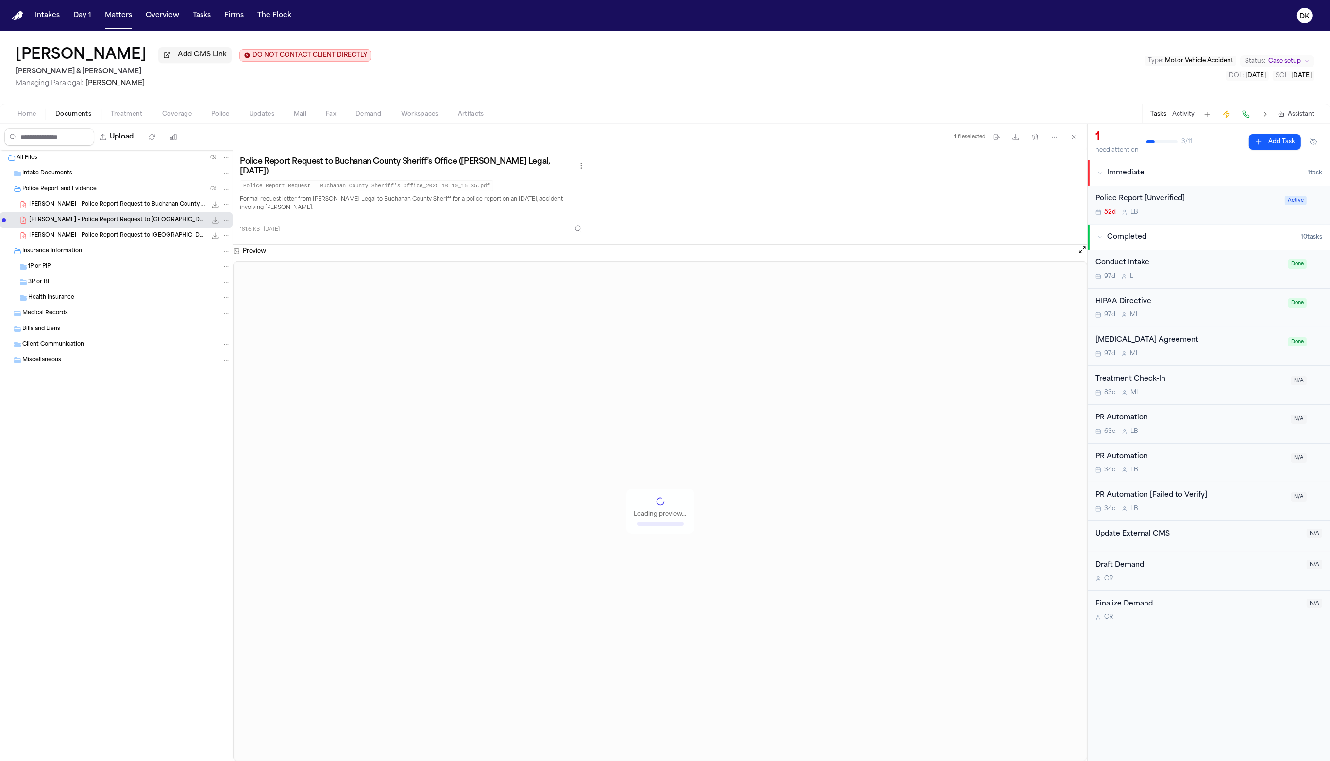
click at [120, 239] on span "M. McDowell - Police Report Request to St. Joseph PD - 4.15.25" at bounding box center [117, 236] width 177 height 8
click at [116, 212] on div "M. McDowell - Police Report Request to Buchanan County Sheriff - 9.5.25 602.6 K…" at bounding box center [116, 205] width 233 height 16
click at [116, 199] on div "M. McDowell - Police Report Request to Buchanan County Sheriff - 9.5.25 602.6 K…" at bounding box center [116, 205] width 233 height 16
click at [116, 220] on span "[PERSON_NAME] - Police Report Request to [GEOGRAPHIC_DATA] SO - [DATE]" at bounding box center [117, 220] width 177 height 8
click at [117, 230] on div "M. McDowell - Police Report Request to St. Joseph PD - 4.15.25 599.4 KB • PDF" at bounding box center [116, 236] width 233 height 16
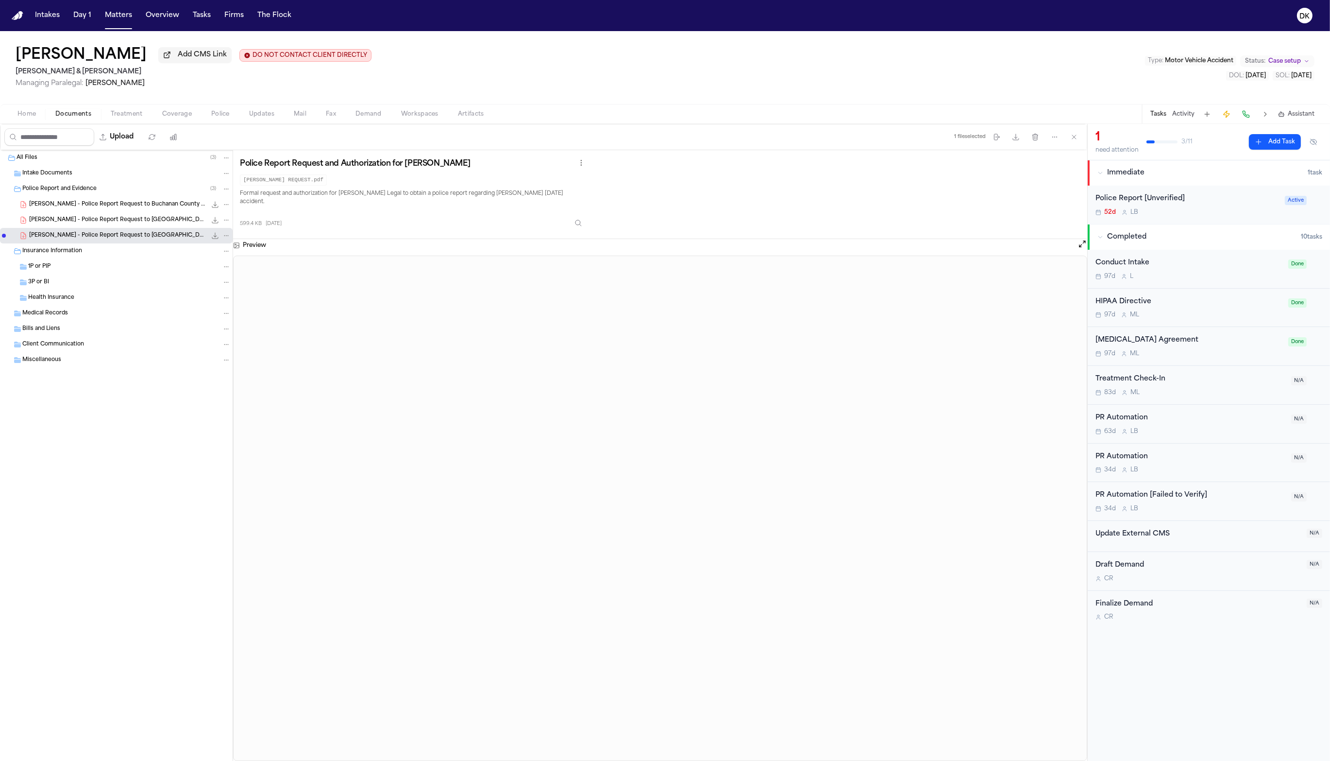
click at [110, 239] on span "M. McDowell - Police Report Request to St. Joseph PD - 4.15.25" at bounding box center [117, 236] width 177 height 8
click at [119, 51] on h1 "[PERSON_NAME]" at bounding box center [81, 55] width 131 height 17
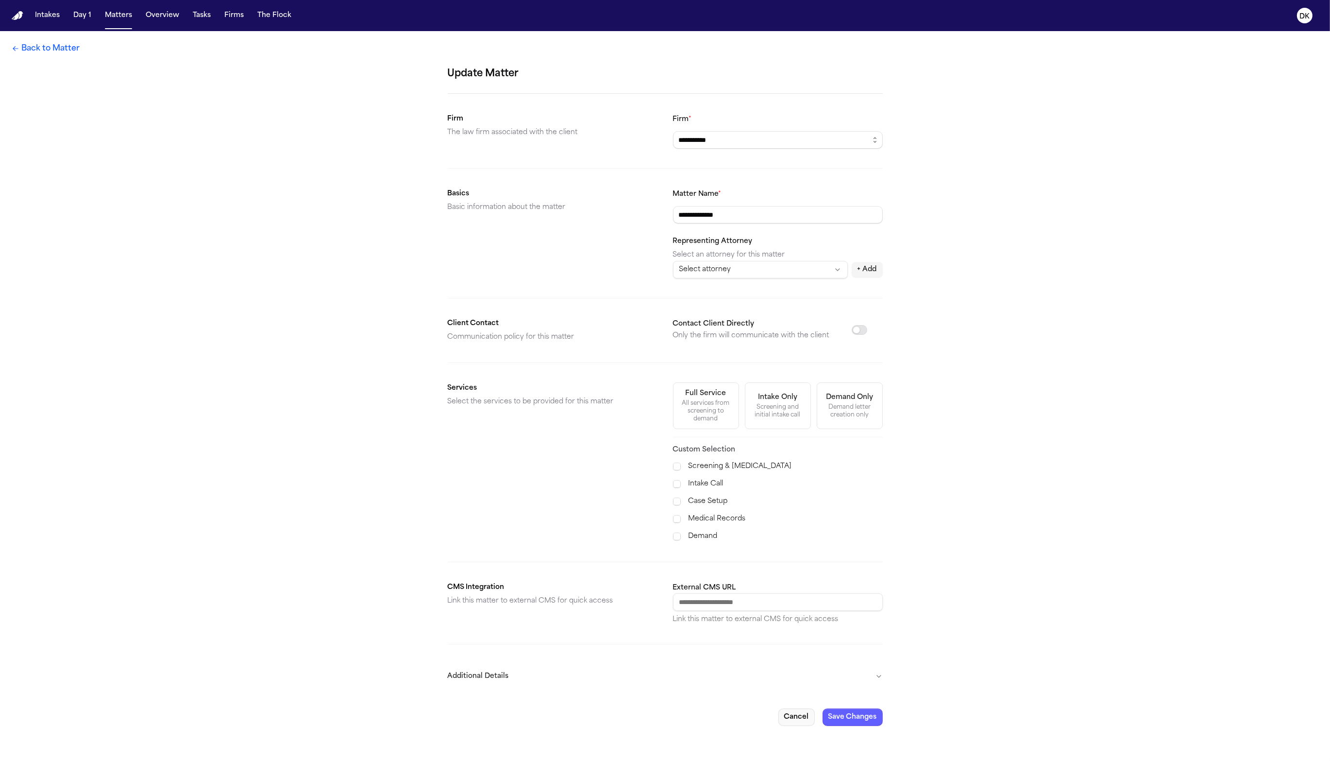
click at [782, 717] on button "Cancel" at bounding box center [797, 716] width 36 height 17
